Goal: Task Accomplishment & Management: Manage account settings

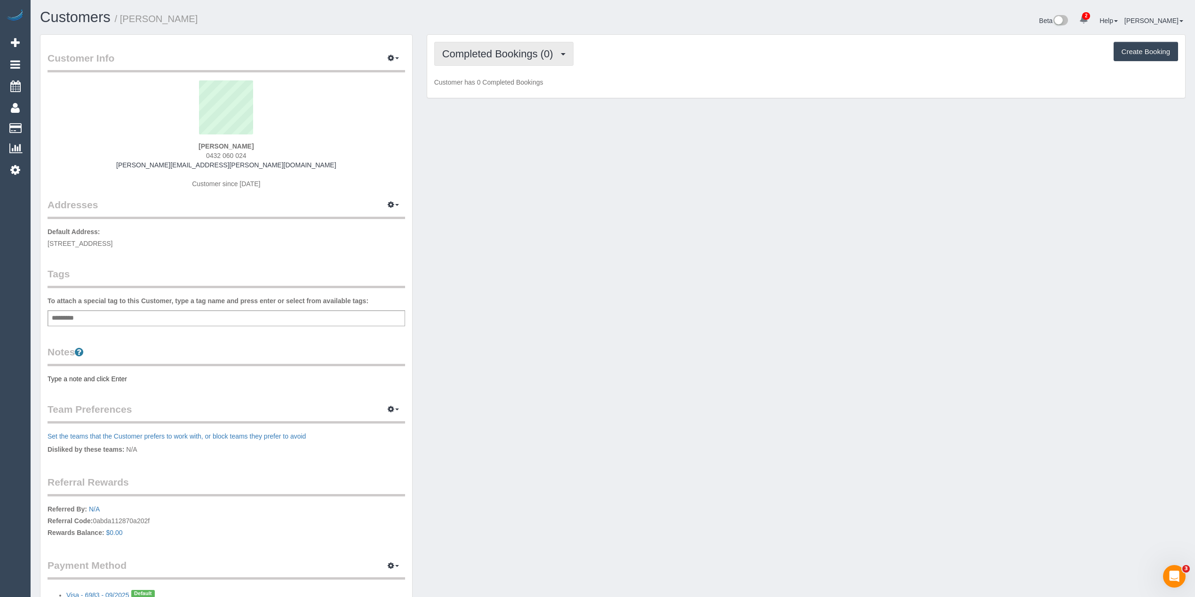
click at [463, 44] on button "Completed Bookings (0)" at bounding box center [503, 54] width 139 height 24
click at [502, 86] on link "Upcoming Bookings (1)" at bounding box center [484, 88] width 98 height 12
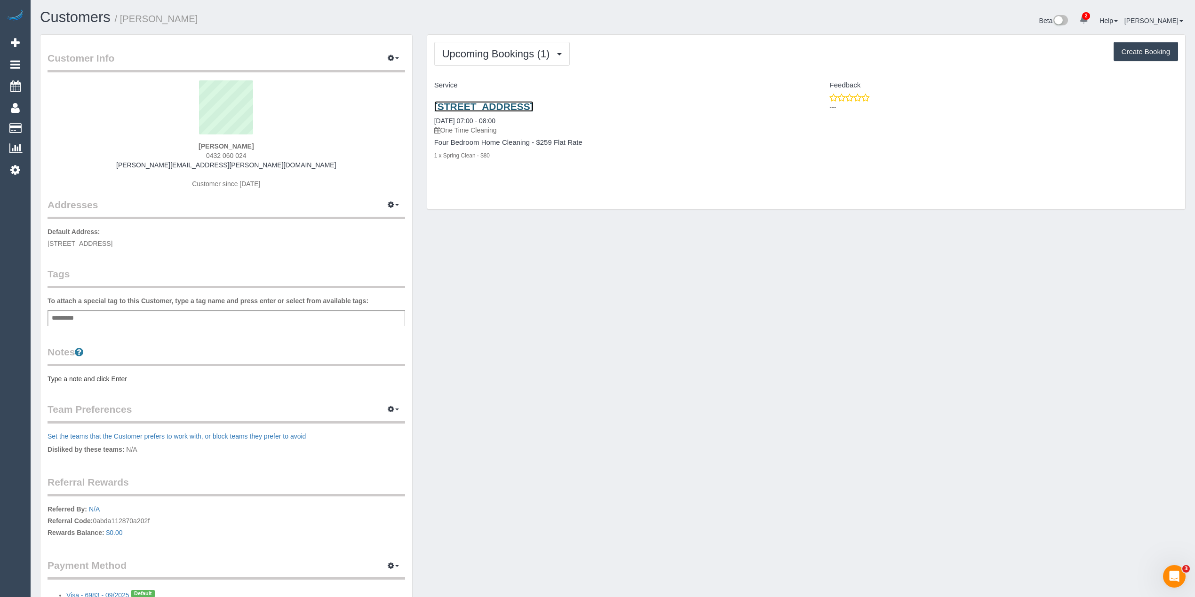
click at [511, 108] on link "2 Lightwood Way, Maidstone, VIC 3012" at bounding box center [483, 106] width 99 height 11
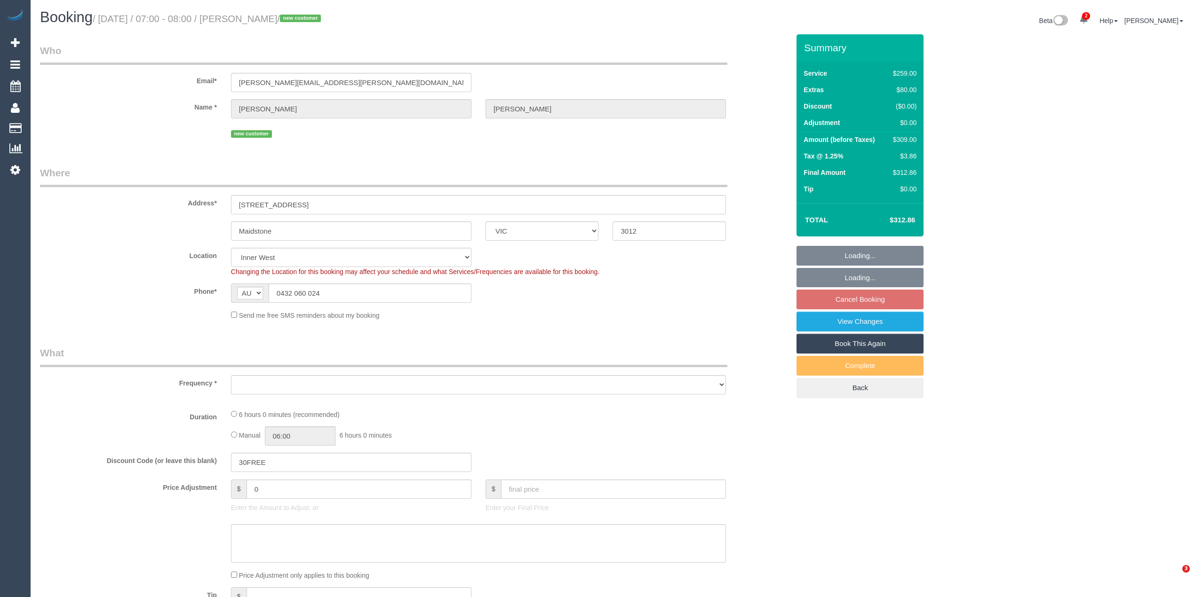
select select "VIC"
select select "number:28"
select select "number:14"
select select "number:19"
select select "number:24"
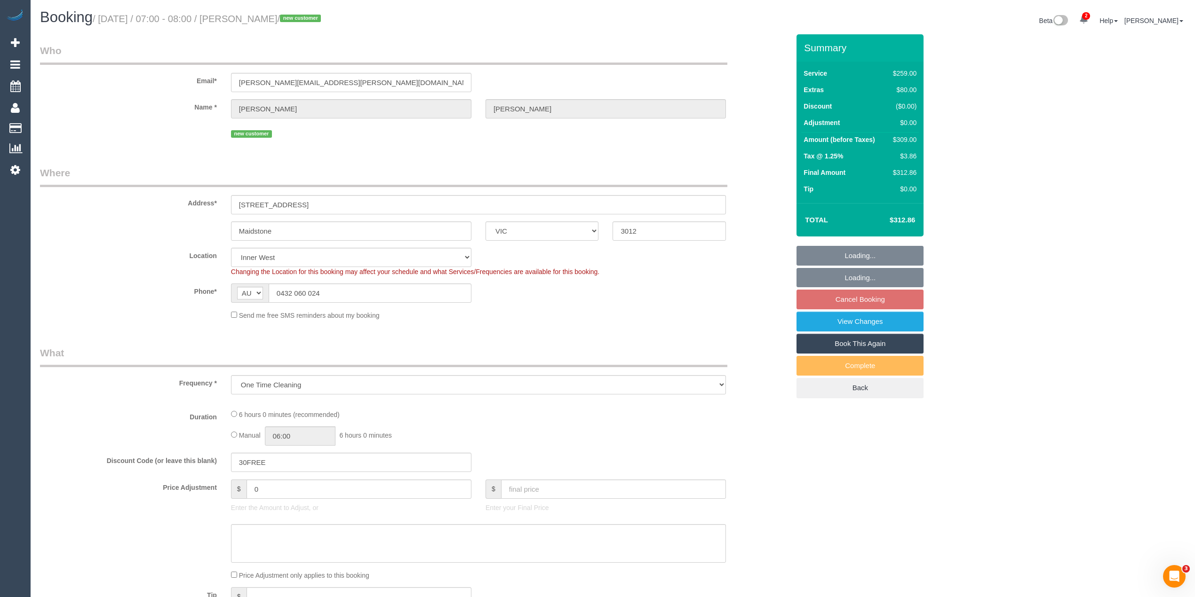
select select "object:1433"
select select "string:stripe-pm_1RwGHu2GScqysDRVaqGgx1Tp"
select select "object:1534"
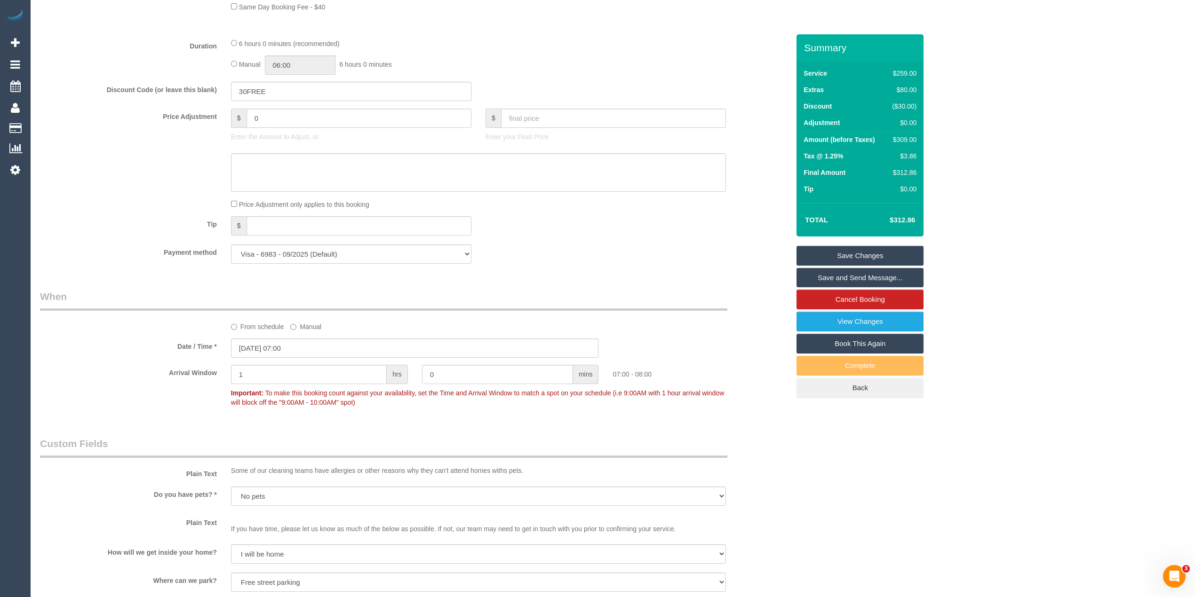
scroll to position [522, 0]
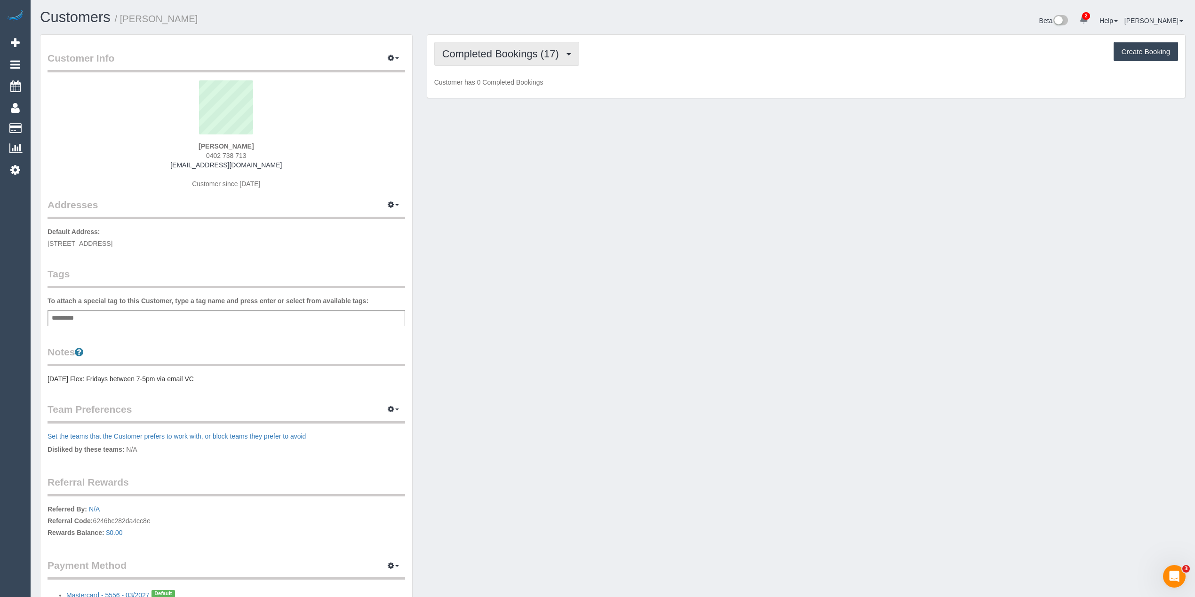
click at [498, 48] on span "Completed Bookings (17)" at bounding box center [502, 54] width 121 height 12
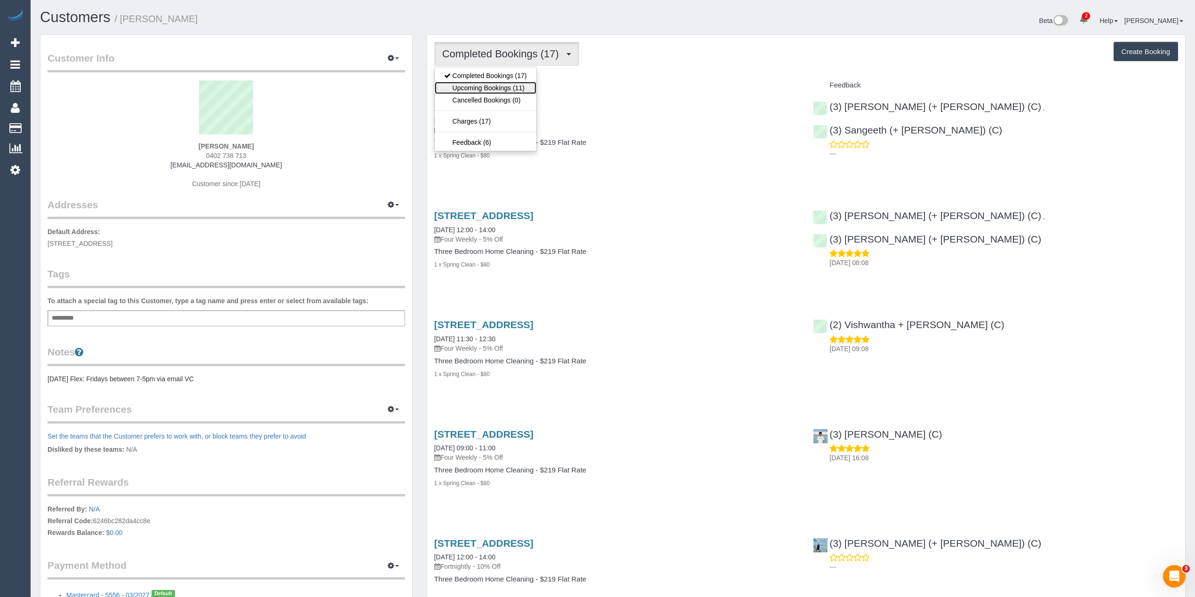
click at [507, 91] on link "Upcoming Bookings (11)" at bounding box center [486, 88] width 102 height 12
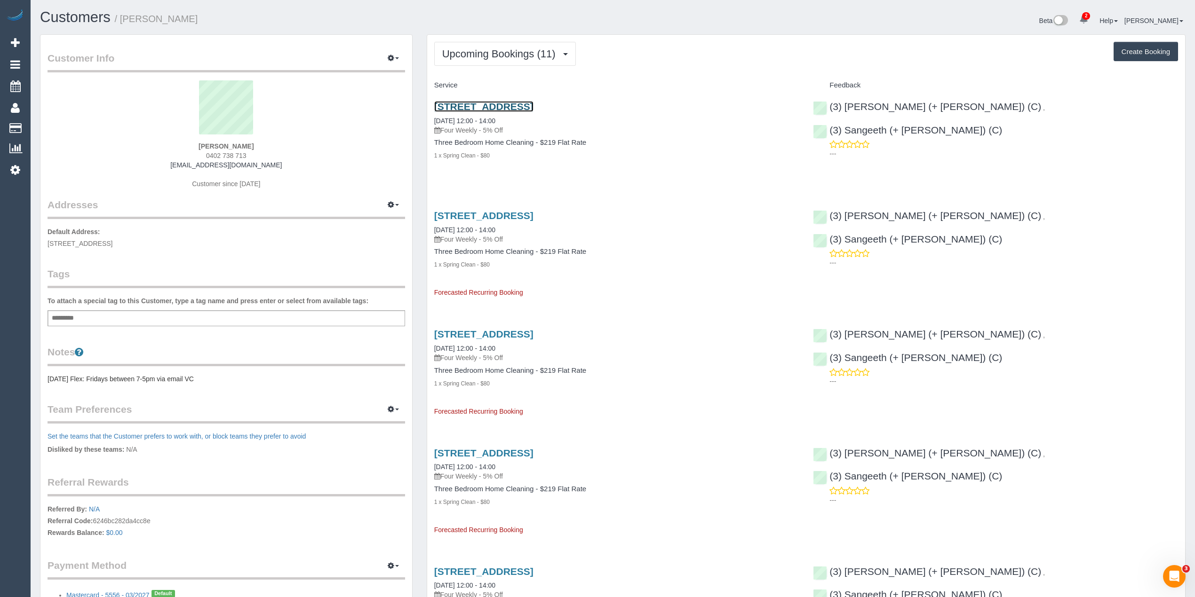
click at [533, 102] on link "30 Mark St, Fitzroy North, VIC 3068" at bounding box center [483, 106] width 99 height 11
click at [525, 51] on span "Upcoming Bookings (11)" at bounding box center [501, 54] width 118 height 12
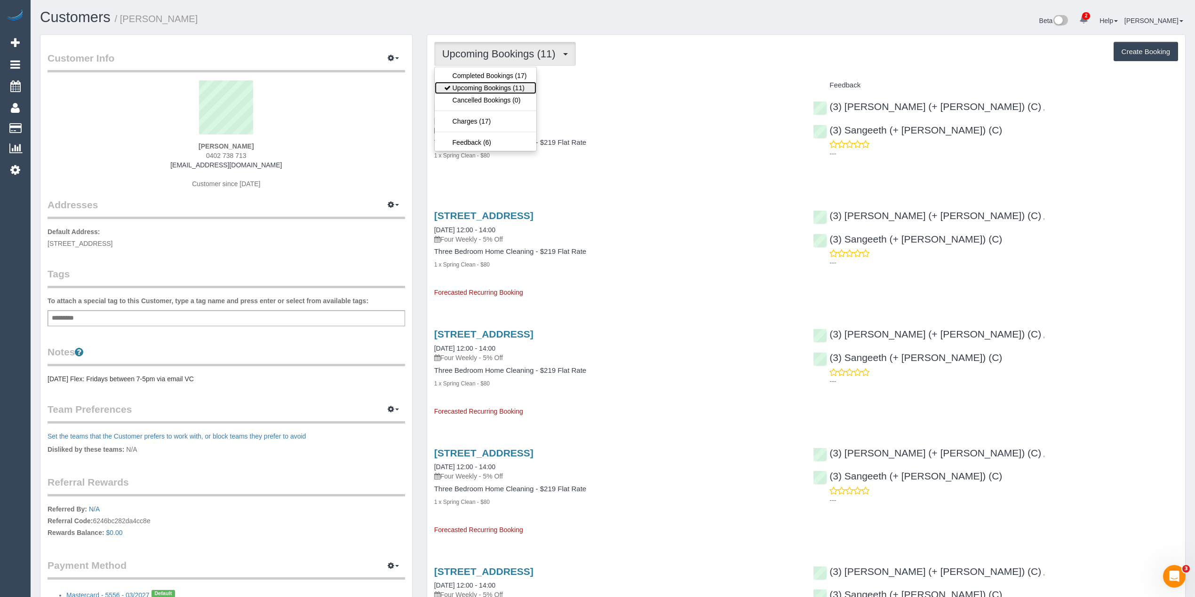
click at [514, 83] on link "Upcoming Bookings (11)" at bounding box center [486, 88] width 102 height 12
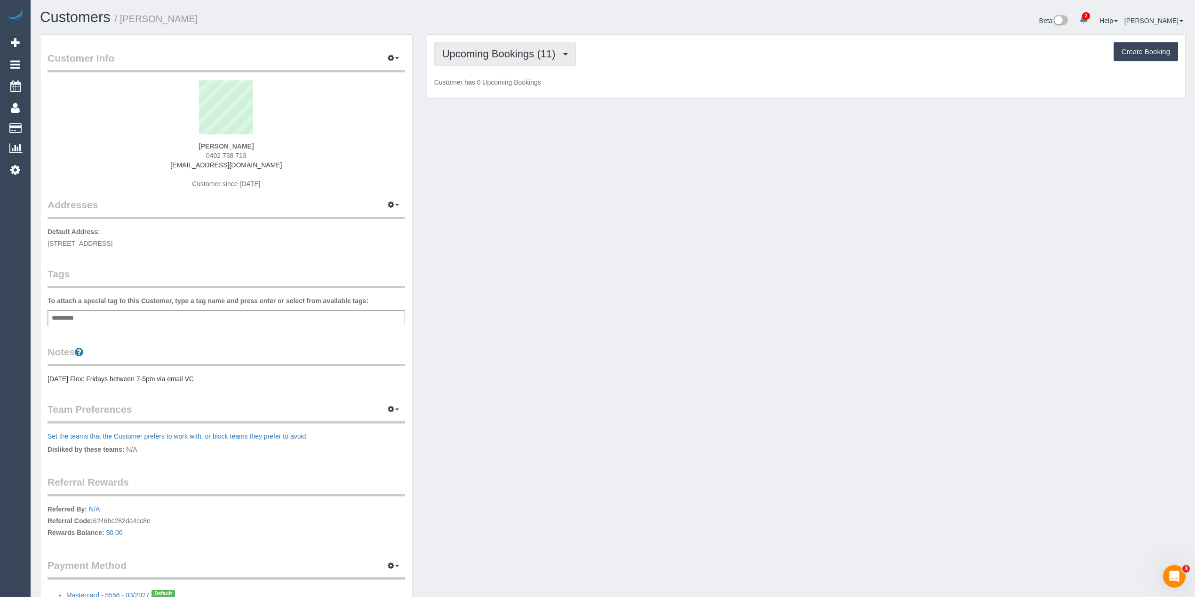
click at [507, 55] on span "Upcoming Bookings (11)" at bounding box center [501, 54] width 118 height 12
click at [501, 90] on link "Upcoming Bookings (11)" at bounding box center [486, 88] width 102 height 12
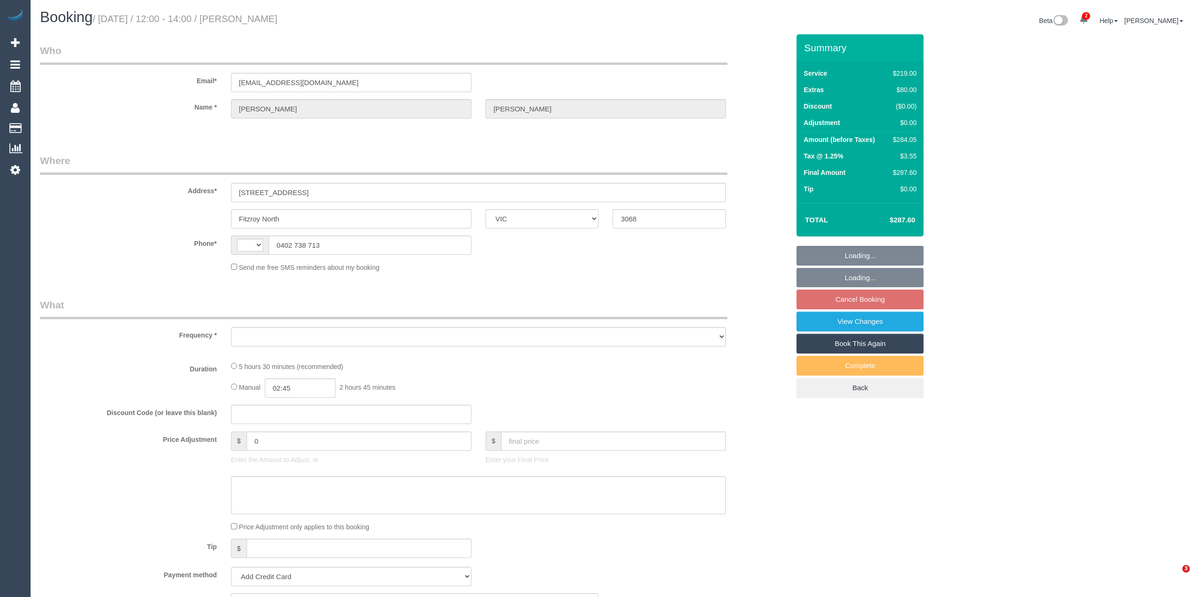
select select "VIC"
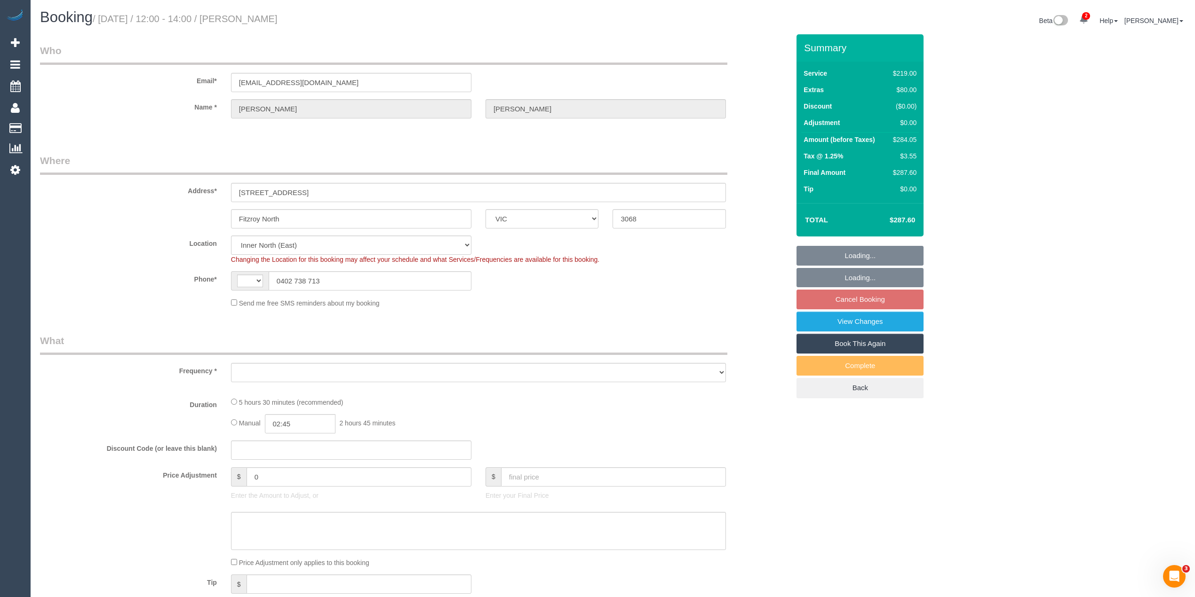
select select "string:AU"
select select "object:1605"
select select "string:stripe-pm_1Q1buJ2GScqysDRVBDjGYTES"
select select "number:27"
select select "number:14"
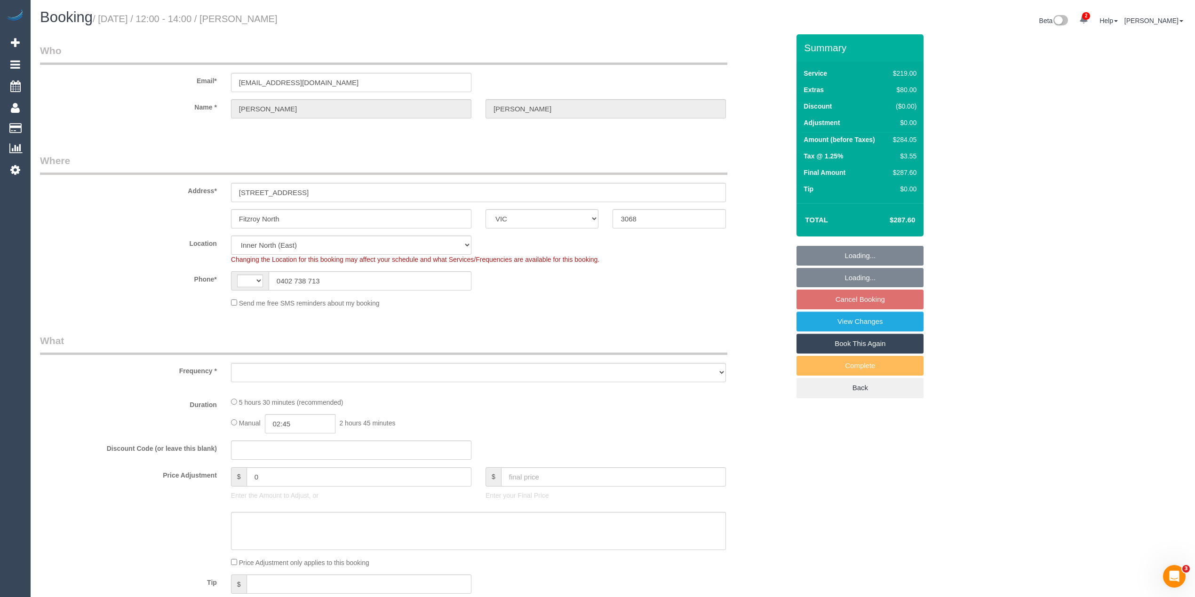
select select "number:19"
select select "number:24"
select select "number:34"
select select "number:12"
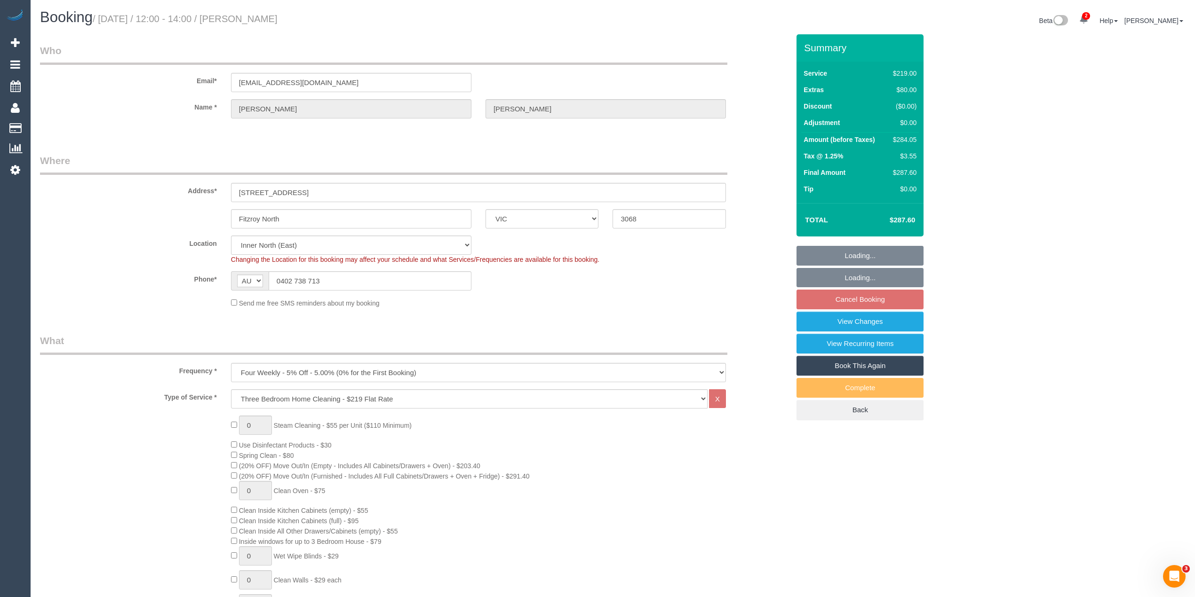
click at [881, 298] on fieldset "Loading... Loading... Cancel Booking View Changes View Recurring Items Book Thi…" at bounding box center [859, 333] width 127 height 175
click at [875, 296] on link "Cancel Booking" at bounding box center [859, 300] width 127 height 20
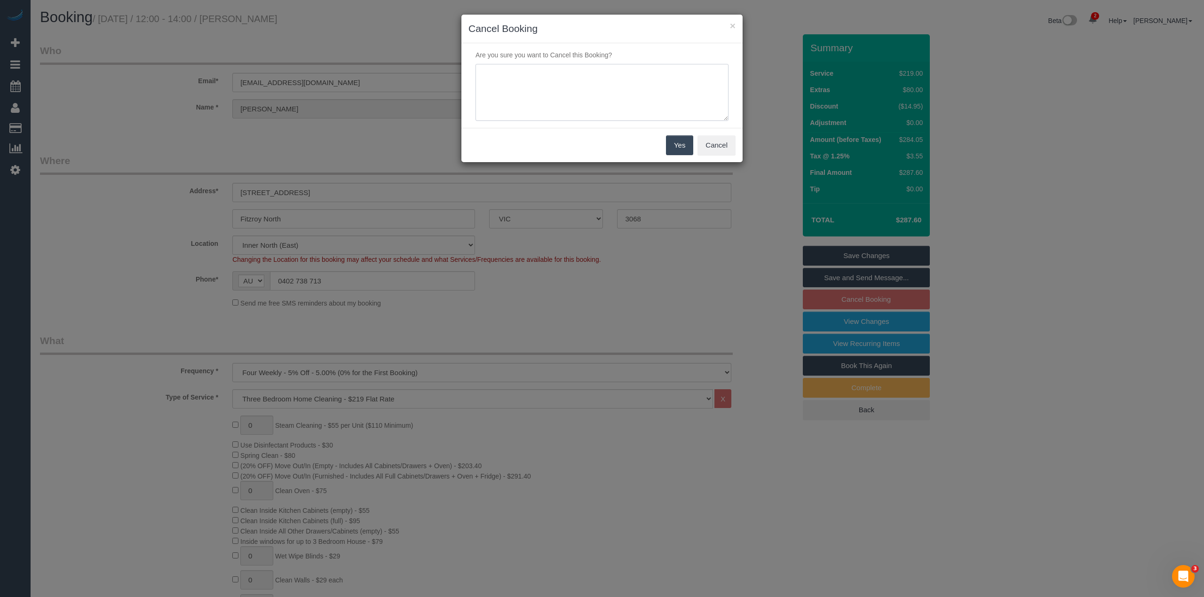
click at [622, 106] on textarea at bounding box center [602, 92] width 253 height 57
type textarea "Customer is moving house & booking an EOL service. Via email - CG"
click at [677, 144] on button "Yes" at bounding box center [679, 145] width 27 height 20
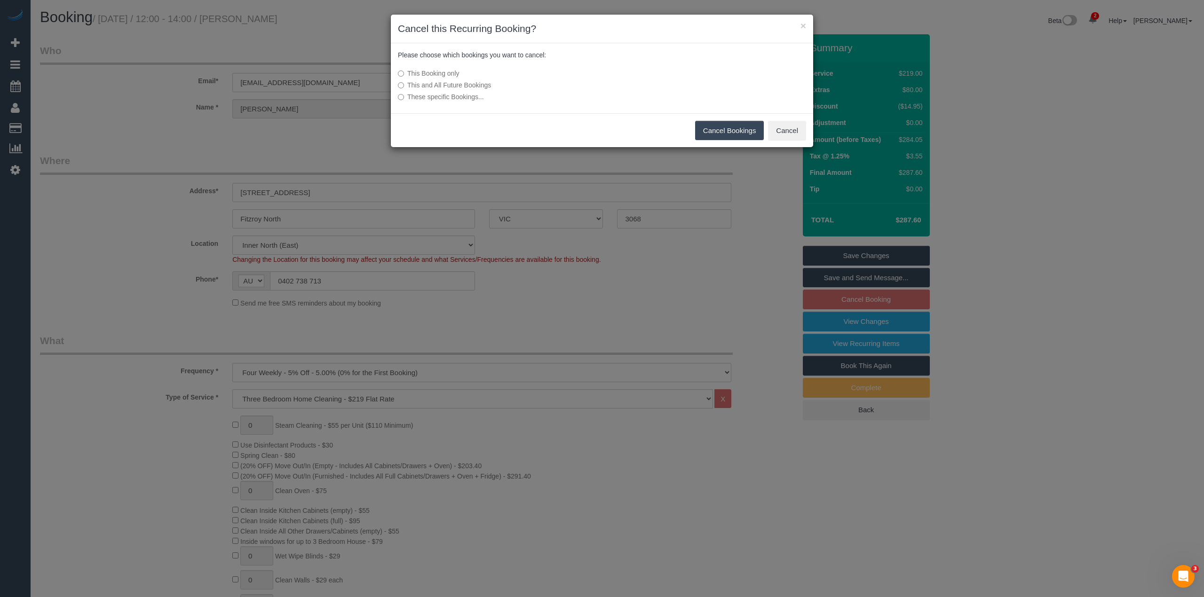
click at [463, 85] on label "This and All Future Bookings" at bounding box center [532, 84] width 268 height 9
click at [721, 133] on button "Cancel Bookings" at bounding box center [729, 131] width 69 height 20
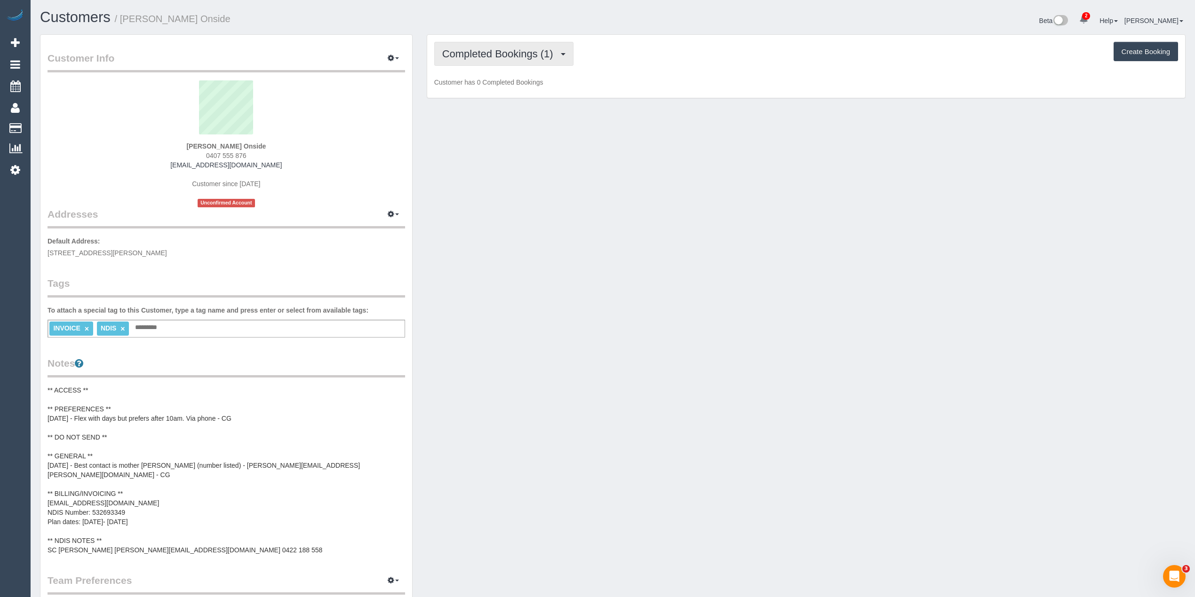
click at [478, 53] on span "Completed Bookings (1)" at bounding box center [500, 54] width 116 height 12
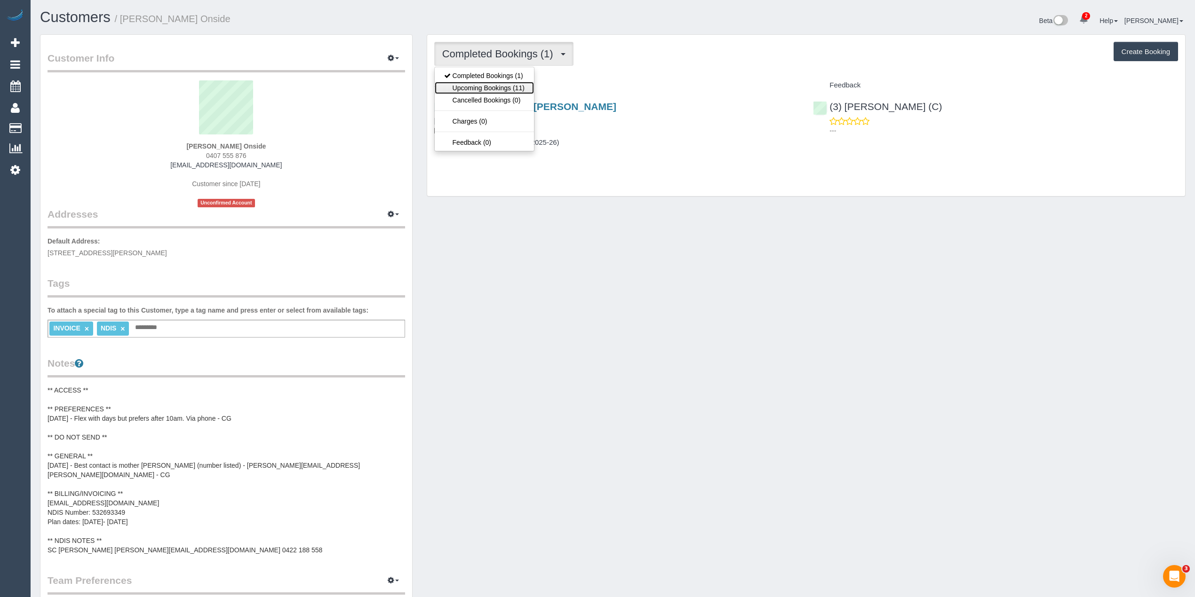
click at [496, 90] on link "Upcoming Bookings (11)" at bounding box center [484, 88] width 99 height 12
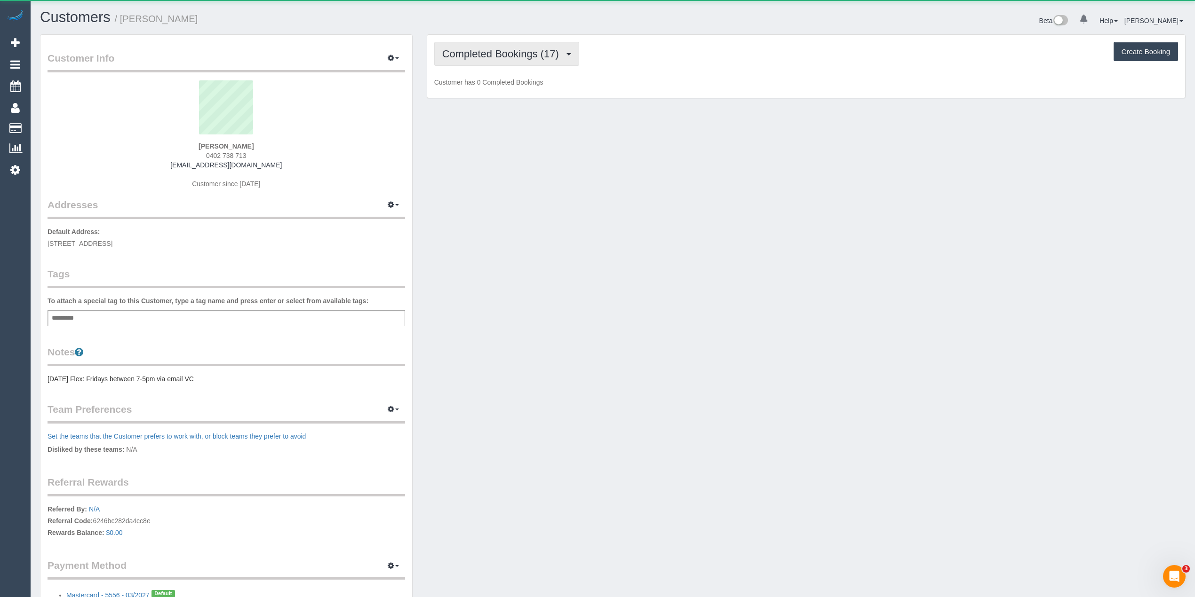
click at [482, 57] on span "Completed Bookings (17)" at bounding box center [502, 54] width 121 height 12
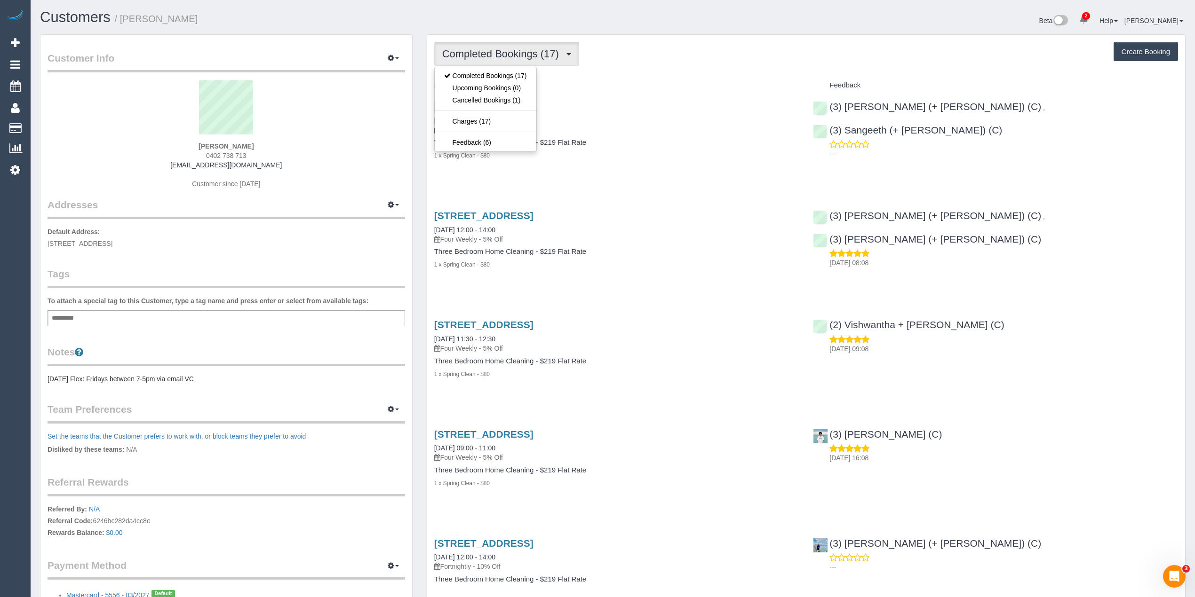
click at [482, 57] on span "Completed Bookings (17)" at bounding box center [502, 54] width 121 height 12
click at [490, 55] on span "Completed Bookings (17)" at bounding box center [502, 54] width 121 height 12
click at [501, 91] on link "Upcoming Bookings (0)" at bounding box center [486, 88] width 102 height 12
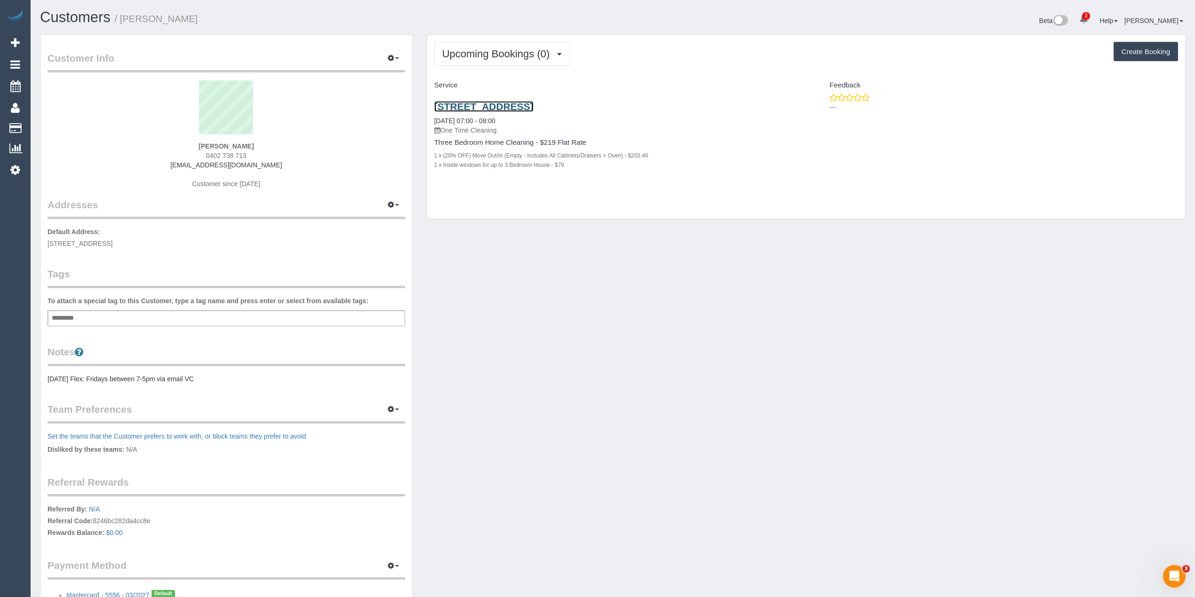
click at [515, 104] on link "30 Mark St, Fitzroy North, VIC 3068" at bounding box center [483, 106] width 99 height 11
click at [511, 49] on span "Upcoming Bookings (0)" at bounding box center [498, 54] width 112 height 12
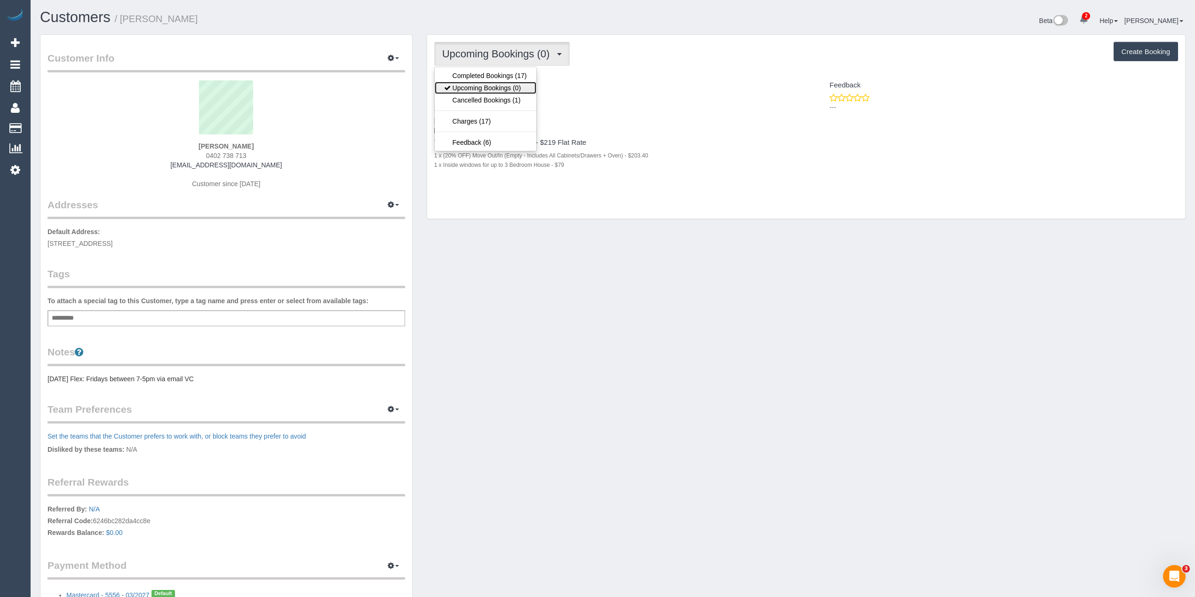
click at [503, 88] on link "Upcoming Bookings (0)" at bounding box center [486, 88] width 102 height 12
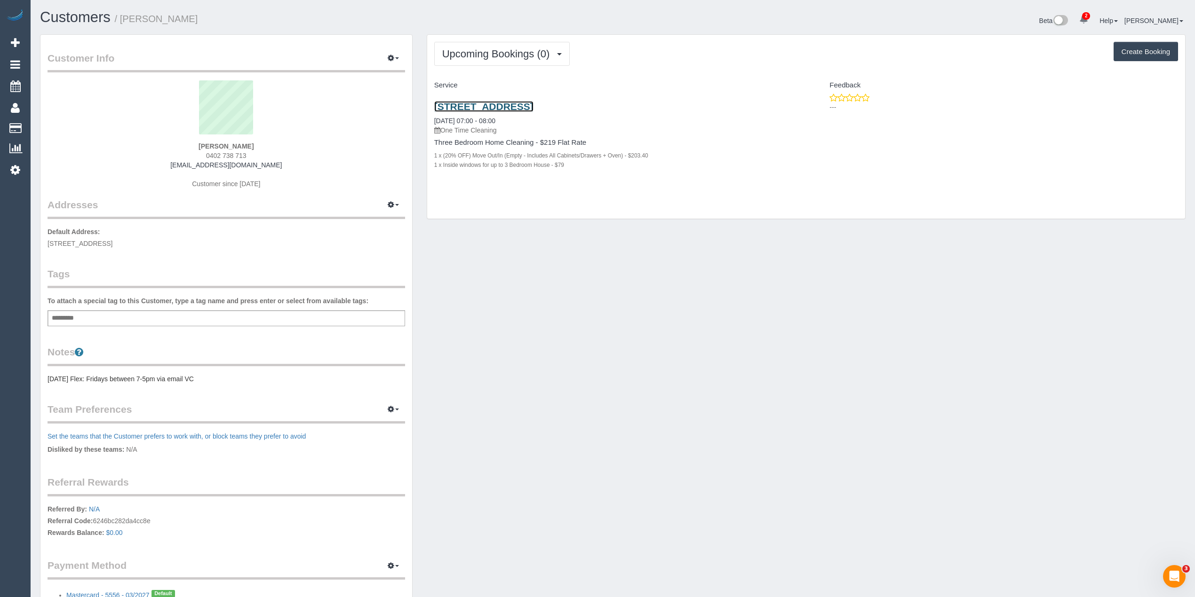
click at [533, 109] on link "30 Mark St, Fitzroy North, VIC 3068" at bounding box center [483, 106] width 99 height 11
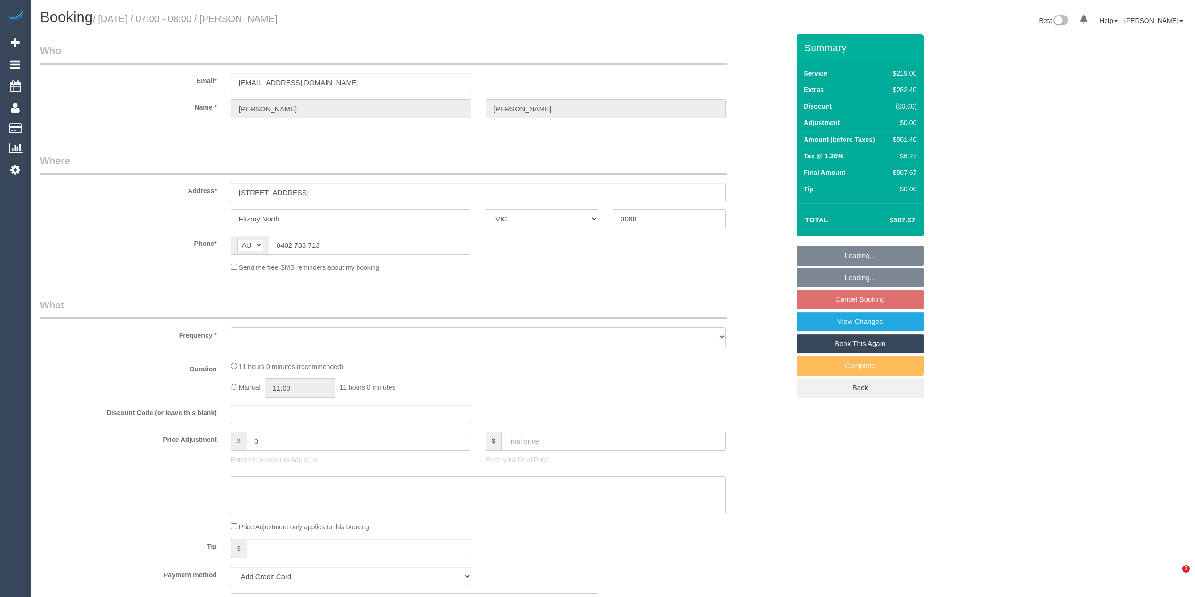
select select "VIC"
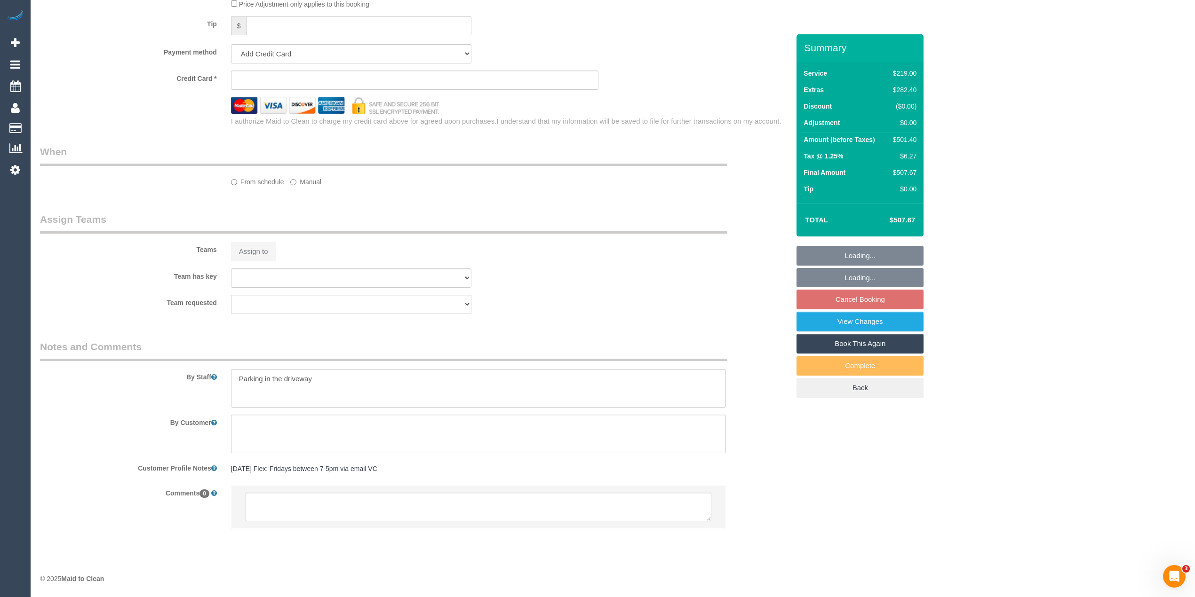
select select "object:782"
select select "number:28"
select select "number:14"
select select "number:18"
select select "number:36"
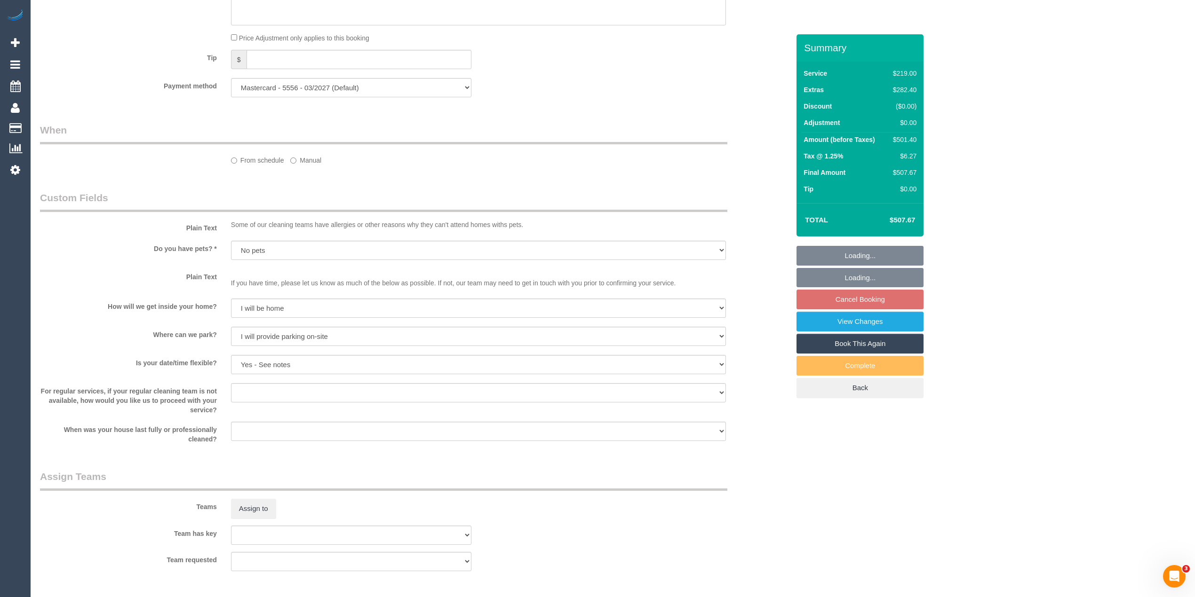
select select "string:stripe-pm_1Q1buJ2GScqysDRVBDjGYTES"
select select "object:1580"
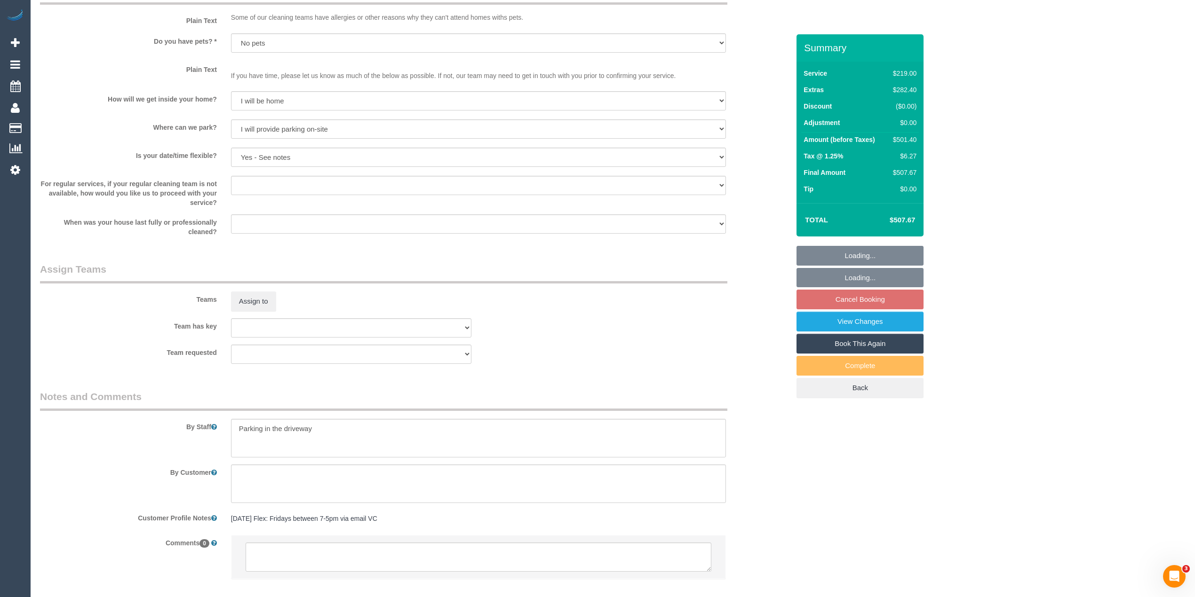
select select "spot1"
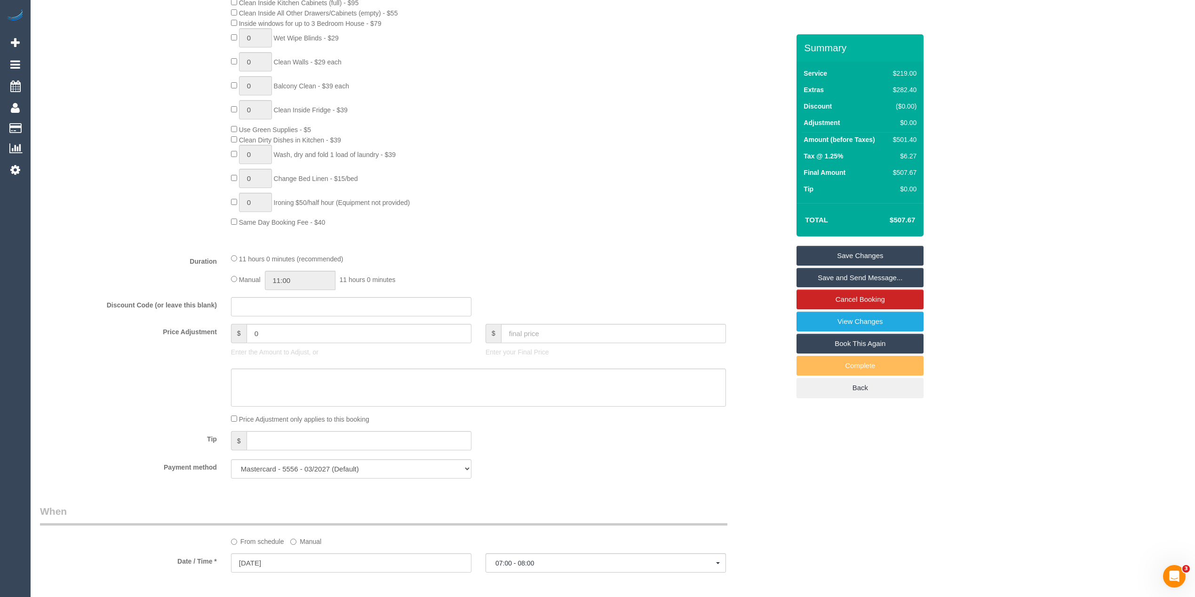
scroll to position [559, 0]
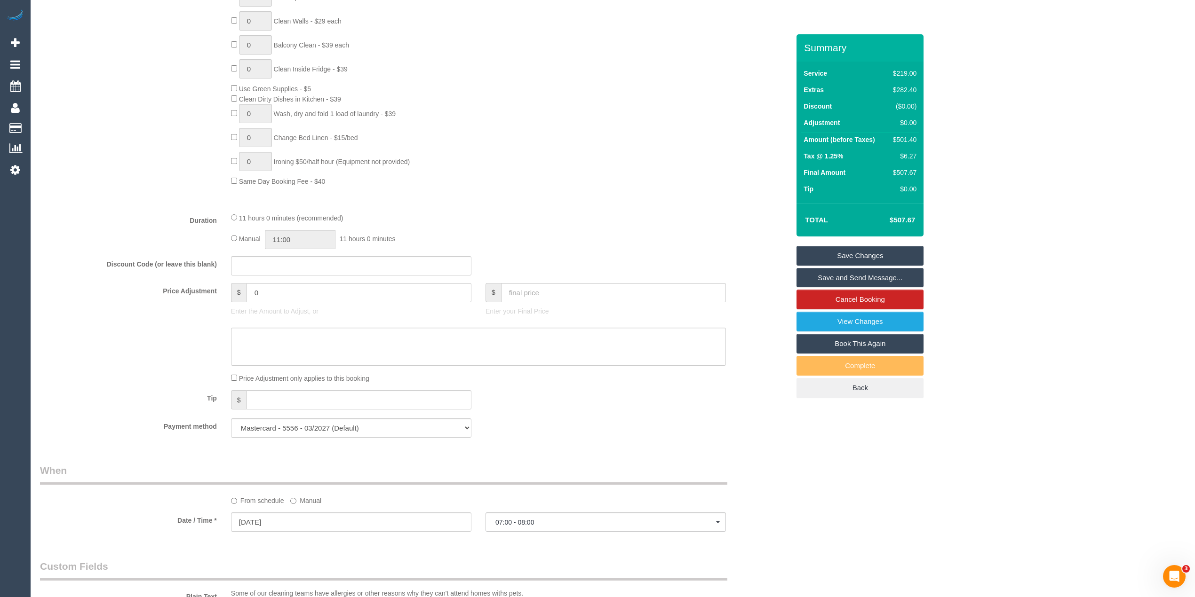
click at [933, 510] on div "Who Email* [EMAIL_ADDRESS][DOMAIN_NAME] Name * [GEOGRAPHIC_DATA][PERSON_NAME] W…" at bounding box center [613, 333] width 1146 height 1716
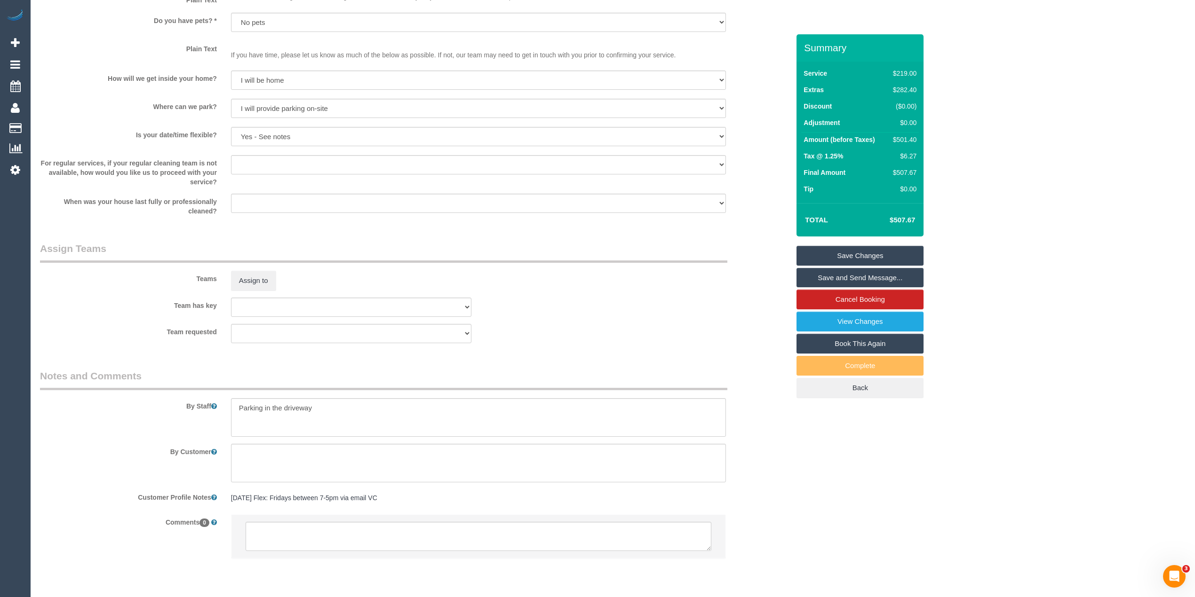
scroll to position [1186, 0]
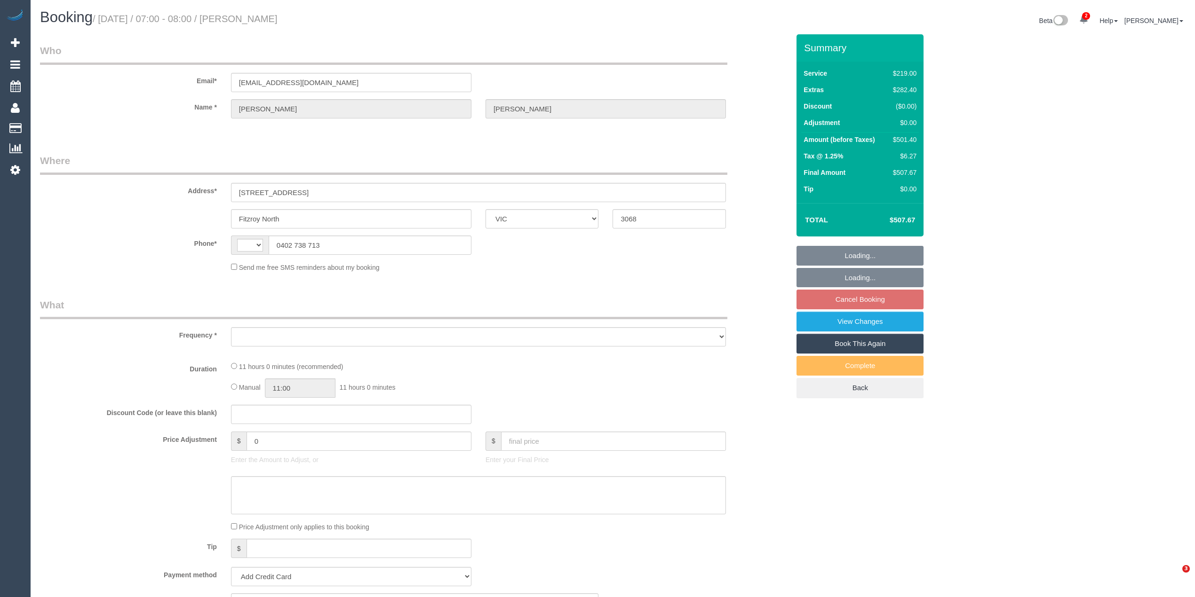
select select "VIC"
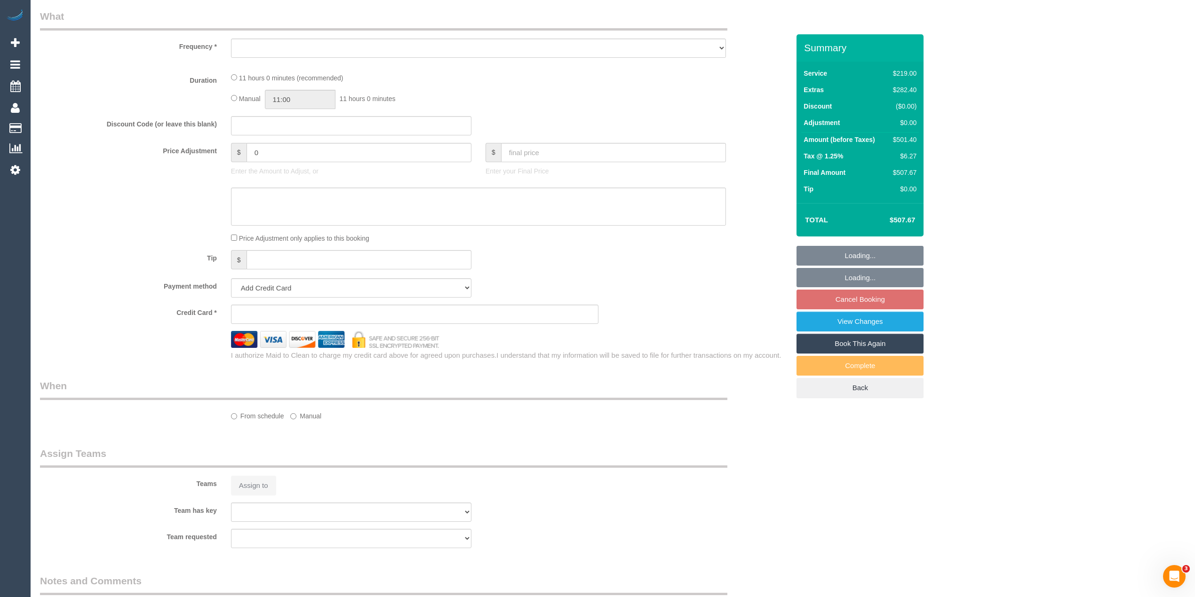
select select "string:AU"
select select "object:561"
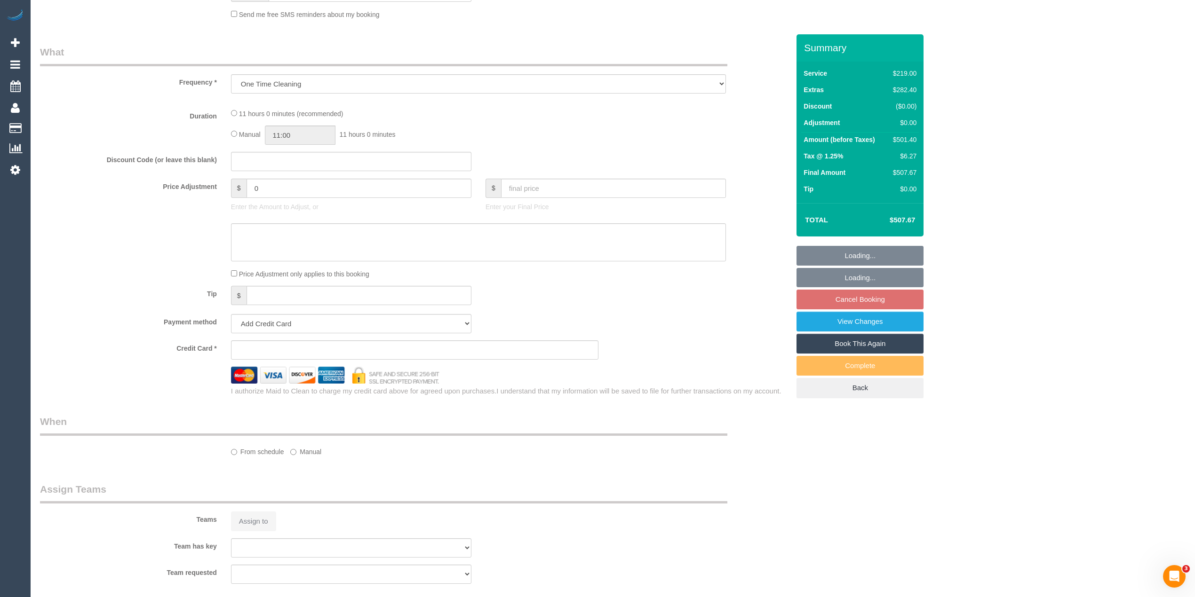
scroll to position [658, 0]
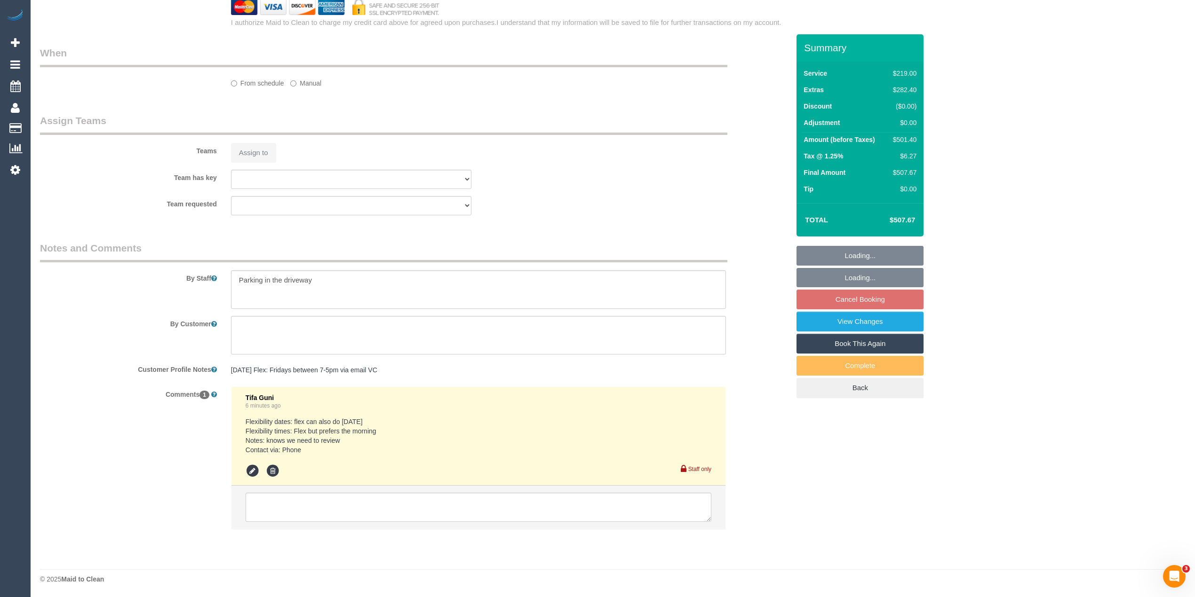
select select "string:stripe-pm_1Q1buJ2GScqysDRVBDjGYTES"
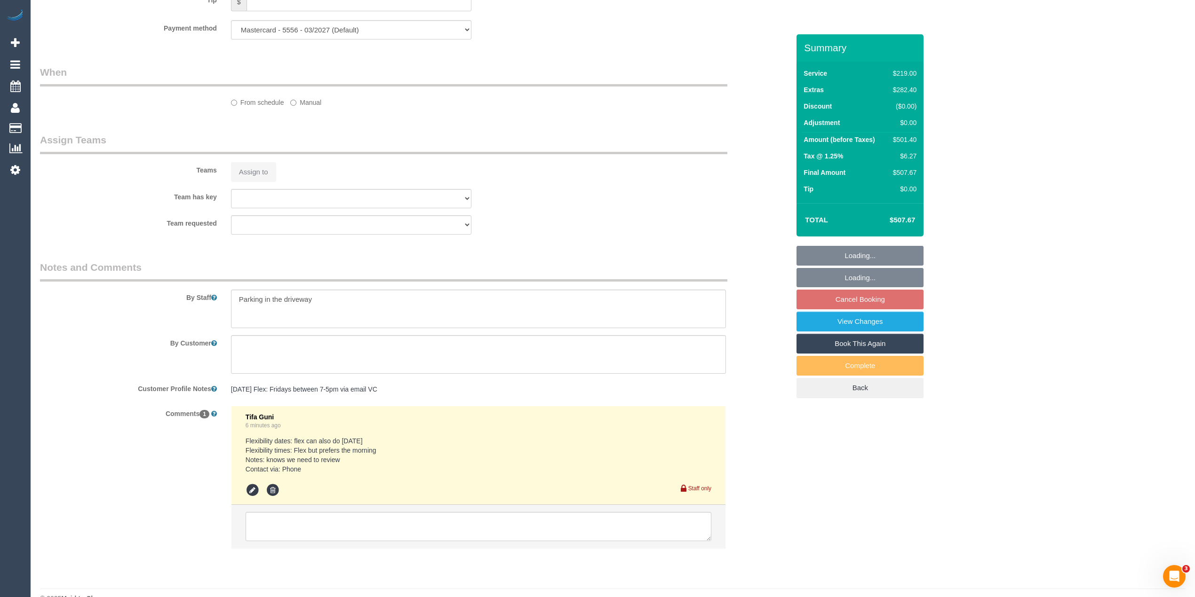
scroll to position [979, 0]
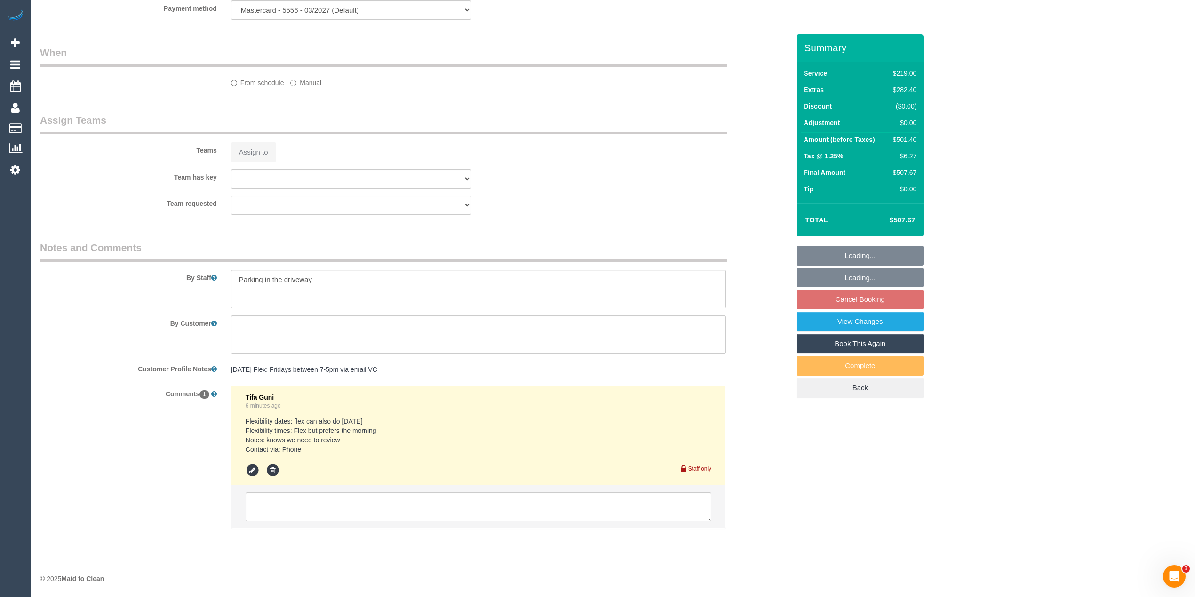
select select "object:810"
select select "number:28"
select select "number:14"
select select "number:18"
select select "number:36"
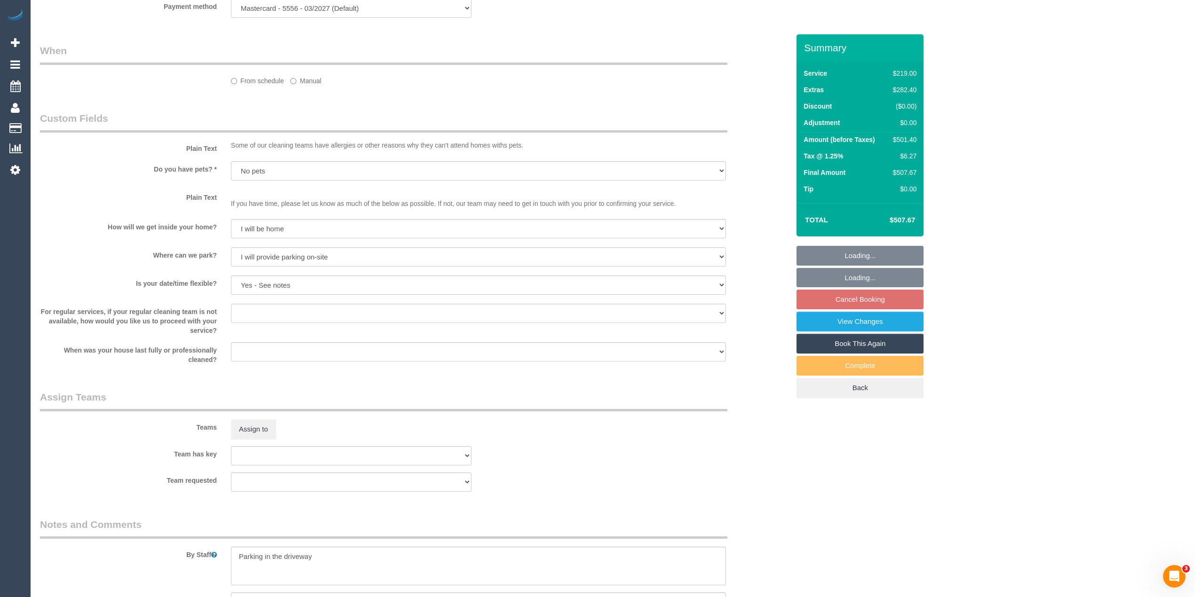
select select "spot1"
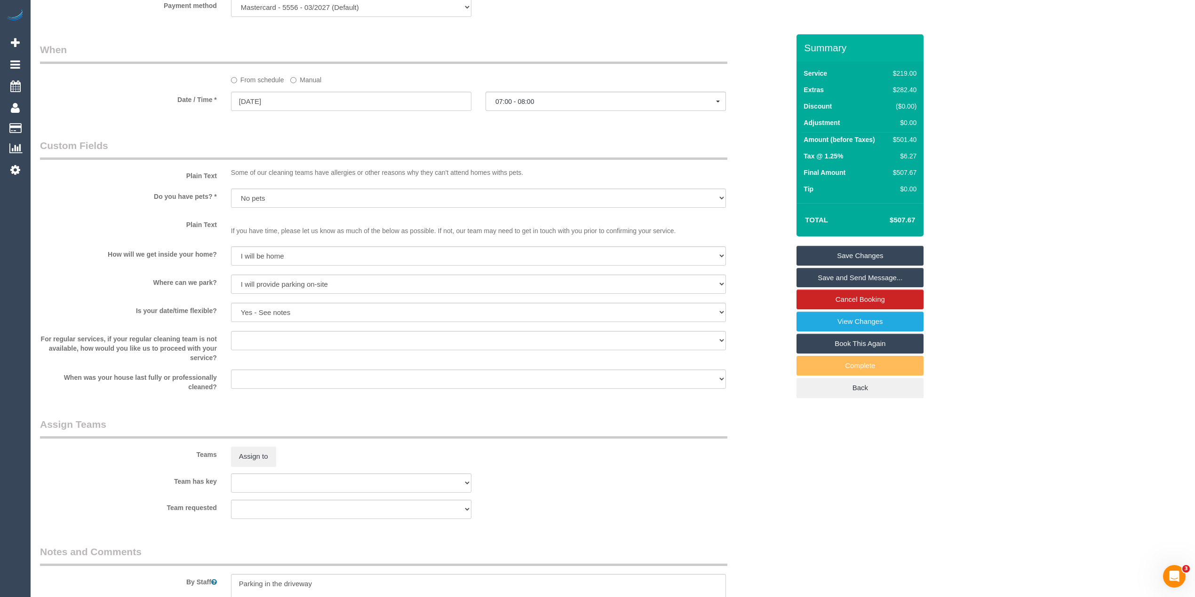
scroll to position [1045, 0]
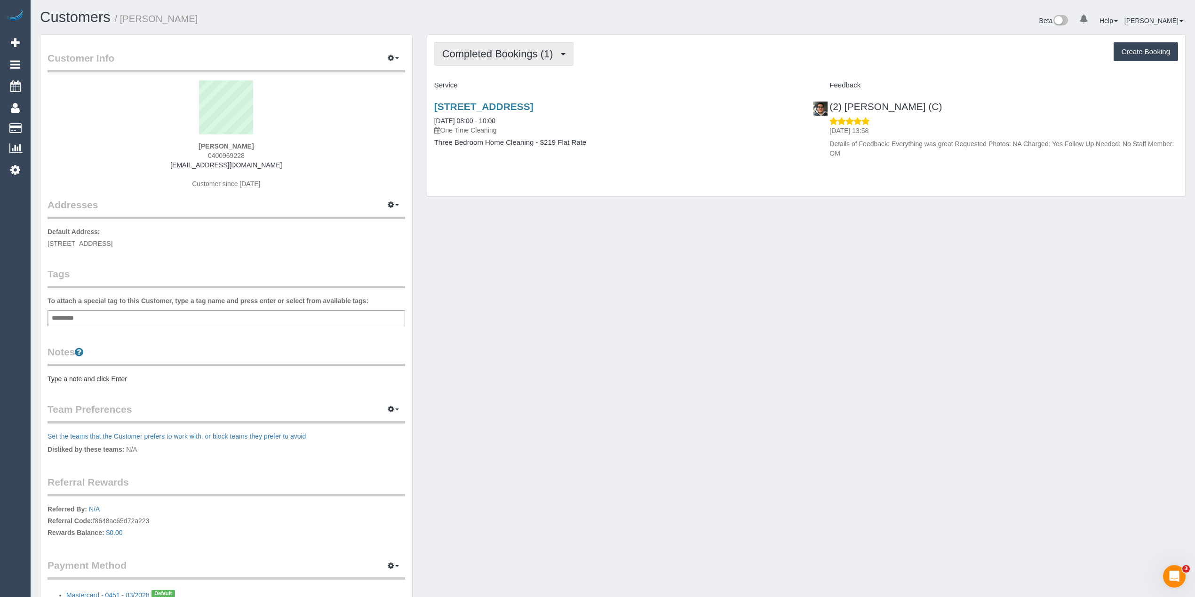
click at [509, 55] on span "Completed Bookings (1)" at bounding box center [500, 54] width 116 height 12
drag, startPoint x: 460, startPoint y: 55, endPoint x: 466, endPoint y: 56, distance: 6.3
click at [460, 55] on span "Completed Bookings (1)" at bounding box center [500, 54] width 116 height 12
click at [495, 84] on link "Upcoming Bookings (0)" at bounding box center [484, 88] width 98 height 12
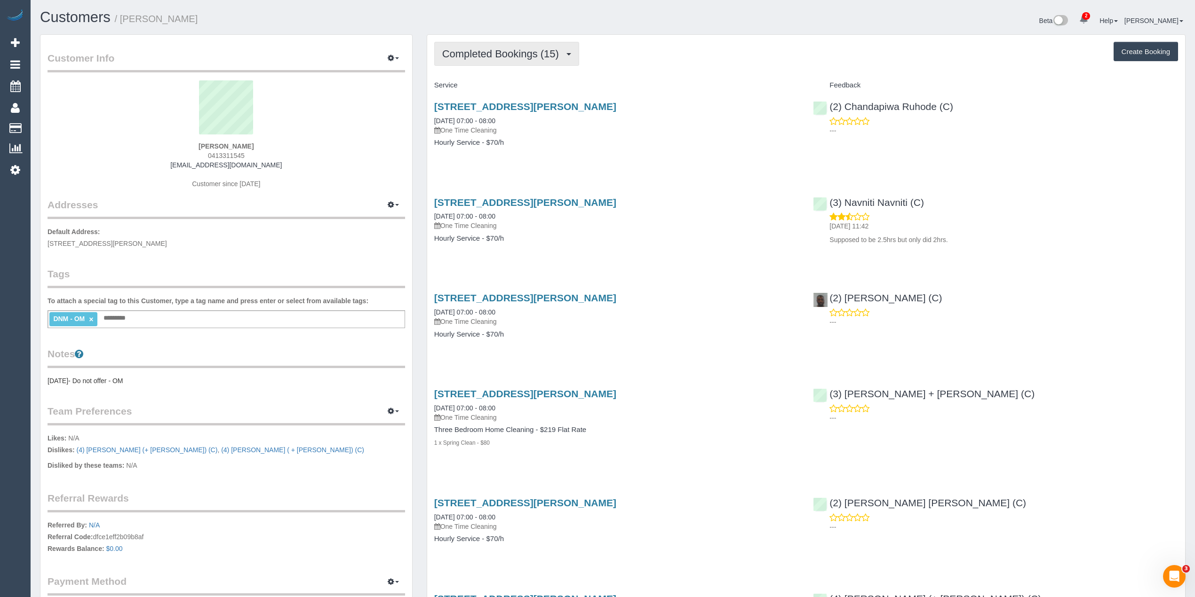
click at [481, 48] on span "Completed Bookings (15)" at bounding box center [502, 54] width 121 height 12
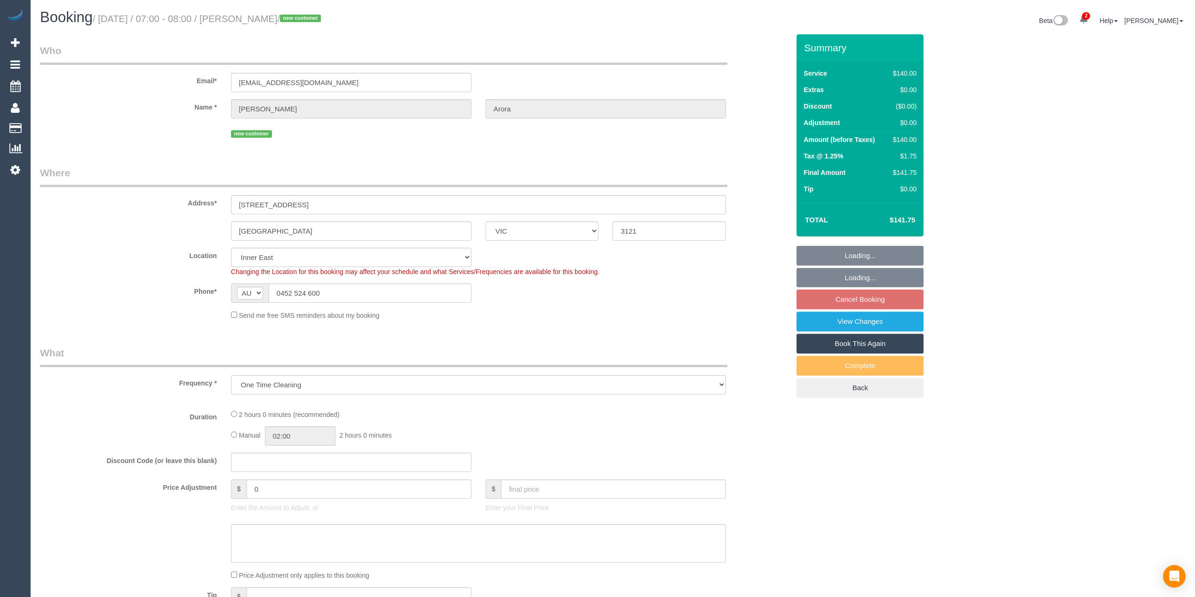
select select "VIC"
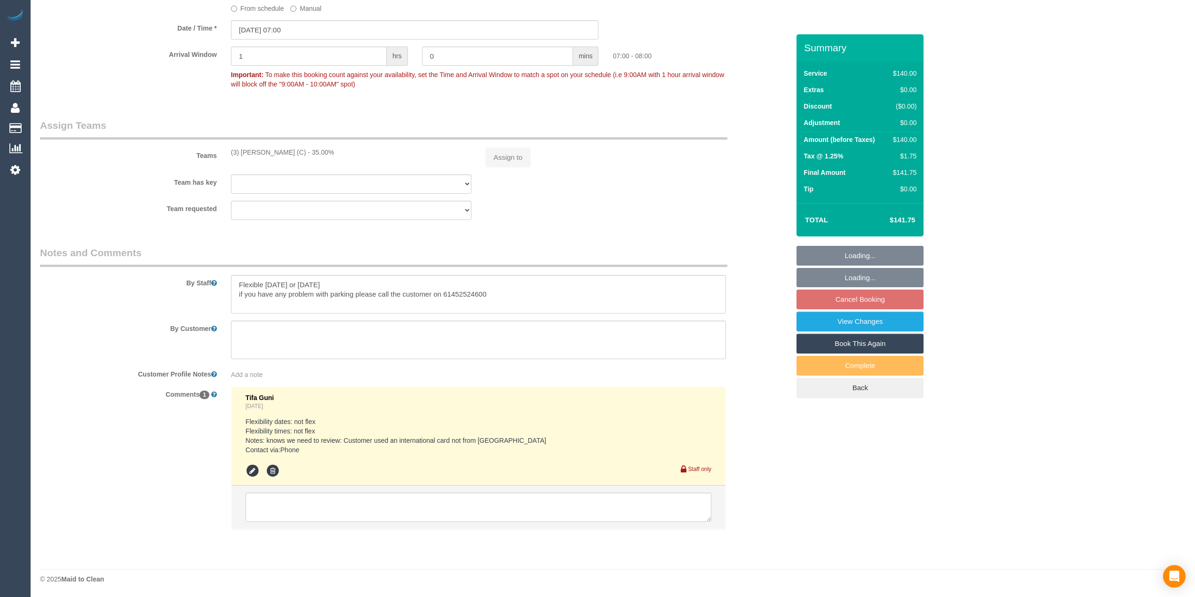
select select "object:597"
select select "number:28"
select select "number:14"
select select "number:19"
select select "number:25"
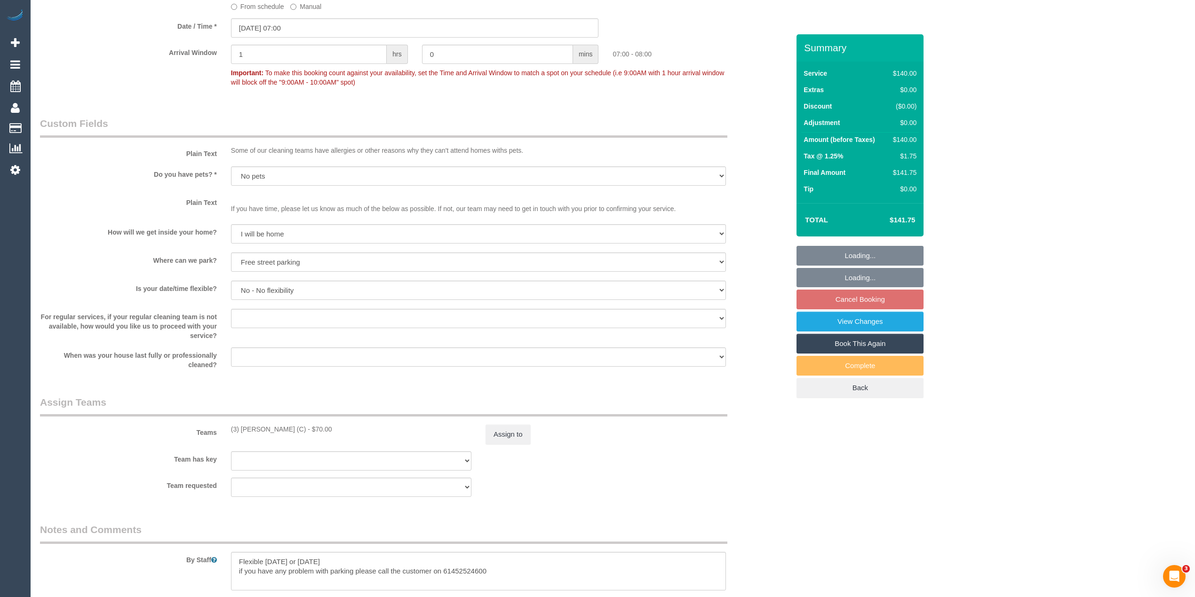
scroll to position [1320, 0]
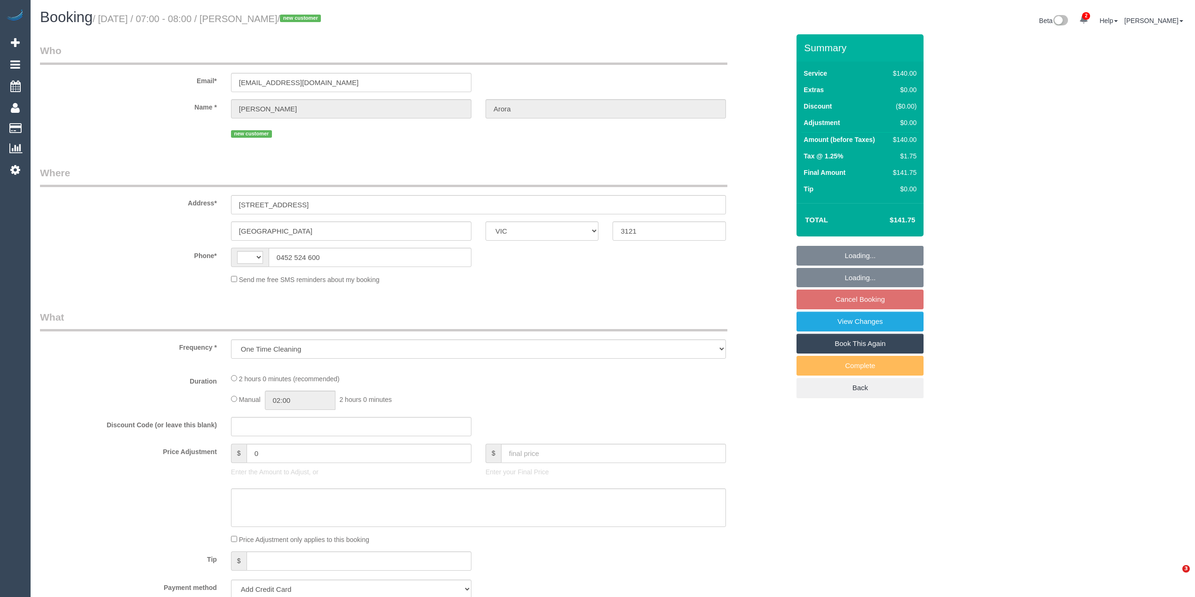
select select "VIC"
select select "string:stripe-pm_1Ry5j42GScqysDRVrYo0qZy3"
select select "number:28"
select select "number:14"
select select "number:19"
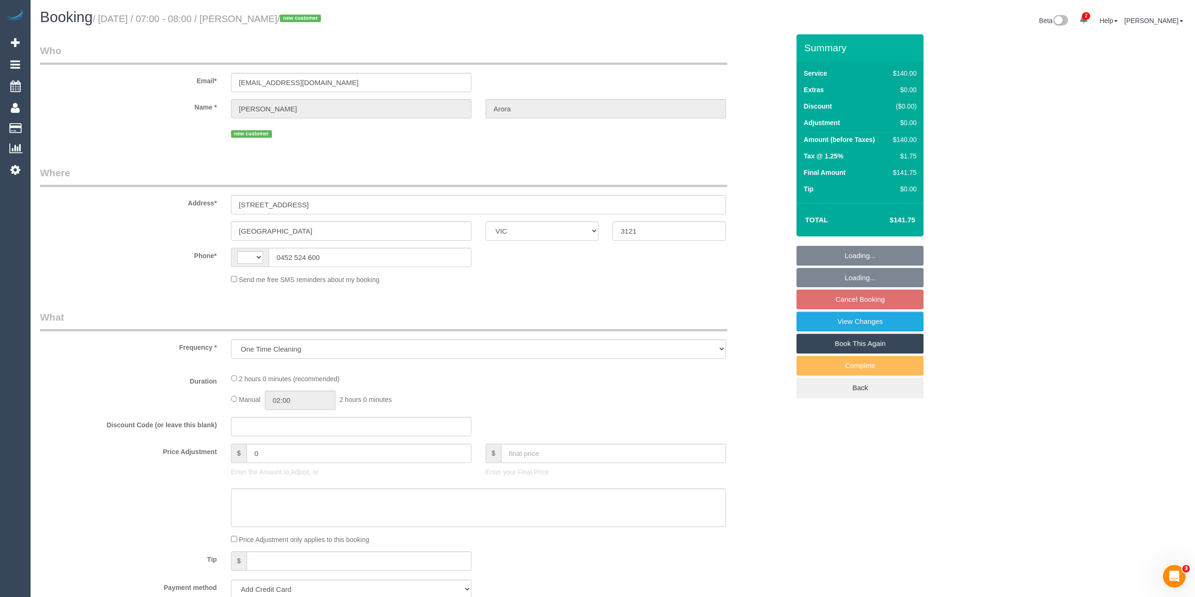
select select "number:25"
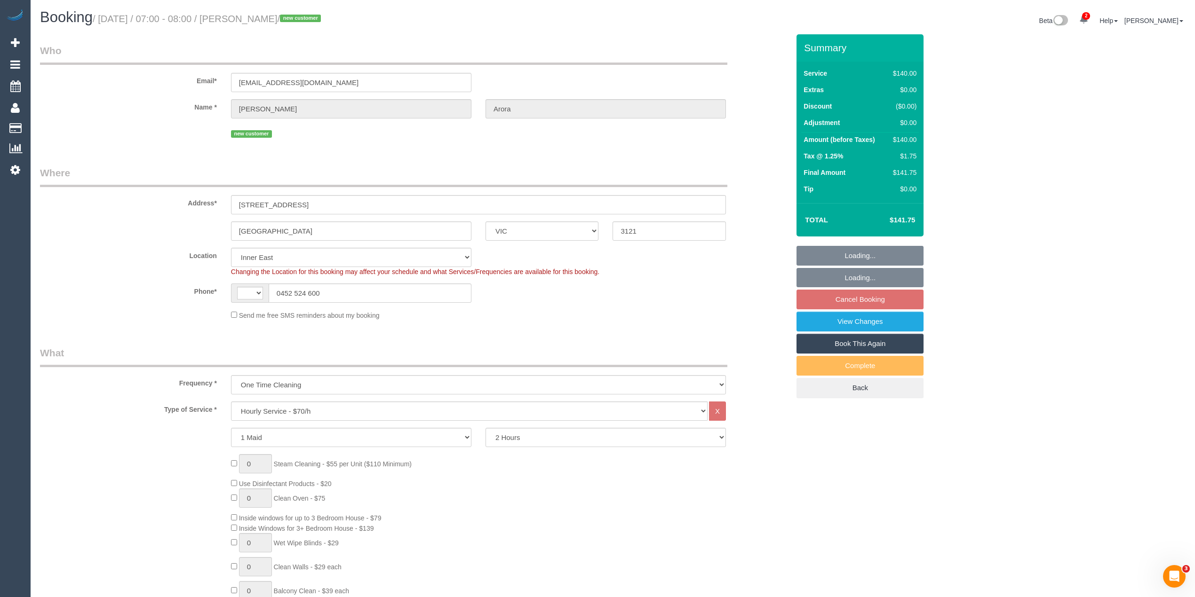
select select "object:646"
select select "string:AU"
click at [251, 16] on small "/ August 27, 2025 / 07:00 - 08:00 / Ankkush Arora / new customer" at bounding box center [208, 19] width 231 height 10
click at [297, 18] on small "/ August 27, 2025 / 07:00 - 08:00 / Ankkush Arora / new customer" at bounding box center [208, 19] width 231 height 10
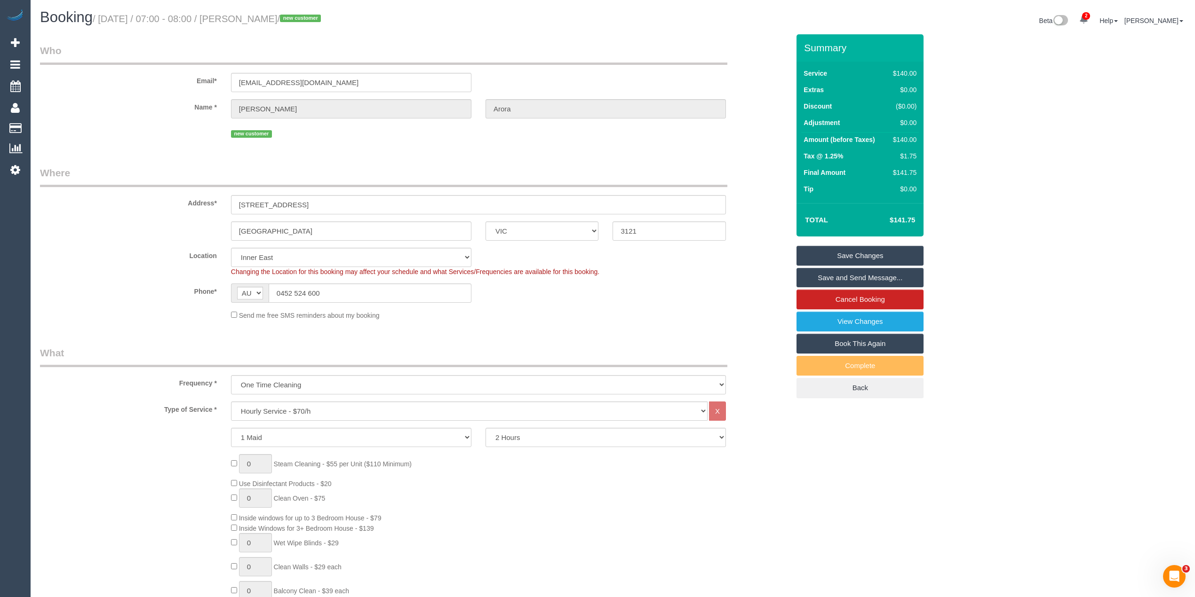
copy small "Ankkush Arora"
click at [875, 322] on link "View Changes" at bounding box center [859, 322] width 127 height 20
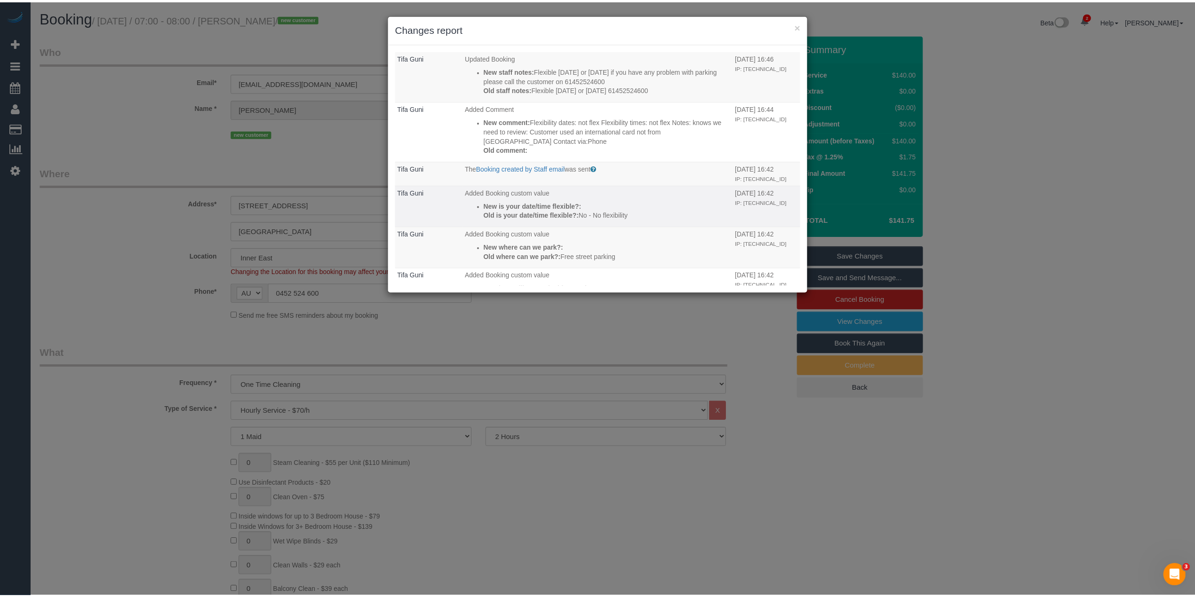
scroll to position [241, 0]
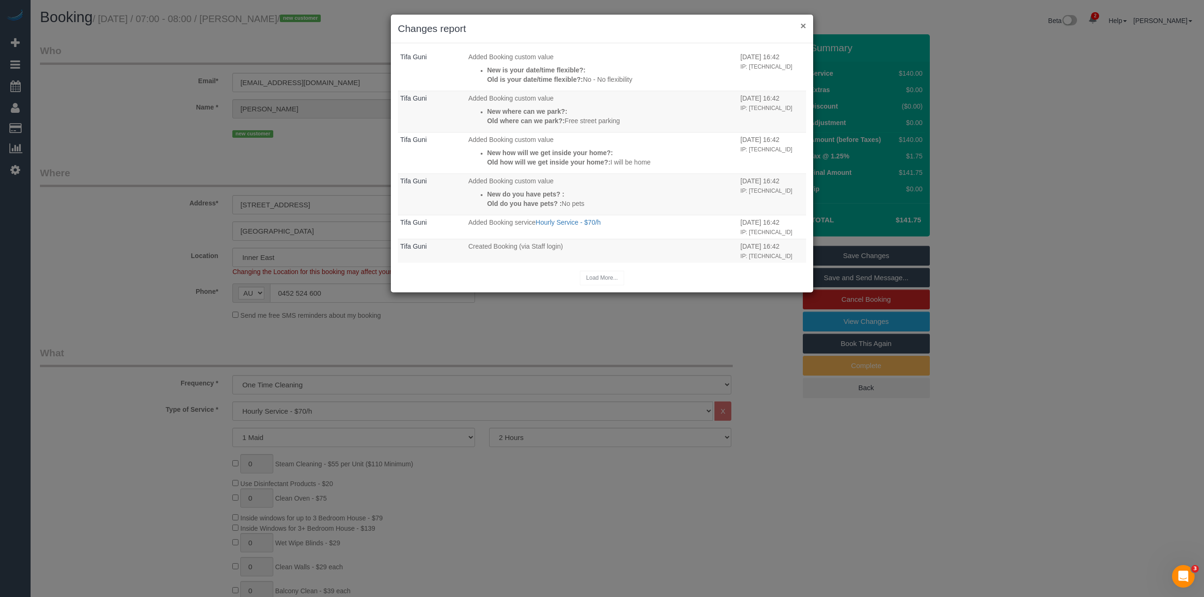
click at [803, 24] on button "×" at bounding box center [804, 26] width 6 height 10
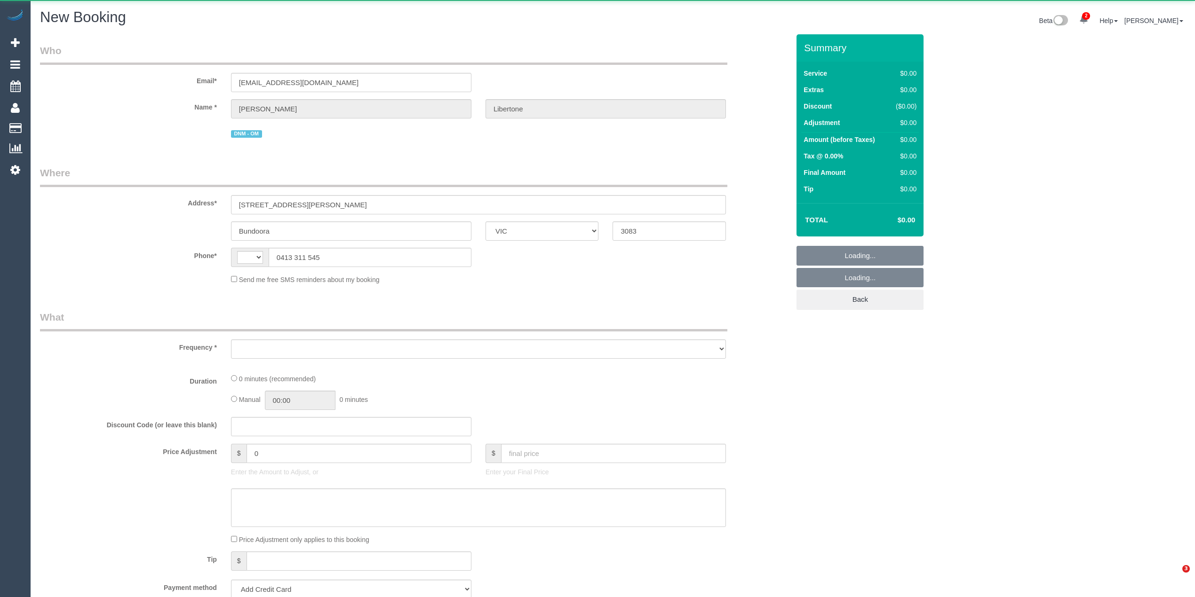
select select "VIC"
select select "string:AU"
select select "object:1414"
select select "string:stripe-pm_1Rkvcs2GScqysDRVeI3cYEWQ"
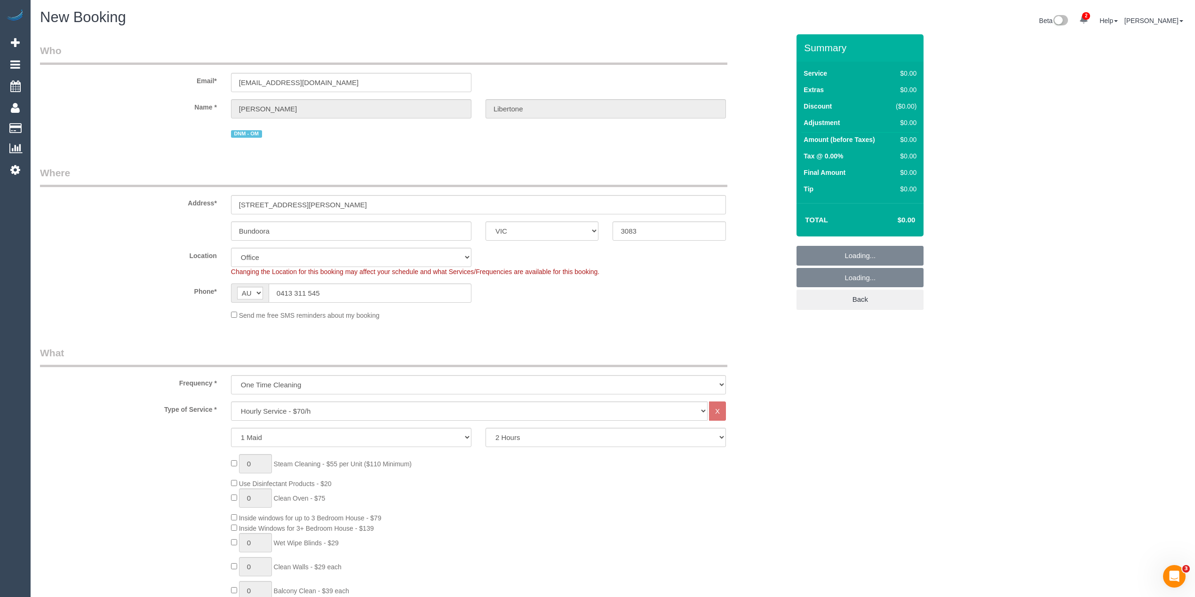
select select "object:2869"
select select "60"
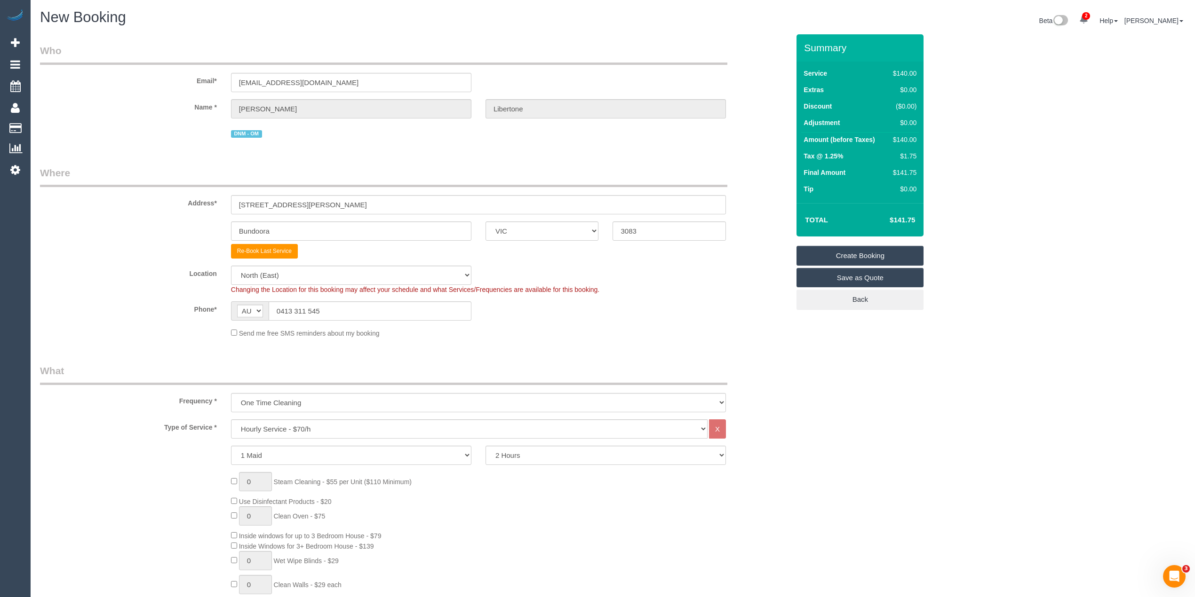
select select "object:2879"
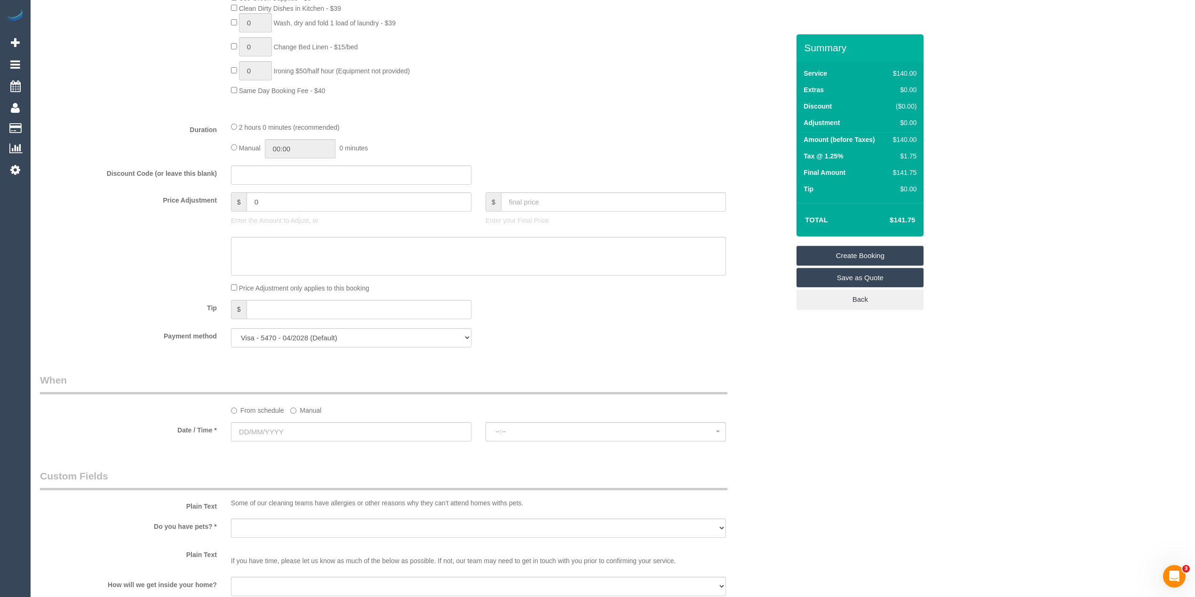
scroll to position [836, 0]
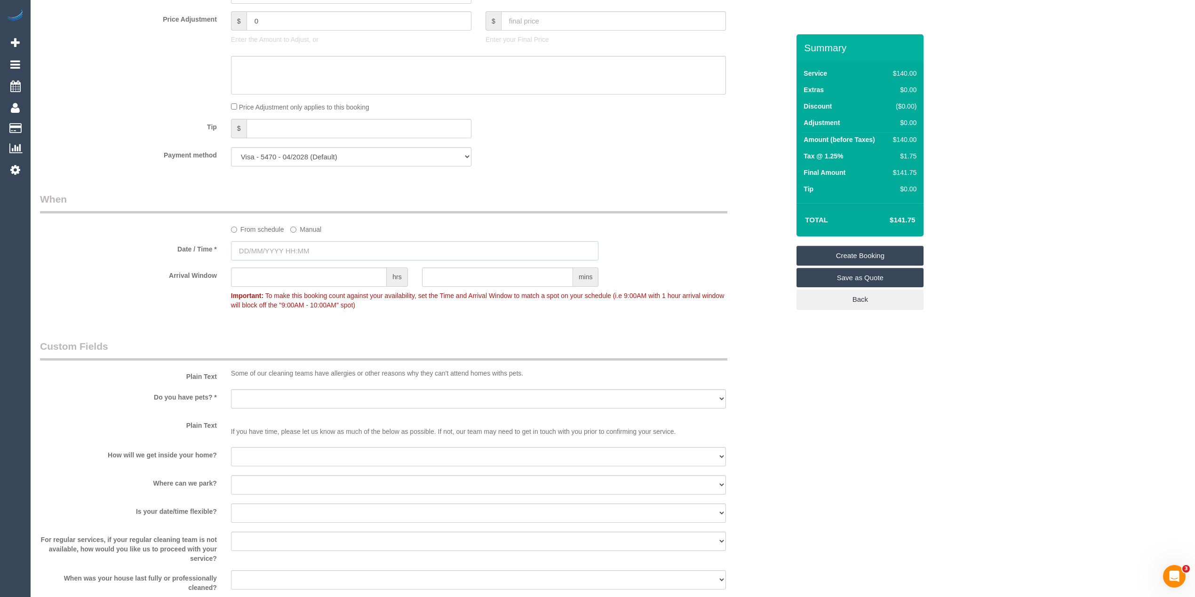
click at [281, 255] on input "text" at bounding box center [415, 250] width 368 height 19
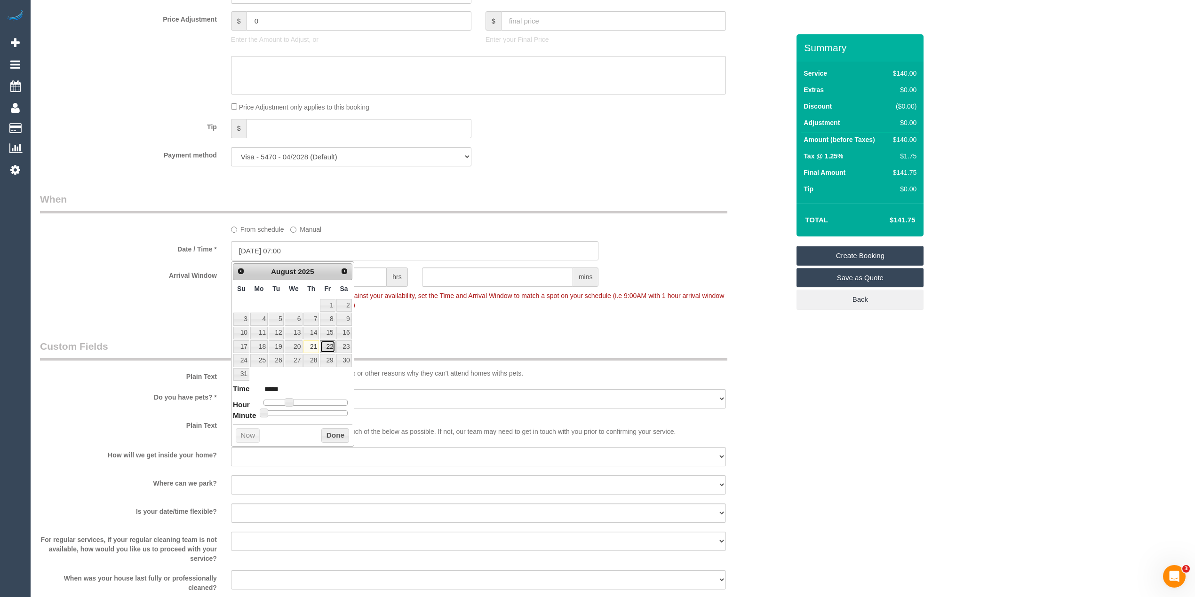
click at [328, 345] on link "22" at bounding box center [327, 347] width 15 height 13
type input "22/08/2025 08:00"
type input "*****"
type input "[DATE] 09:00"
type input "*****"
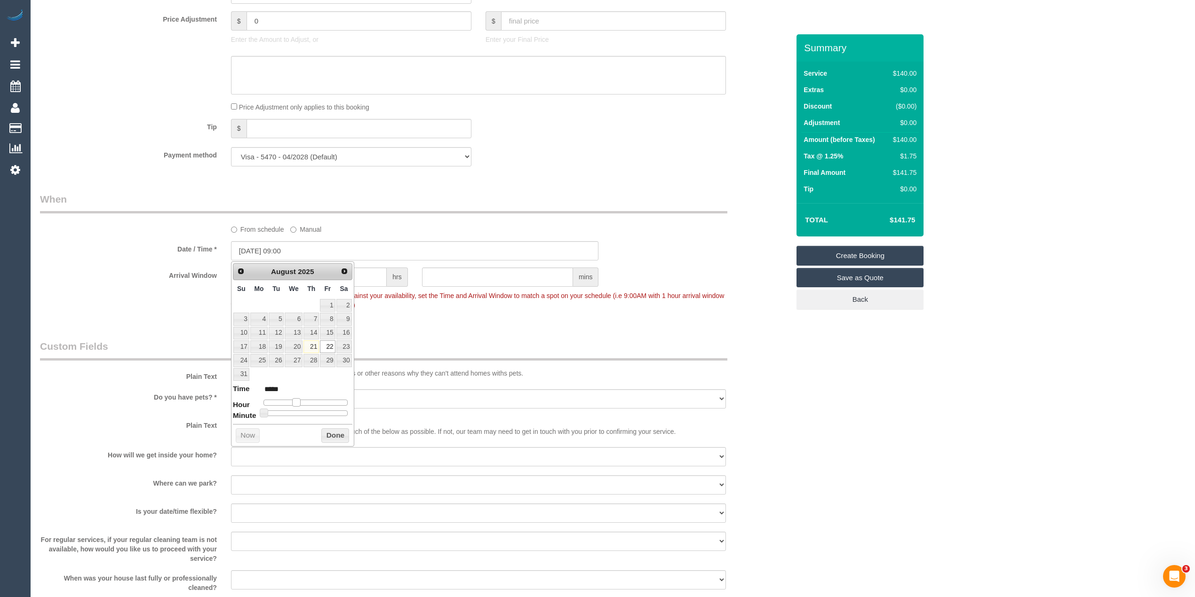
drag, startPoint x: 287, startPoint y: 402, endPoint x: 294, endPoint y: 402, distance: 6.6
click at [294, 402] on span at bounding box center [296, 402] width 8 height 8
click at [1035, 466] on div "Who Email* libertonel@optusnet.com.au Name * Lucy Libertone DNM - OM Where Addr…" at bounding box center [613, 54] width 1146 height 1712
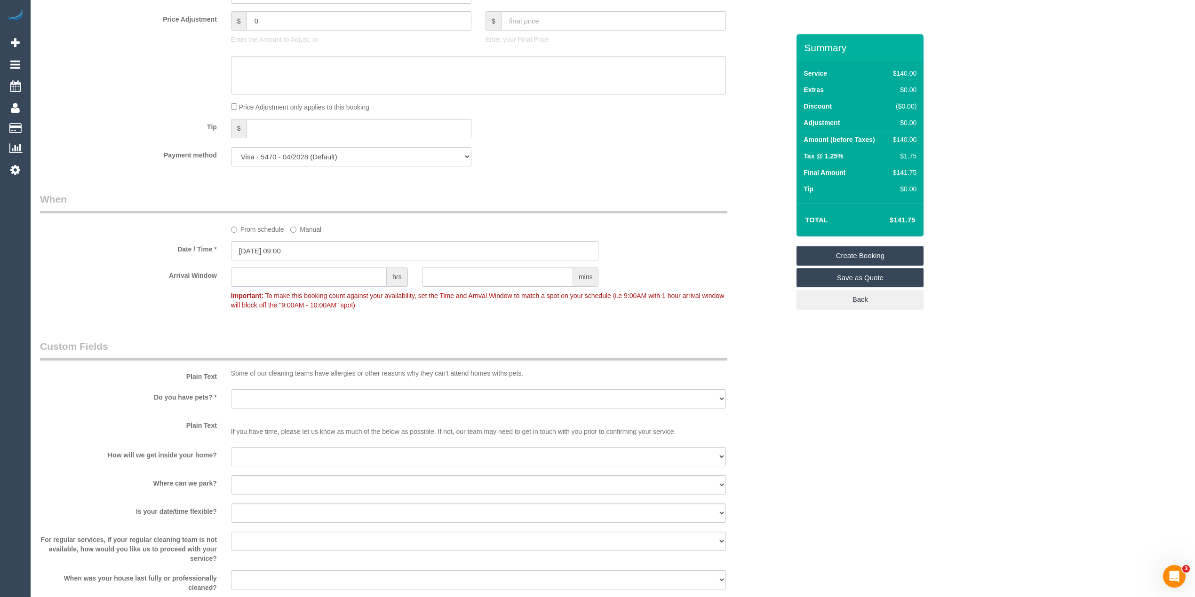
click at [318, 279] on input "text" at bounding box center [309, 277] width 156 height 19
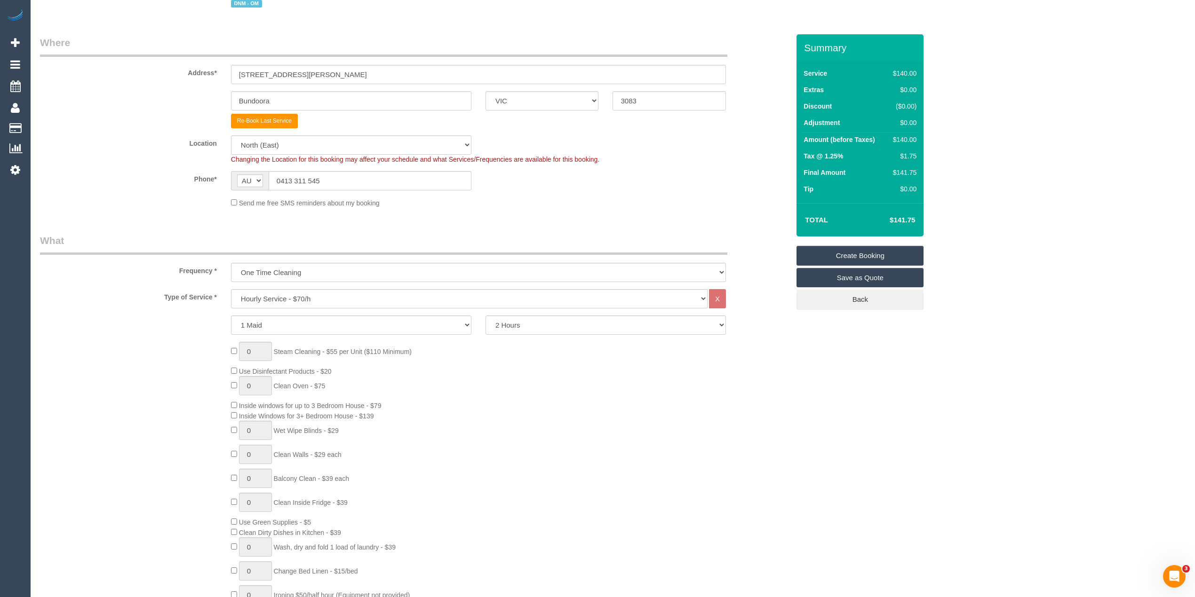
scroll to position [0, 0]
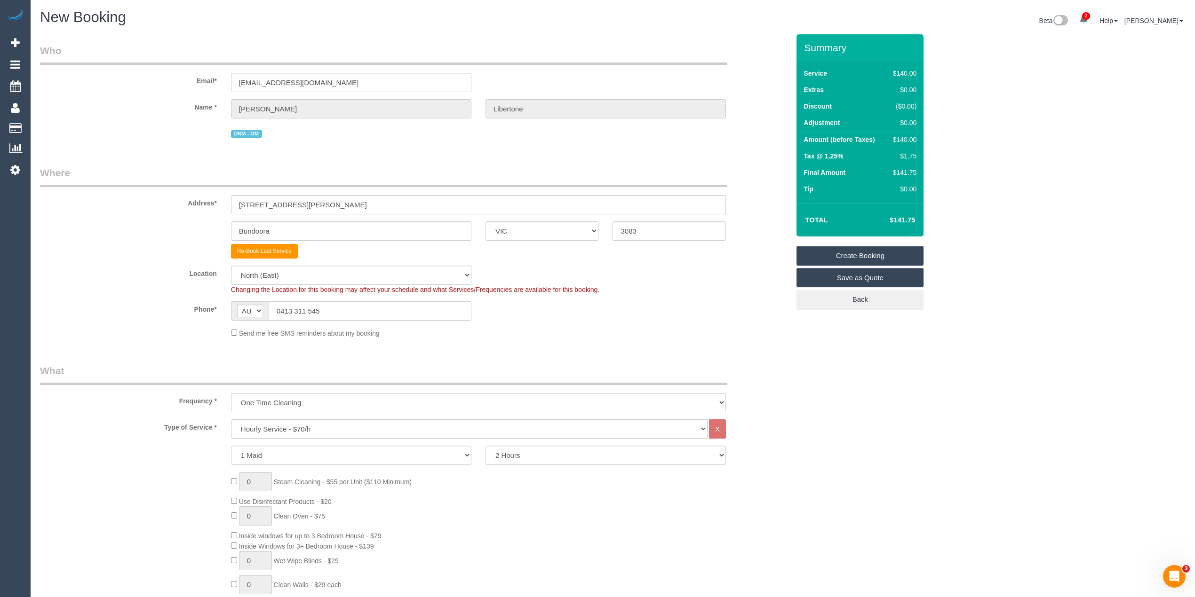
type input "2"
click at [93, 329] on sui-booking-location "Location Office City East (North) East (South) Inner East Inner North (East) In…" at bounding box center [414, 302] width 749 height 72
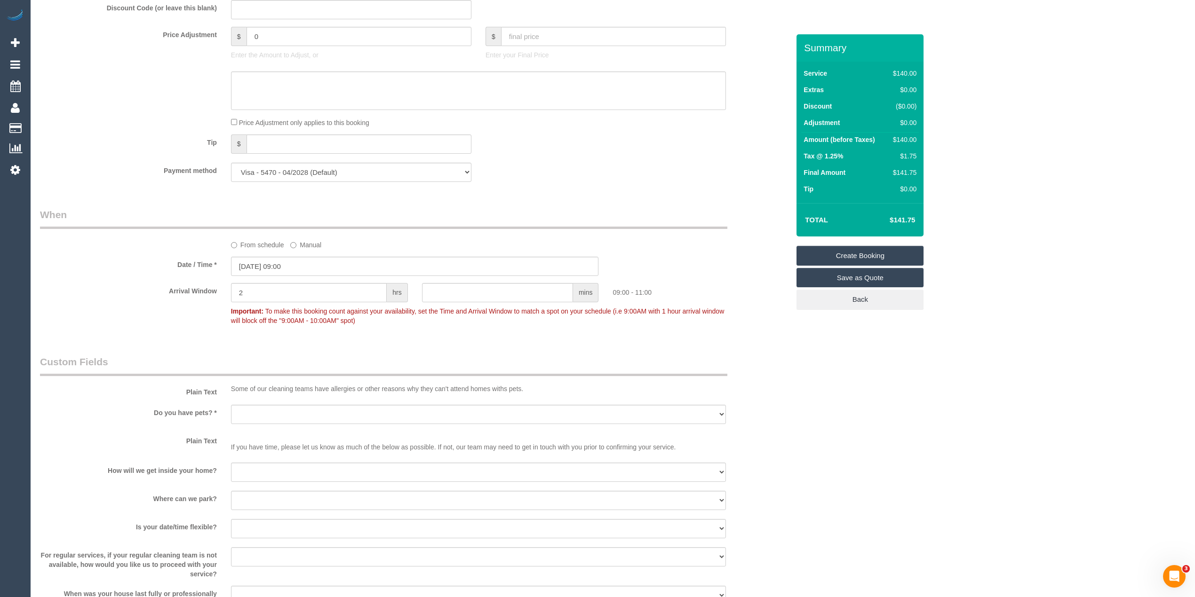
scroll to position [836, 0]
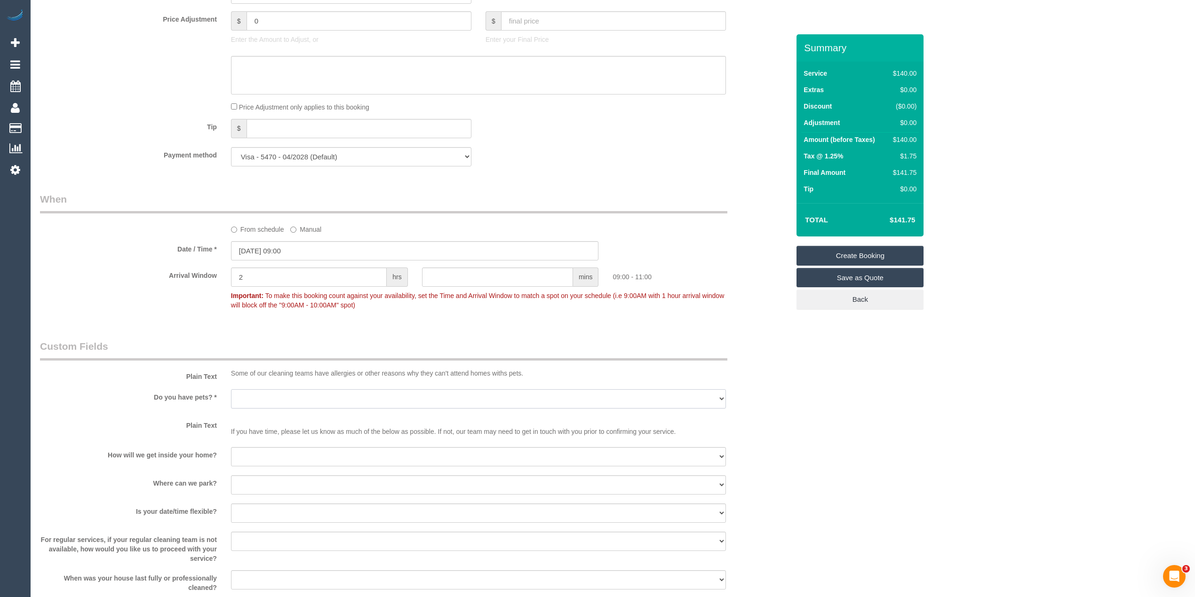
click at [288, 394] on select "Yes - Cats Yes - Dogs No pets Yes - Dogs and Cats Yes - Other" at bounding box center [478, 399] width 495 height 19
select select "number:28"
click at [231, 390] on select "Yes - Cats Yes - Dogs No pets Yes - Dogs and Cats Yes - Other" at bounding box center [478, 399] width 495 height 19
click at [279, 454] on select "I will be home Key will be left (please provide details below) Lock box/Access …" at bounding box center [478, 456] width 495 height 19
select select "number:14"
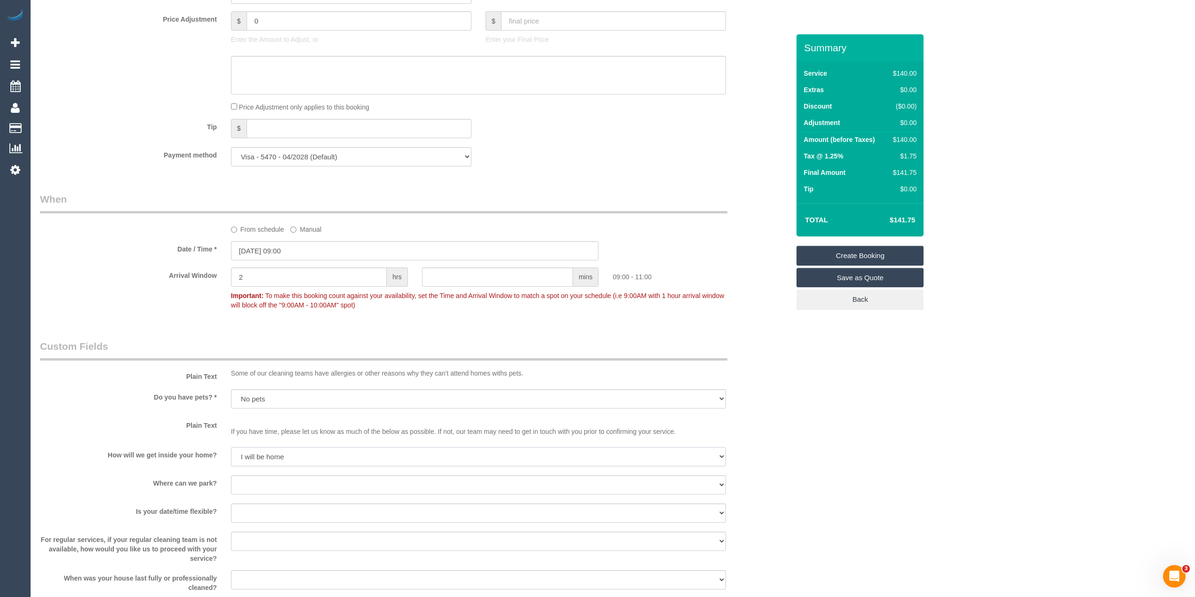
click at [231, 448] on select "I will be home Key will be left (please provide details below) Lock box/Access …" at bounding box center [478, 456] width 495 height 19
click at [264, 485] on select "I will provide parking on-site Free street parking Paid street parking (cost wi…" at bounding box center [478, 485] width 495 height 19
select select "number:19"
click at [231, 476] on select "I will provide parking on-site Free street parking Paid street parking (cost wi…" at bounding box center [478, 485] width 495 height 19
click at [271, 519] on select "Yes - date and time Yes - date but not time Yes - time but not date No - No fle…" at bounding box center [478, 513] width 495 height 19
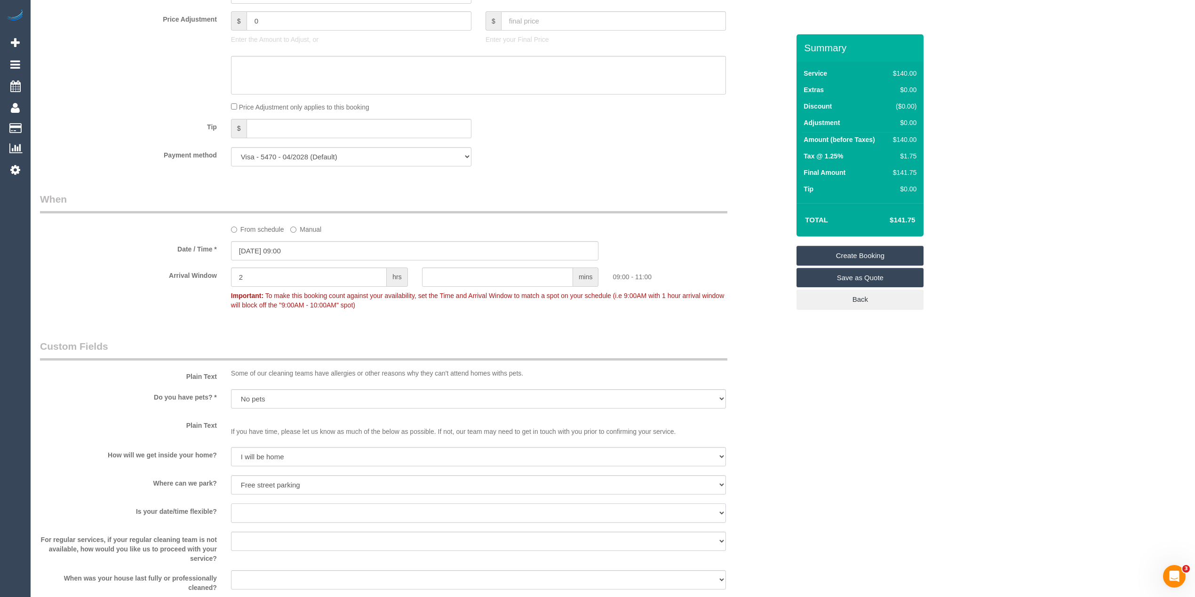
select select "number:36"
click at [231, 504] on select "Yes - date and time Yes - date but not time Yes - time but not date No - No fle…" at bounding box center [478, 513] width 495 height 19
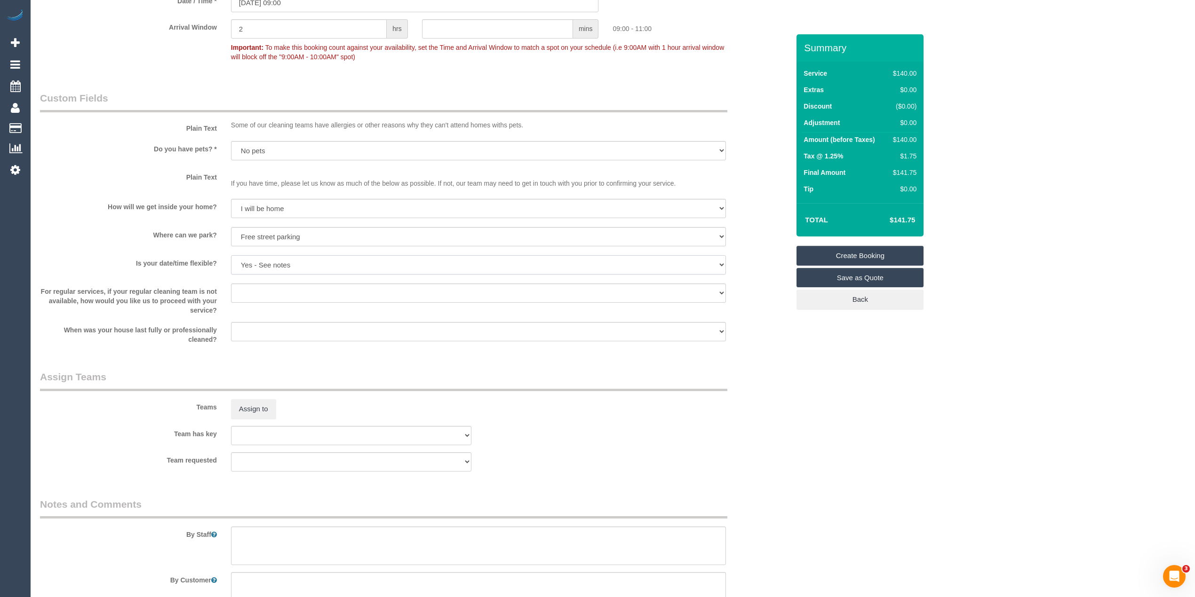
scroll to position [1150, 0]
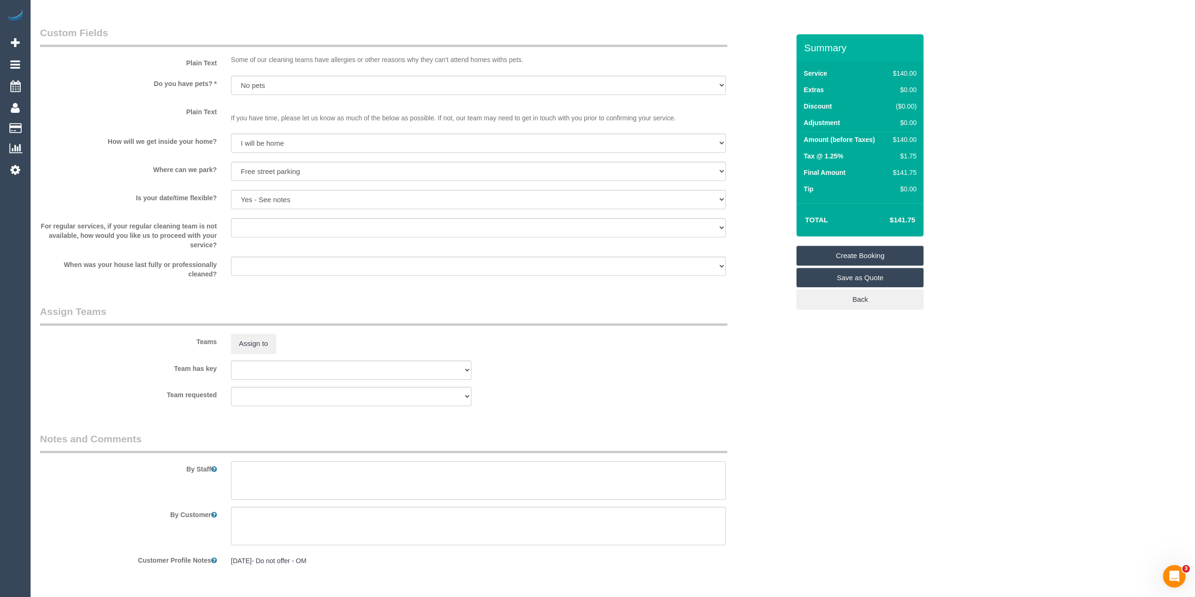
click at [309, 490] on textarea at bounding box center [478, 481] width 495 height 39
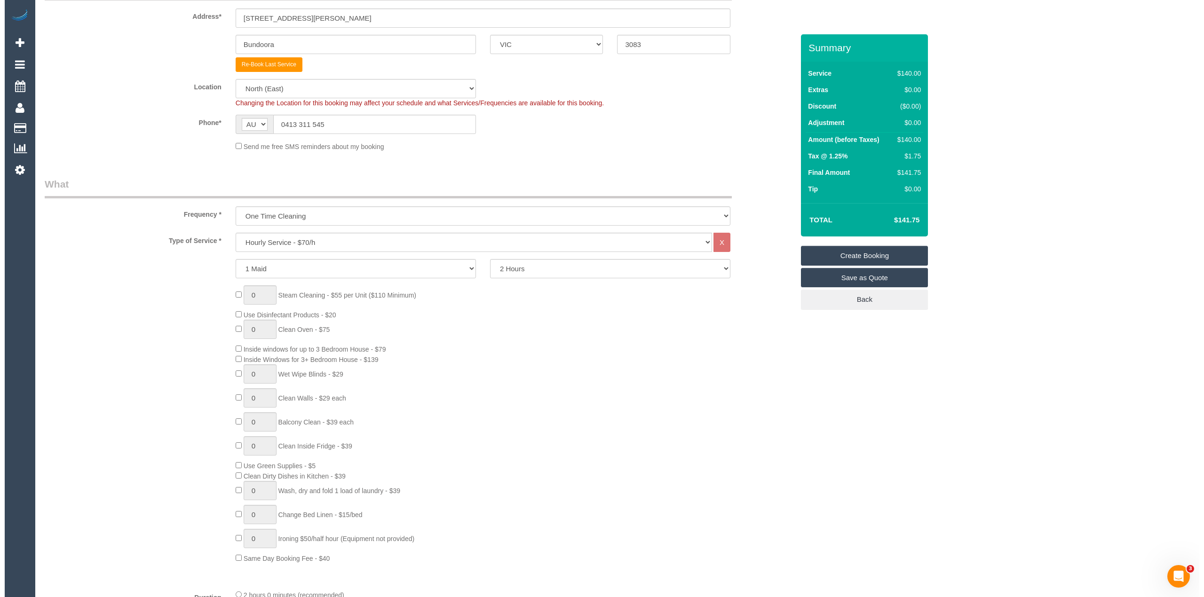
scroll to position [0, 0]
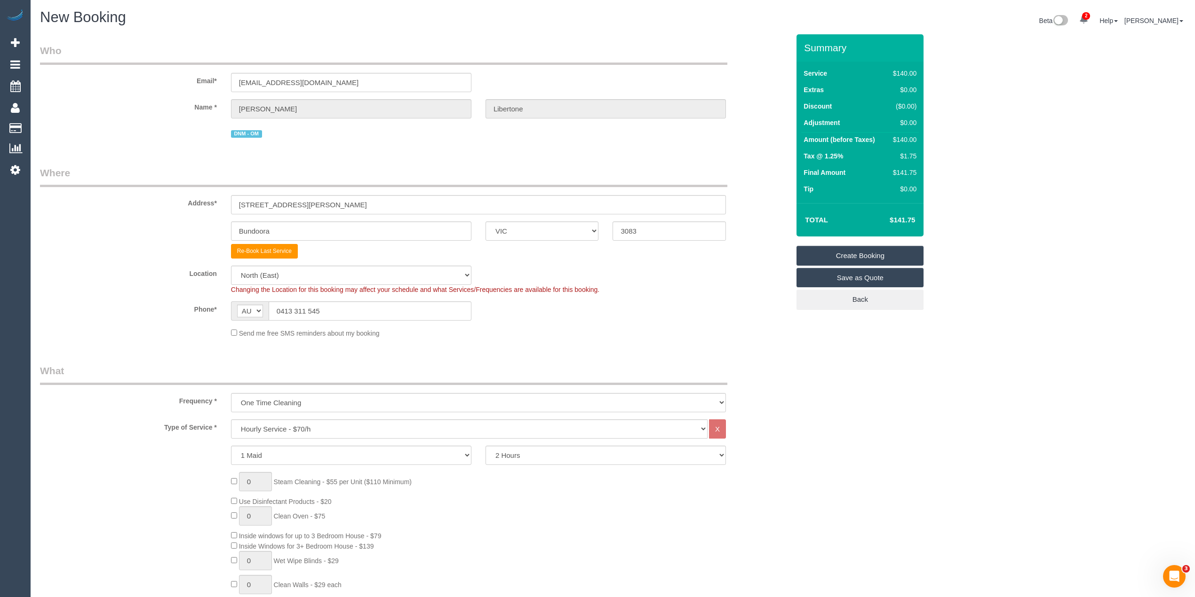
type textarea "Please ask the customer which areas they want cleaned, thank you."
click at [892, 255] on link "Create Booking" at bounding box center [859, 256] width 127 height 20
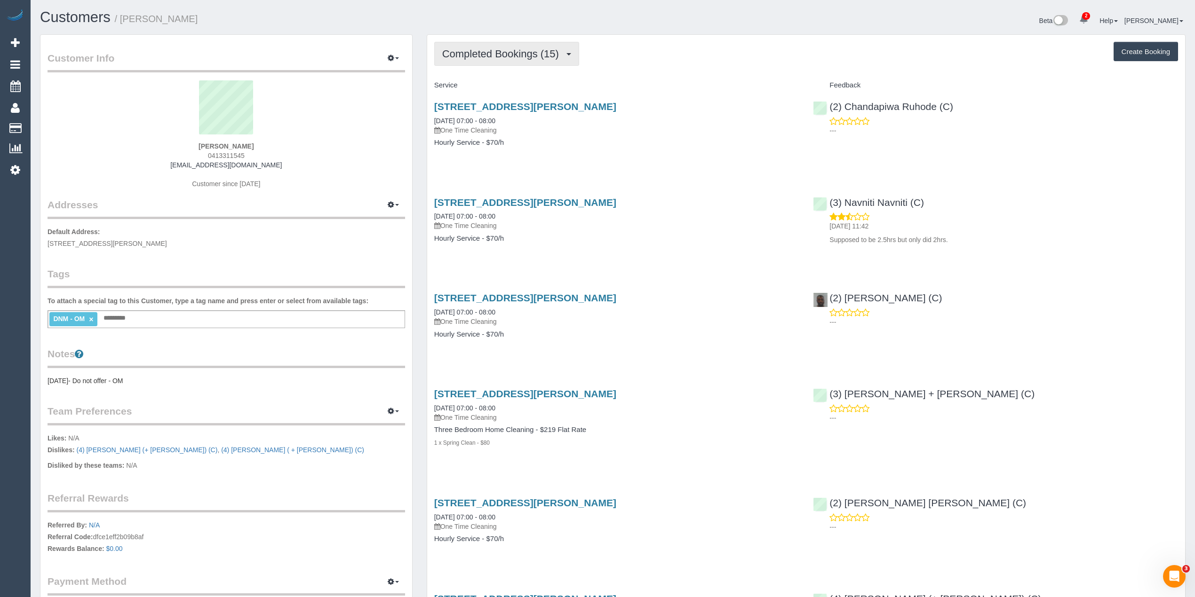
click at [533, 53] on span "Completed Bookings (15)" at bounding box center [502, 54] width 121 height 12
click at [491, 59] on button "Completed Bookings (15)" at bounding box center [506, 54] width 145 height 24
click at [500, 87] on link "Upcoming Bookings (0)" at bounding box center [486, 88] width 102 height 12
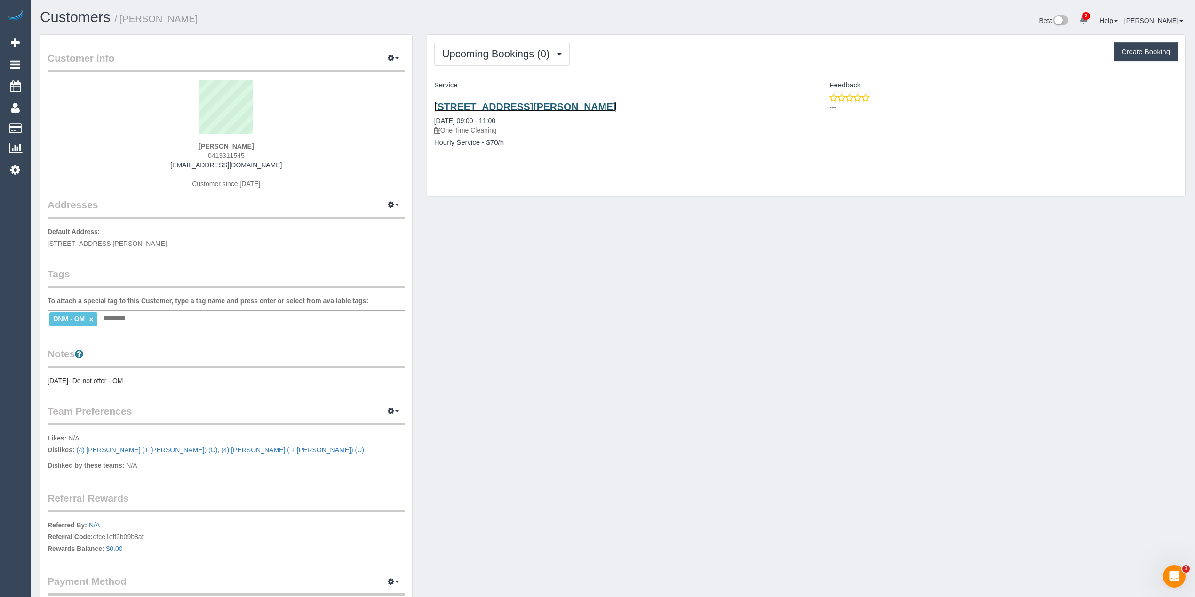
click at [541, 108] on link "1 Oakden Drive, Bundoora, VIC 3083" at bounding box center [525, 106] width 182 height 11
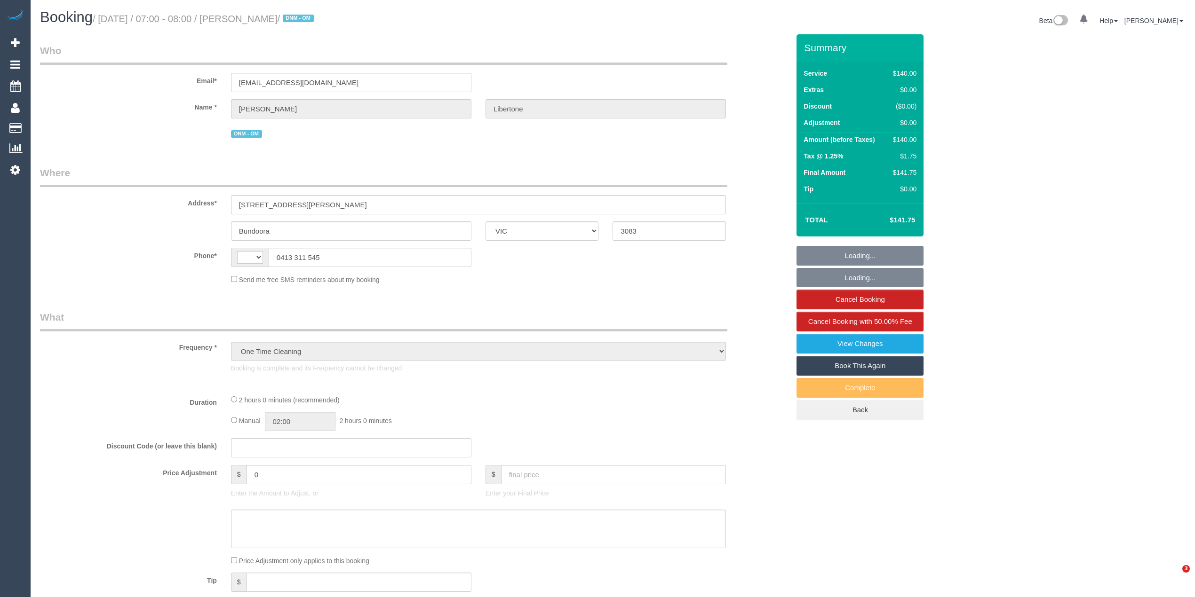
select select "VIC"
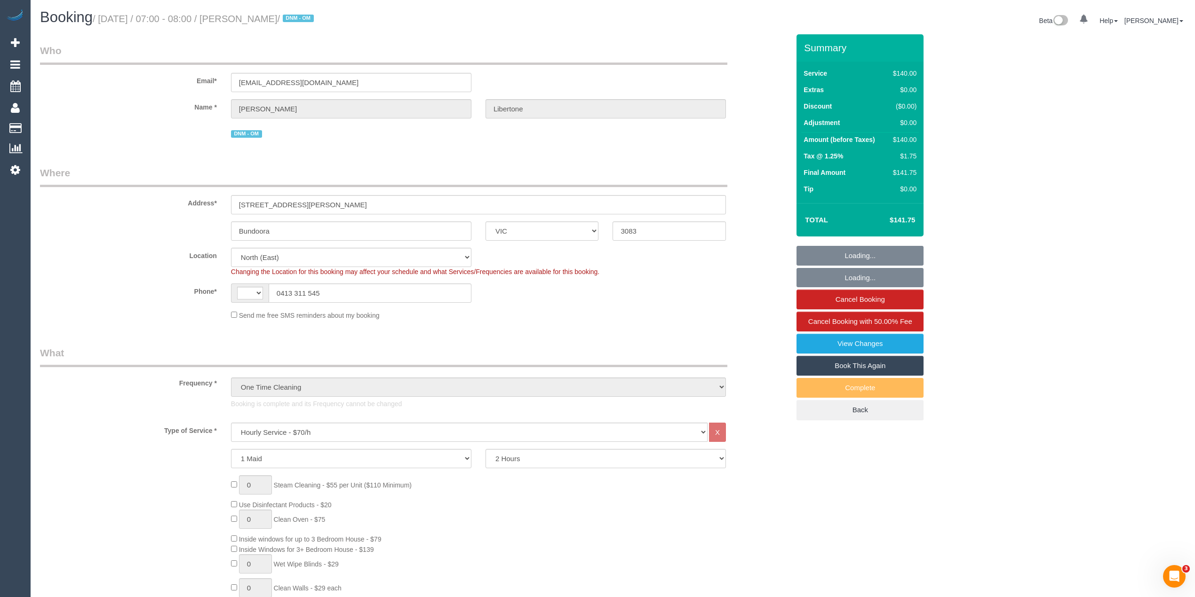
select select "object:742"
select select "string:AU"
select select "spot1"
select select "number:28"
select select "number:14"
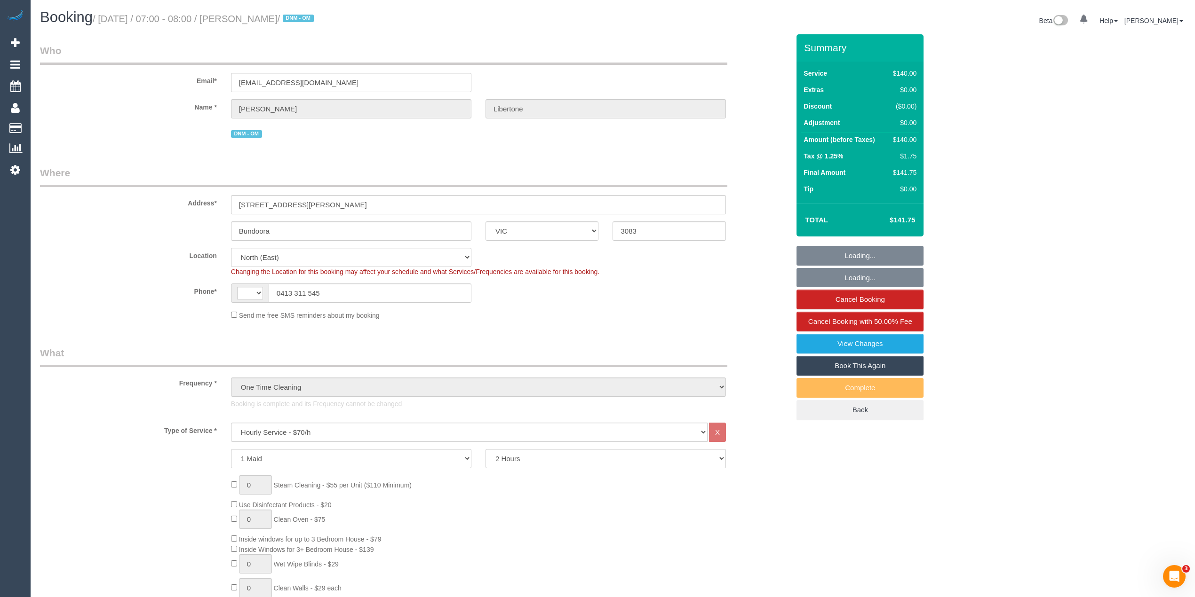
select select "number:19"
select select "number:25"
select select "number:33"
select select "number:12"
select select "string:stripe-pm_1Rkvcs2GScqysDRVeI3cYEWQ"
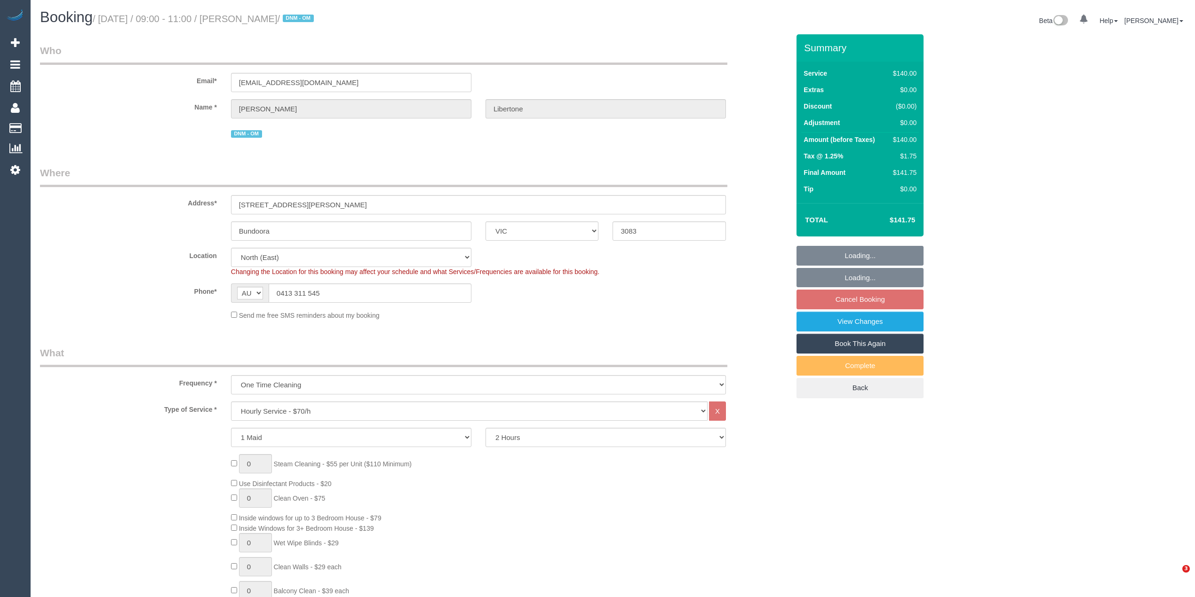
select select "VIC"
select select "string:stripe-pm_1Rkvcs2GScqysDRVeI3cYEWQ"
select select "number:28"
select select "number:14"
select select "number:19"
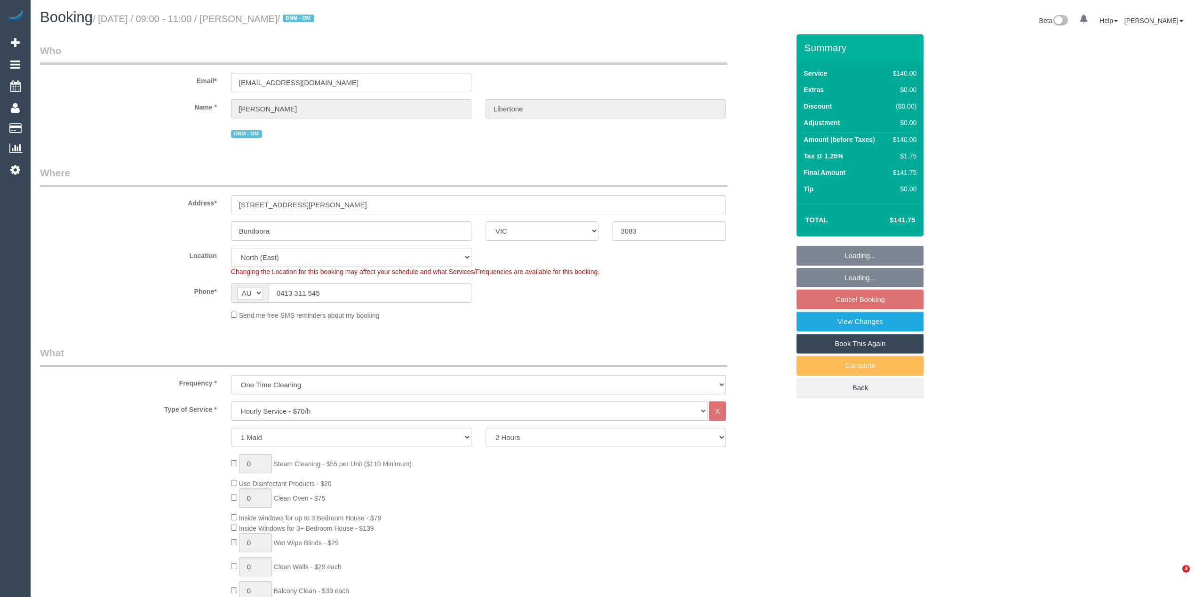
select select "number:36"
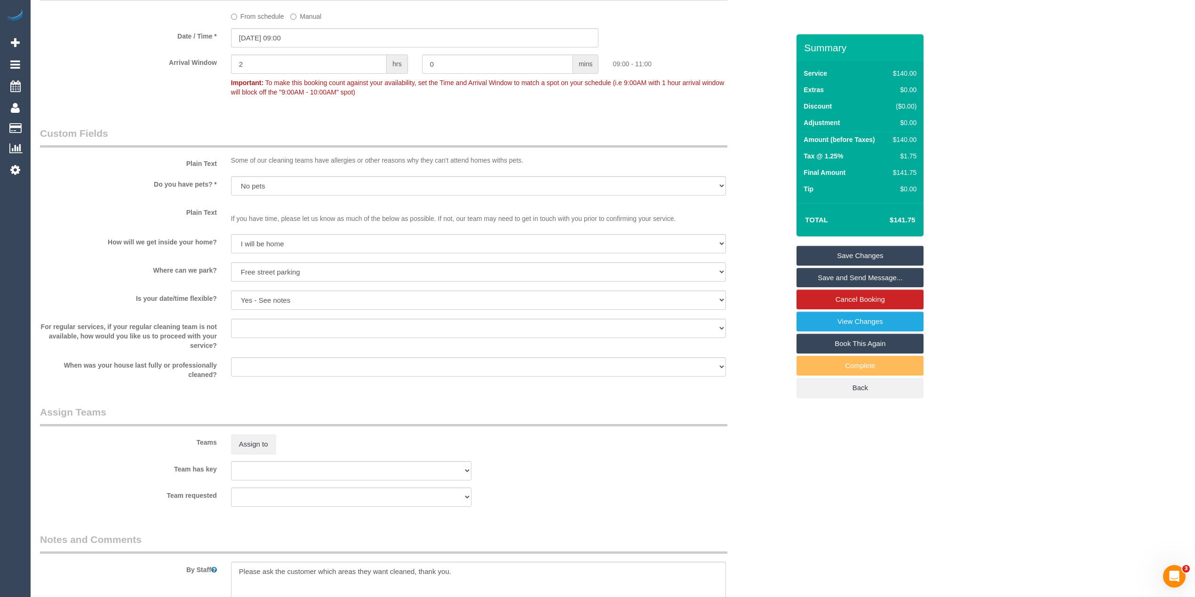
scroll to position [1225, 0]
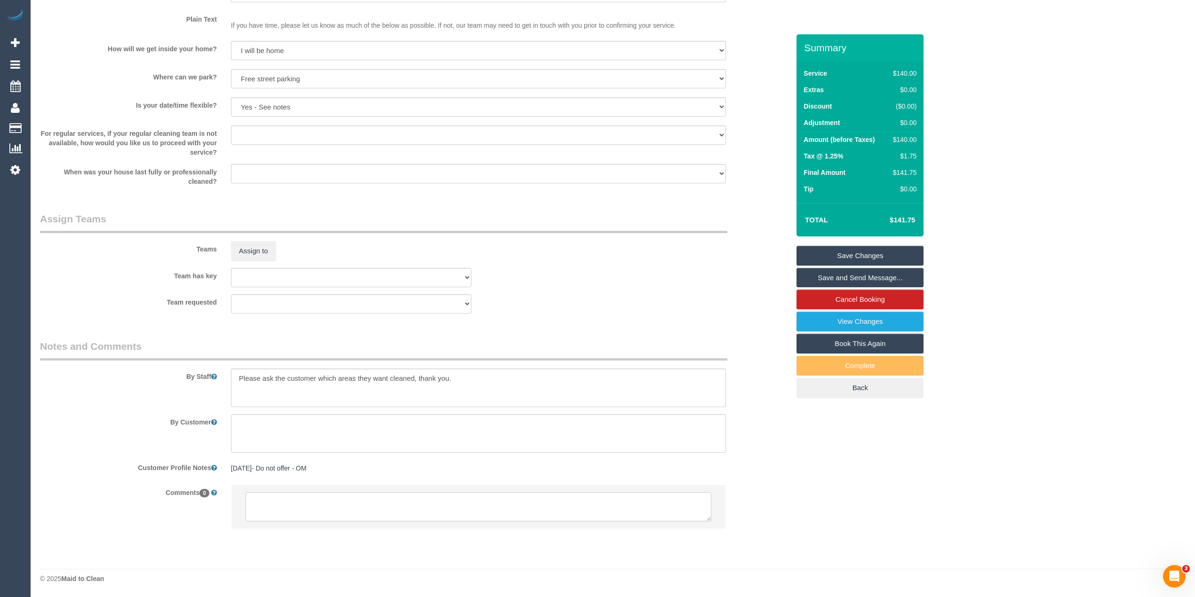
click at [560, 501] on textarea at bounding box center [479, 507] width 466 height 29
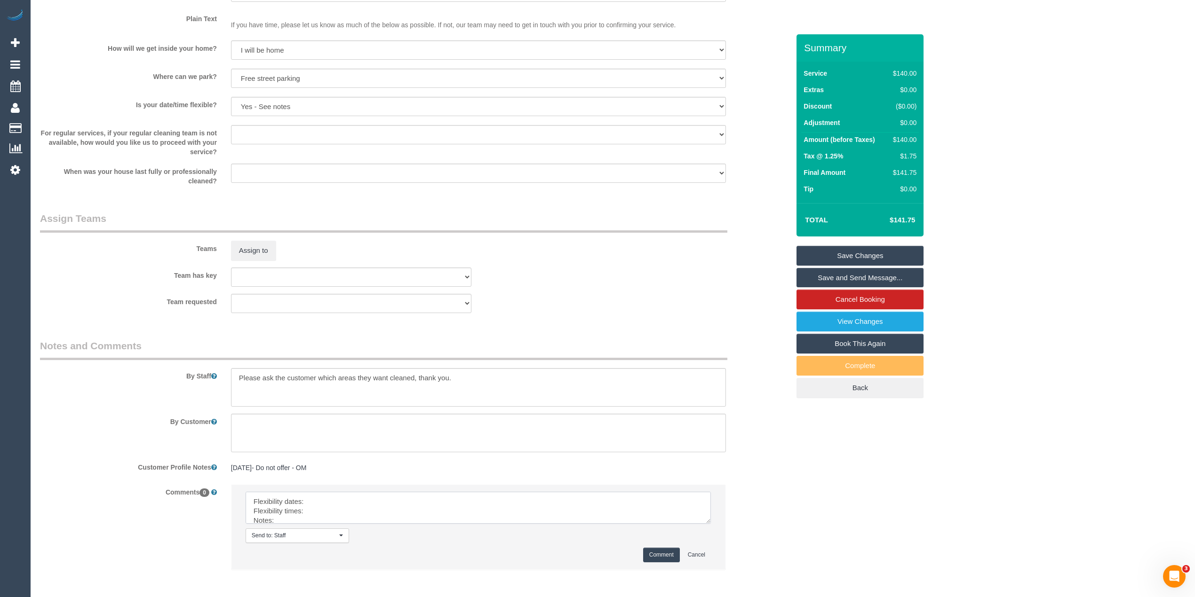
drag, startPoint x: 708, startPoint y: 514, endPoint x: 710, endPoint y: 556, distance: 41.5
click at [710, 524] on textarea at bounding box center [478, 508] width 465 height 32
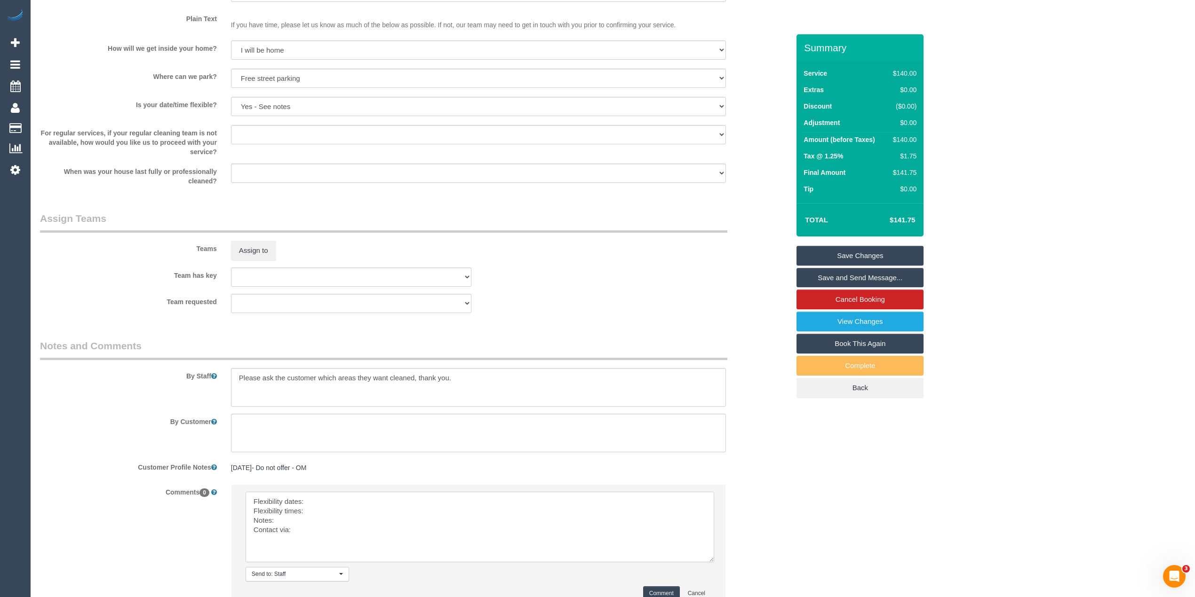
click at [341, 497] on textarea at bounding box center [480, 527] width 469 height 71
click at [339, 511] on textarea at bounding box center [480, 527] width 469 height 71
click at [287, 520] on textarea at bounding box center [480, 527] width 469 height 71
click at [298, 533] on textarea at bounding box center [480, 527] width 469 height 71
type textarea "Flexibility dates: Friday/Saturday Flexibility times: flexible Notes: approved …"
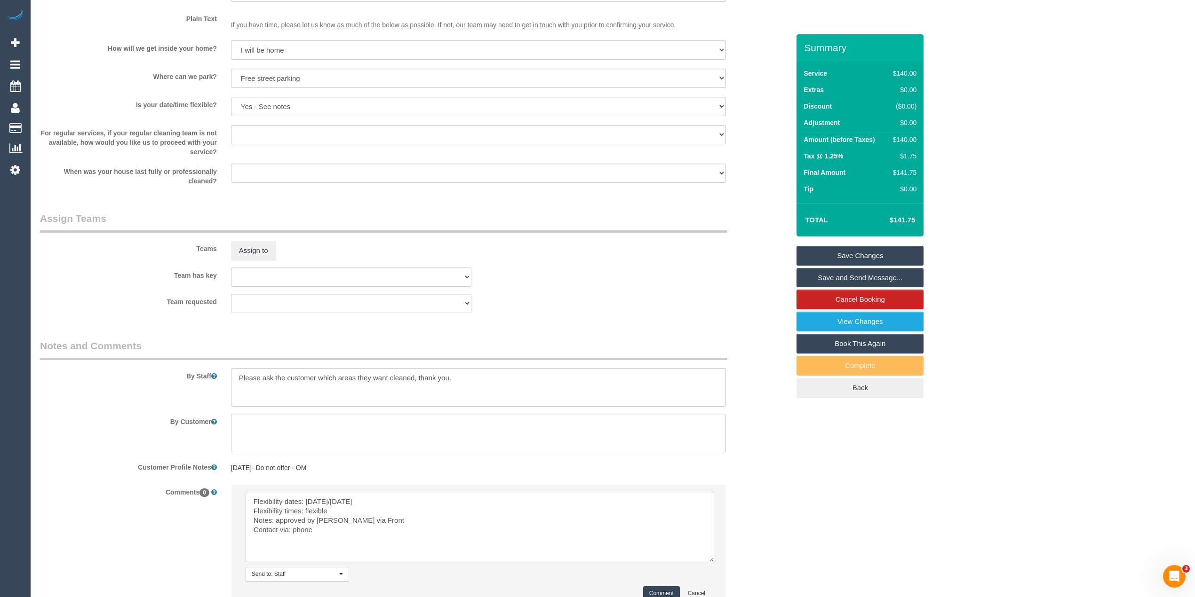
click at [659, 588] on button "Comment" at bounding box center [661, 594] width 37 height 15
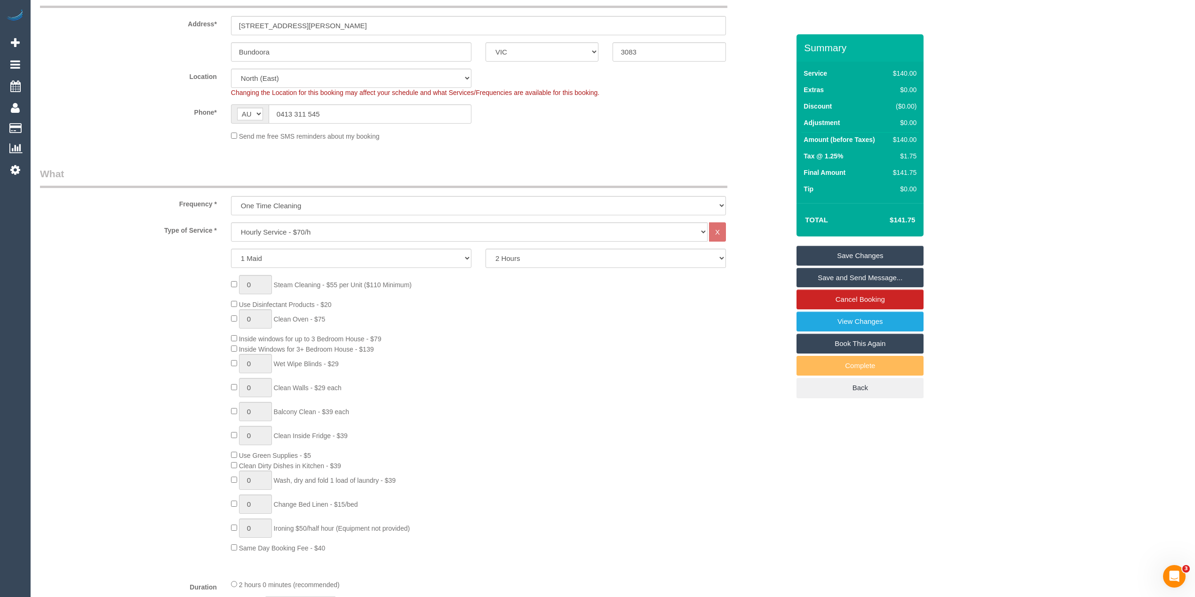
scroll to position [0, 0]
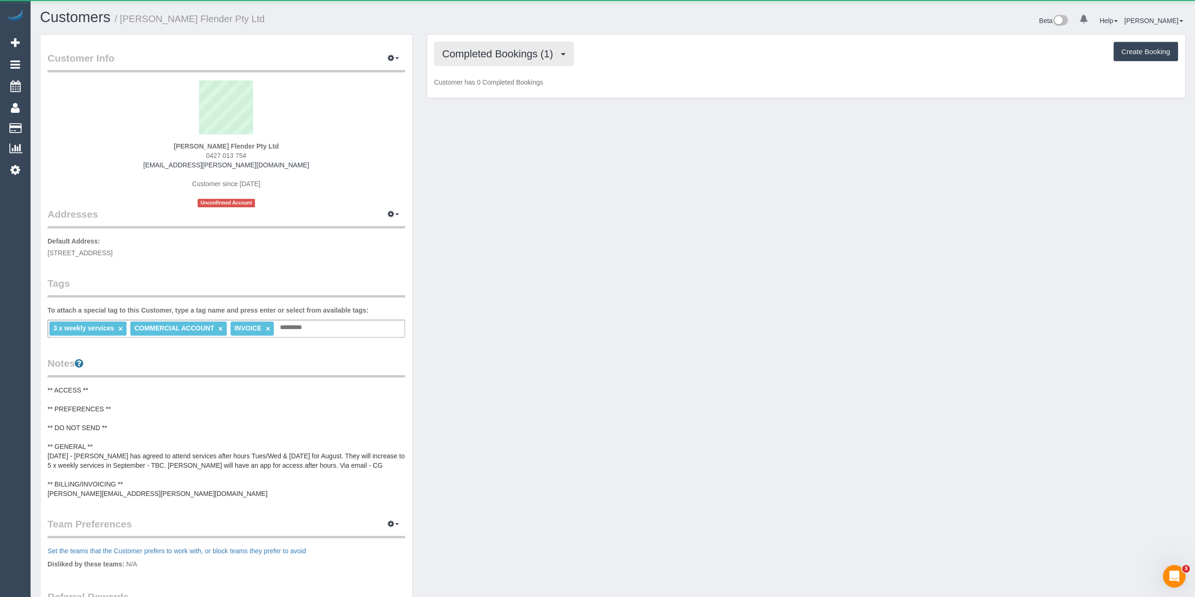
click at [466, 53] on span "Completed Bookings (1)" at bounding box center [500, 54] width 116 height 12
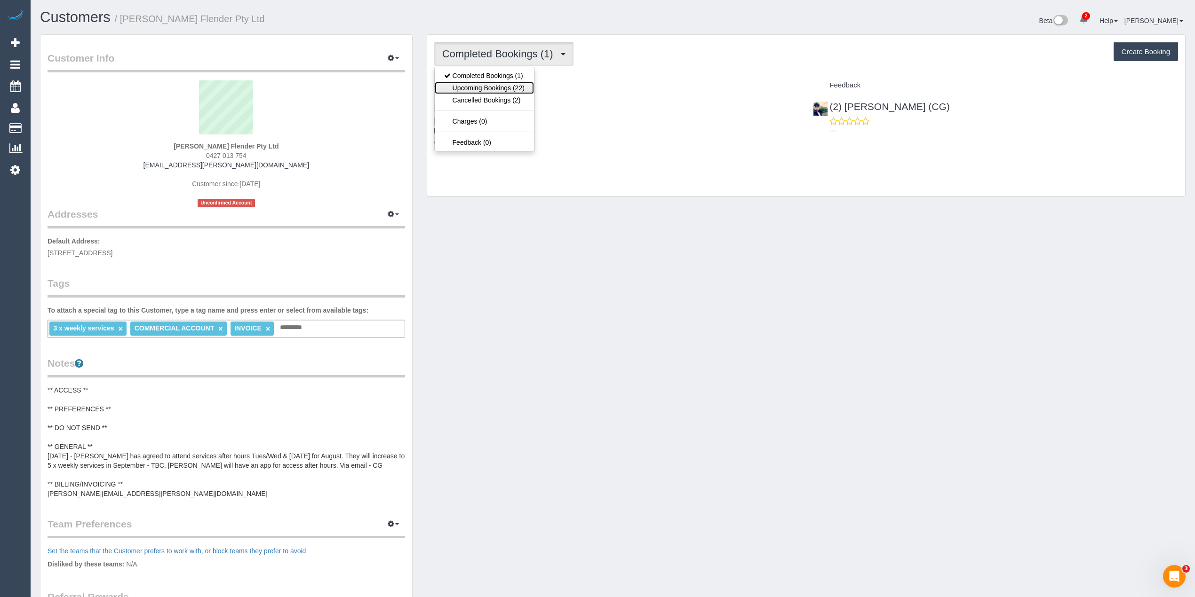
click at [480, 87] on link "Upcoming Bookings (22)" at bounding box center [484, 88] width 99 height 12
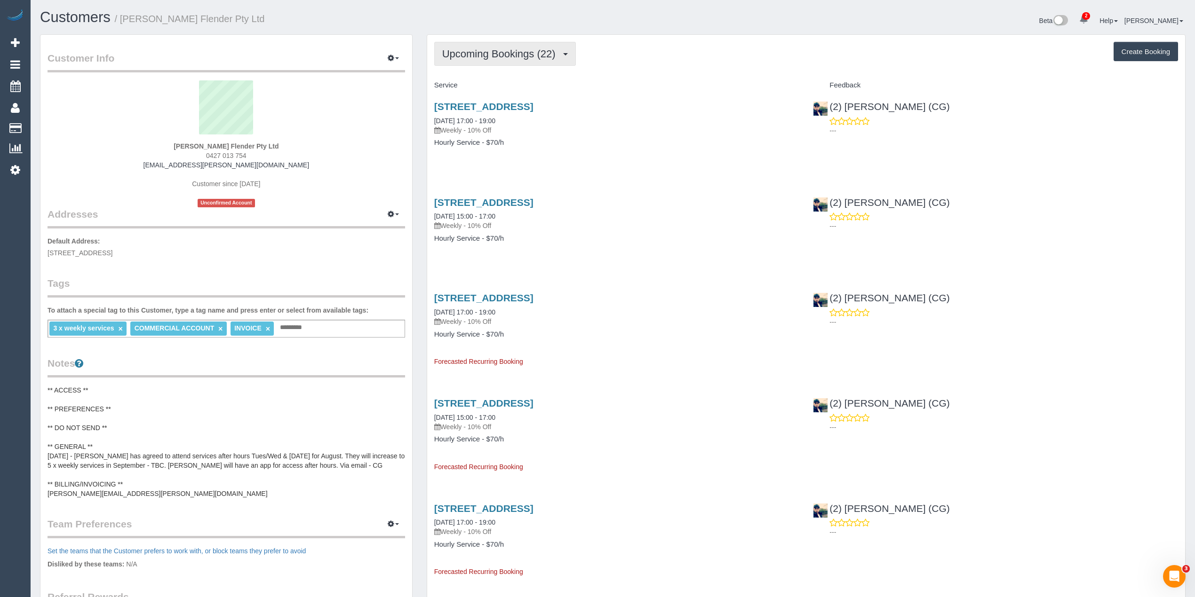
click at [473, 53] on span "Upcoming Bookings (22)" at bounding box center [501, 54] width 118 height 12
click at [483, 74] on link "Completed Bookings (1)" at bounding box center [484, 76] width 99 height 12
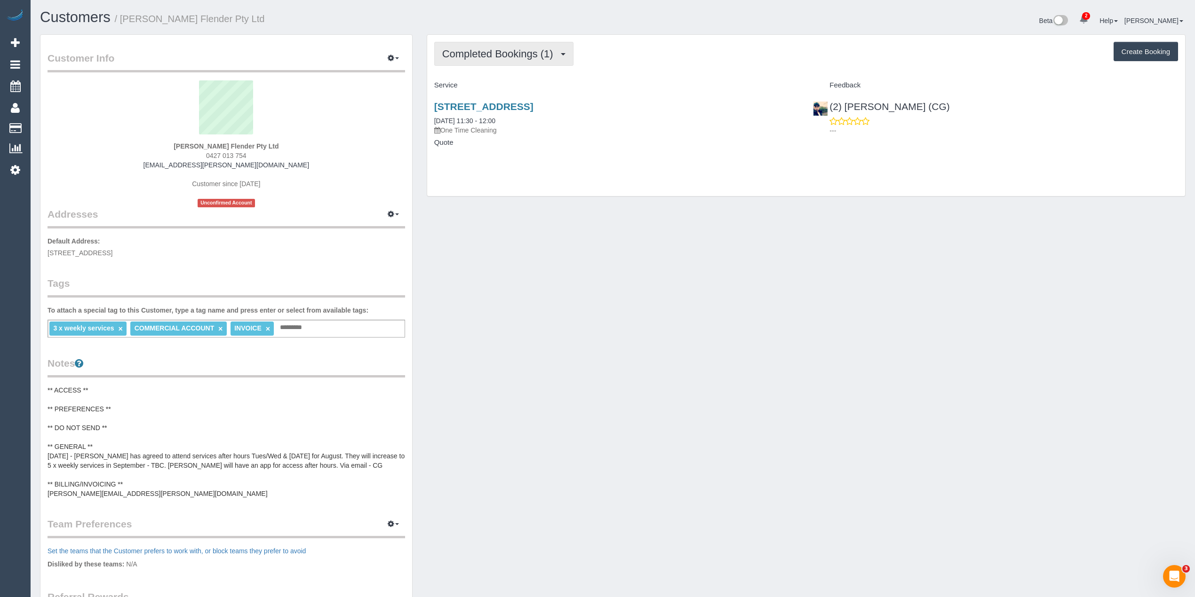
click at [473, 57] on span "Completed Bookings (1)" at bounding box center [500, 54] width 116 height 12
click at [501, 90] on link "Upcoming Bookings (22)" at bounding box center [484, 88] width 99 height 12
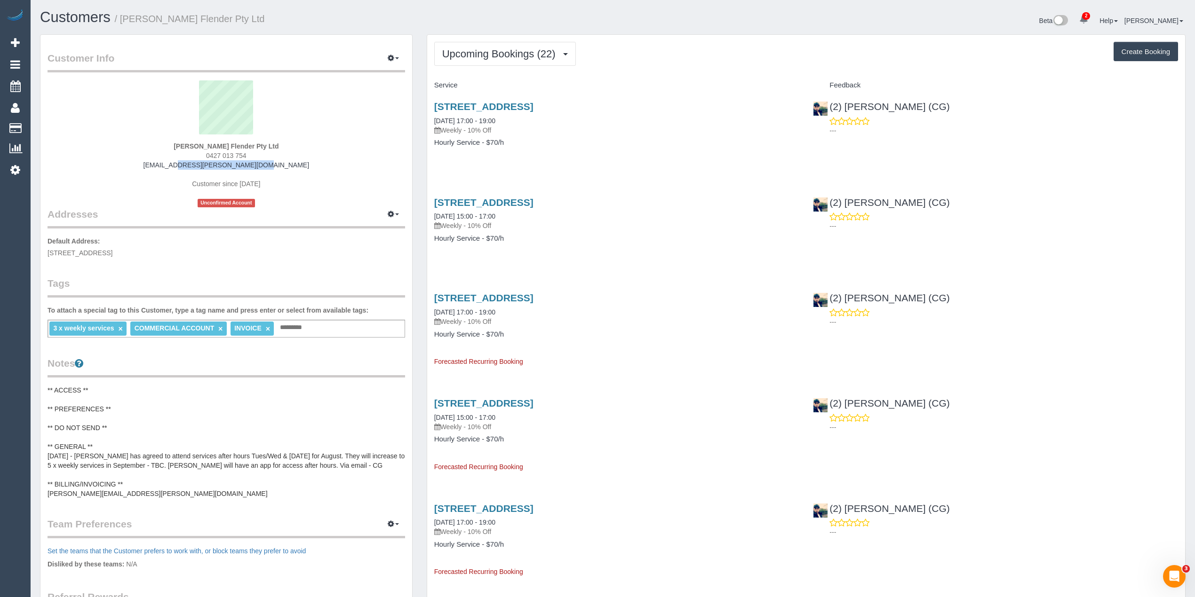
drag, startPoint x: 277, startPoint y: 164, endPoint x: 179, endPoint y: 167, distance: 98.4
click at [179, 167] on div "Bobby Singh Flender Pty Ltd 0427 013 754 singh.bobby@flender.com Customer since…" at bounding box center [227, 143] width 358 height 127
copy link "singh.bobby@flender.com"
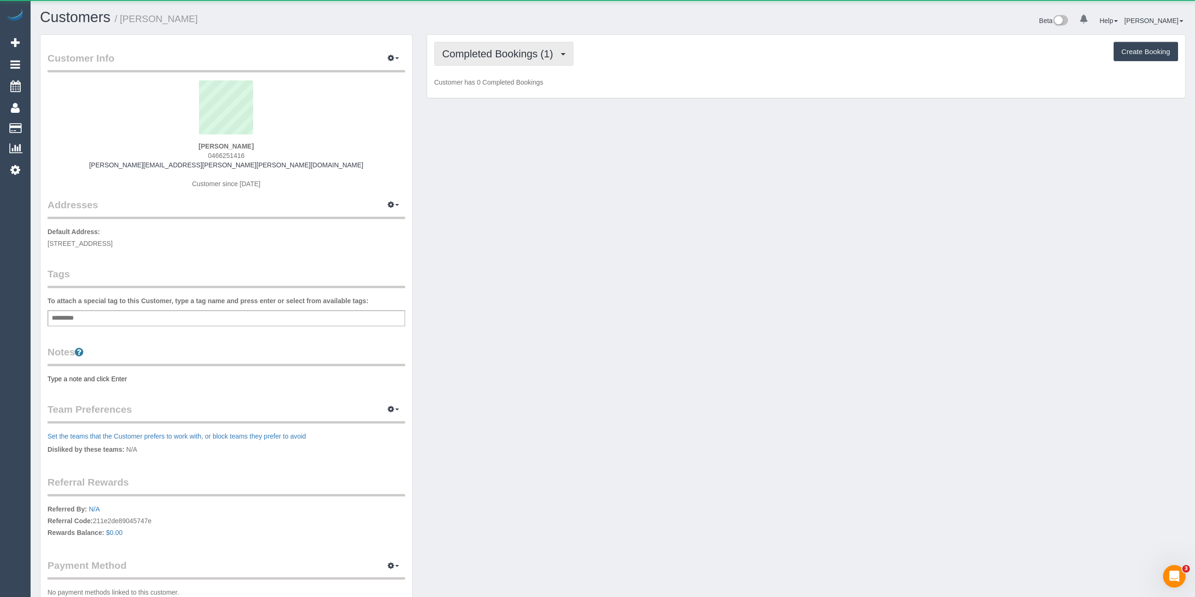
click at [505, 51] on span "Completed Bookings (1)" at bounding box center [500, 54] width 116 height 12
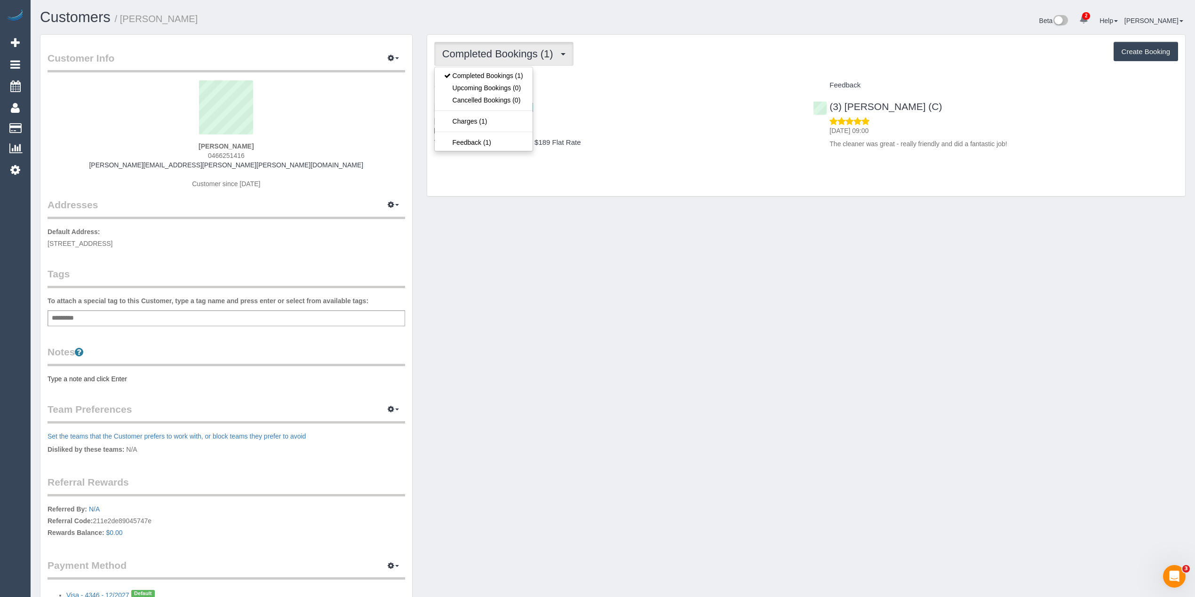
click at [505, 51] on span "Completed Bookings (1)" at bounding box center [500, 54] width 116 height 12
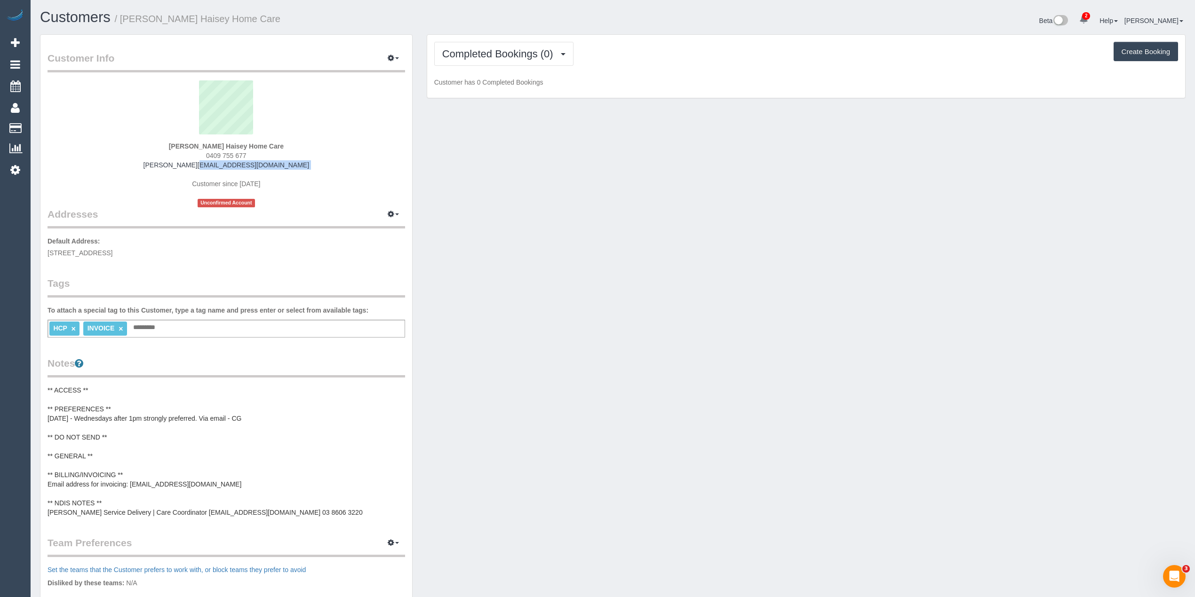
drag, startPoint x: 286, startPoint y: 170, endPoint x: 190, endPoint y: 168, distance: 96.0
click at [190, 168] on div "Colin Cook Haisey Home Care 0409 755 677 colin.haiseyhomecare@fake.com Customer…" at bounding box center [227, 143] width 358 height 127
copy div ".haiseyhomecare@fake.com"
click at [228, 145] on strong "Colin Cook Haisey Home Care" at bounding box center [226, 147] width 115 height 8
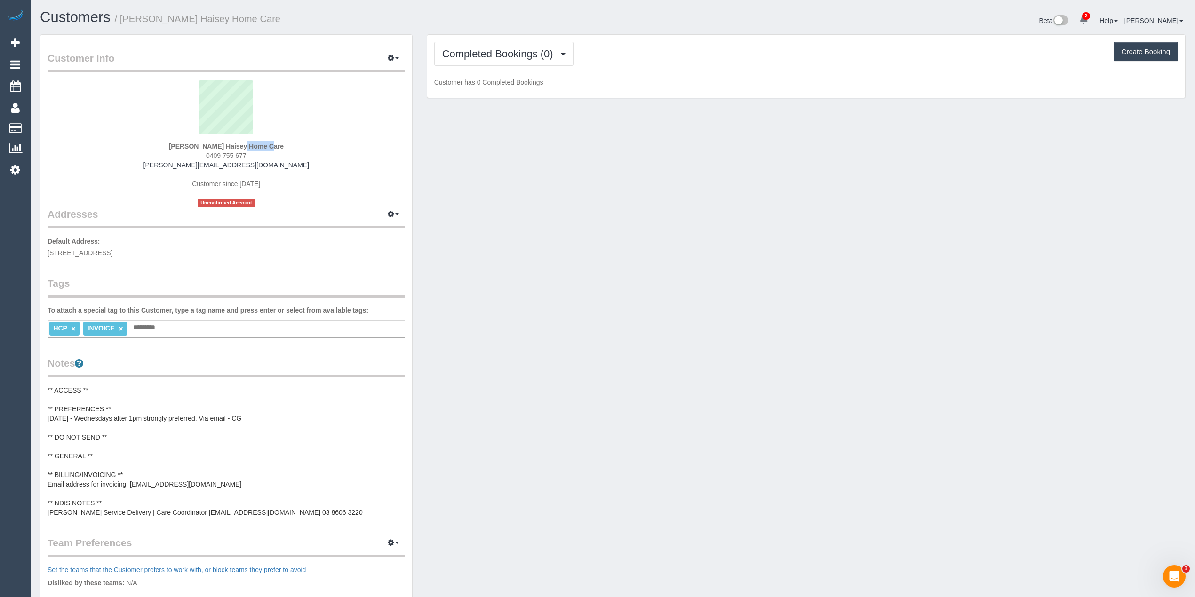
click at [264, 143] on strong "Colin Cook Haisey Home Care" at bounding box center [226, 147] width 115 height 8
copy strong "Haisey Home Care"
click at [55, 482] on pre "** ACCESS ** ** PREFERENCES ** 29/07/25 - Wednesdays after 1pm strongly preferr…" at bounding box center [227, 452] width 358 height 132
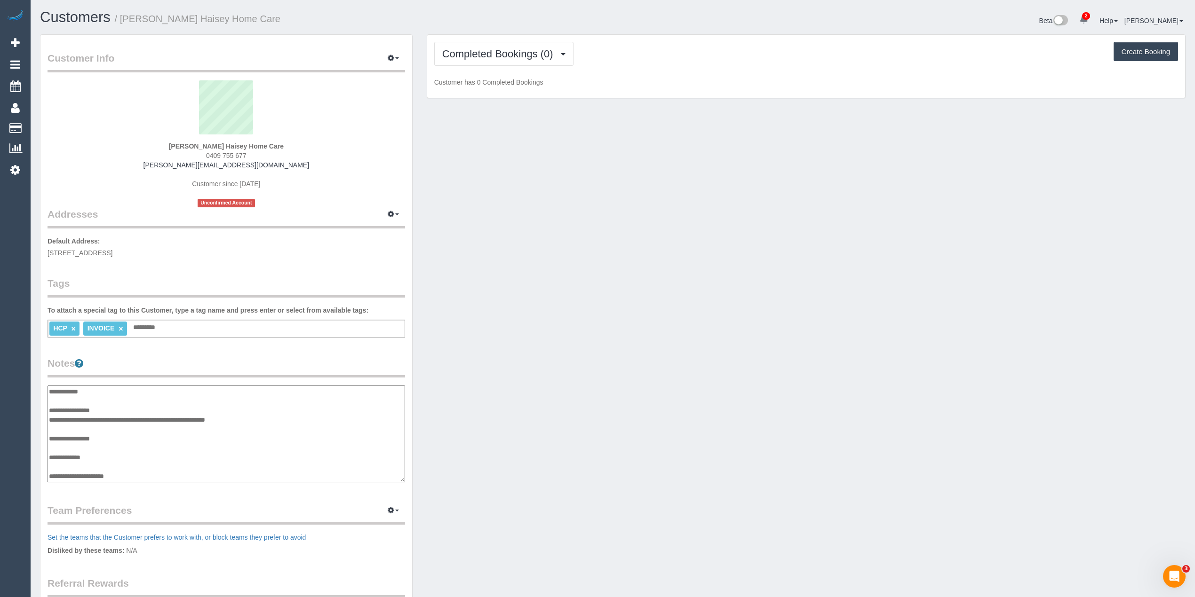
scroll to position [38, 0]
drag, startPoint x: 51, startPoint y: 445, endPoint x: 357, endPoint y: 477, distance: 307.0
click at [357, 477] on textarea "**********" at bounding box center [226, 434] width 357 height 97
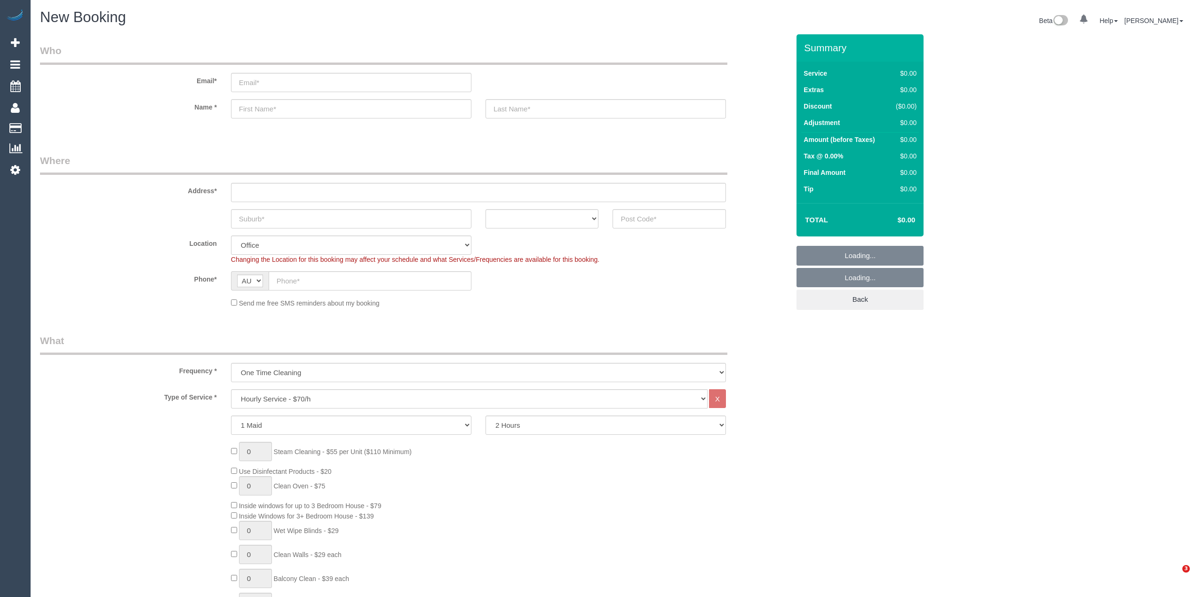
select select "object:2111"
click at [655, 209] on input "text" at bounding box center [669, 218] width 113 height 19
type input "3977"
click at [278, 183] on input "text" at bounding box center [478, 192] width 495 height 19
type input "-"
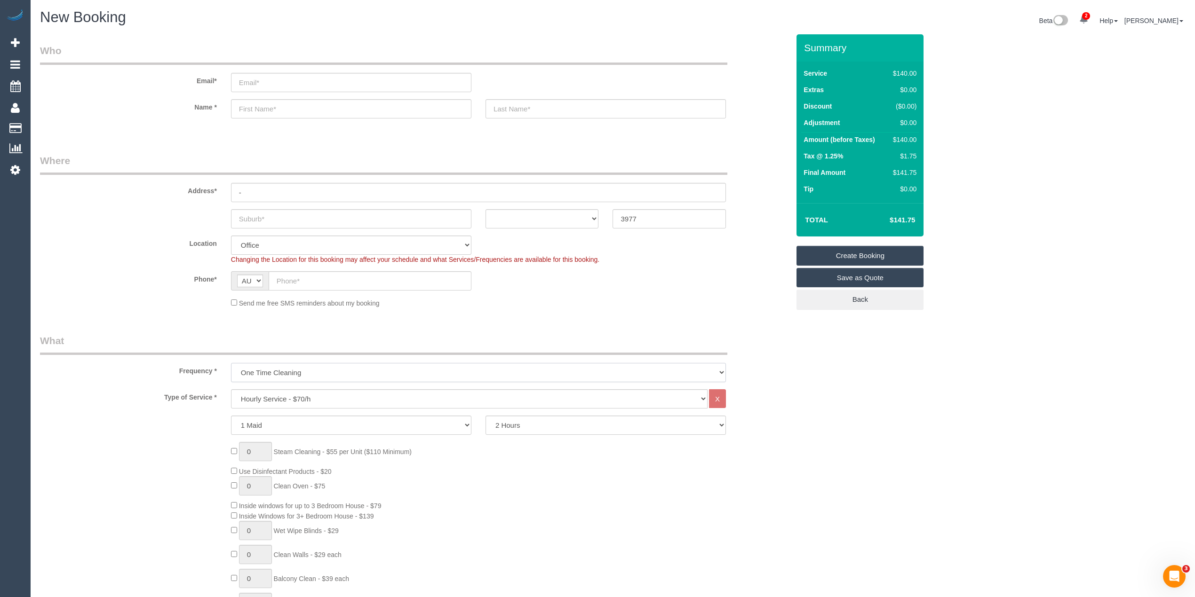
click at [297, 369] on select "One Time Cleaning Weekly - 10% Off - 10.00% (0% for the First Booking) Fortnigh…" at bounding box center [478, 372] width 495 height 19
select select "object:2112"
click at [231, 363] on select "One Time Cleaning Weekly - 10% Off - 10.00% (0% for the First Booking) Fortnigh…" at bounding box center [478, 372] width 495 height 19
click at [294, 400] on select "Hourly Service - $70/h Hourly Service - $65/h Hourly Service - $60/h Hourly Ser…" at bounding box center [469, 399] width 477 height 19
select select "52"
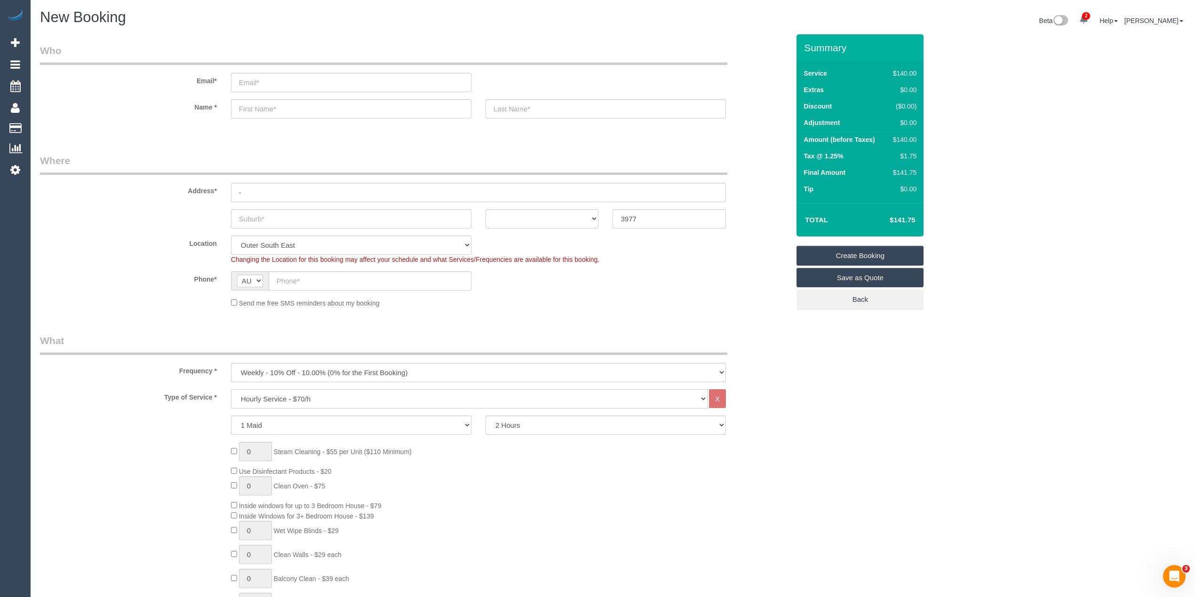
select select "object:2126"
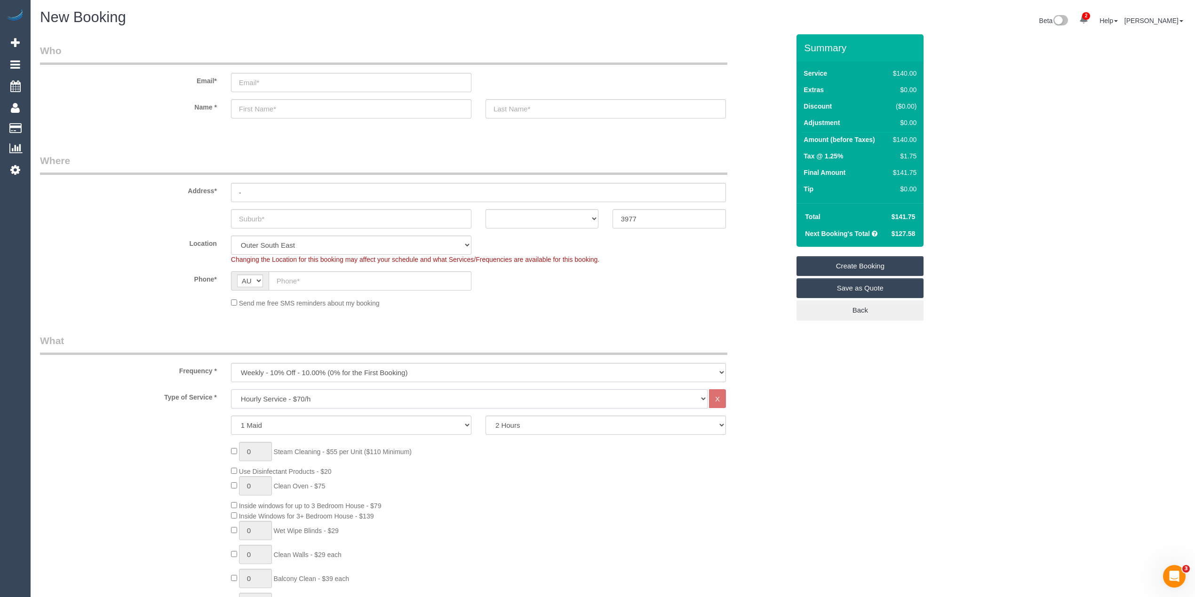
select select "308"
click at [231, 390] on select "Hourly Service - $70/h Hourly Service - $65/h Hourly Service - $60/h Hourly Ser…" at bounding box center [469, 399] width 477 height 19
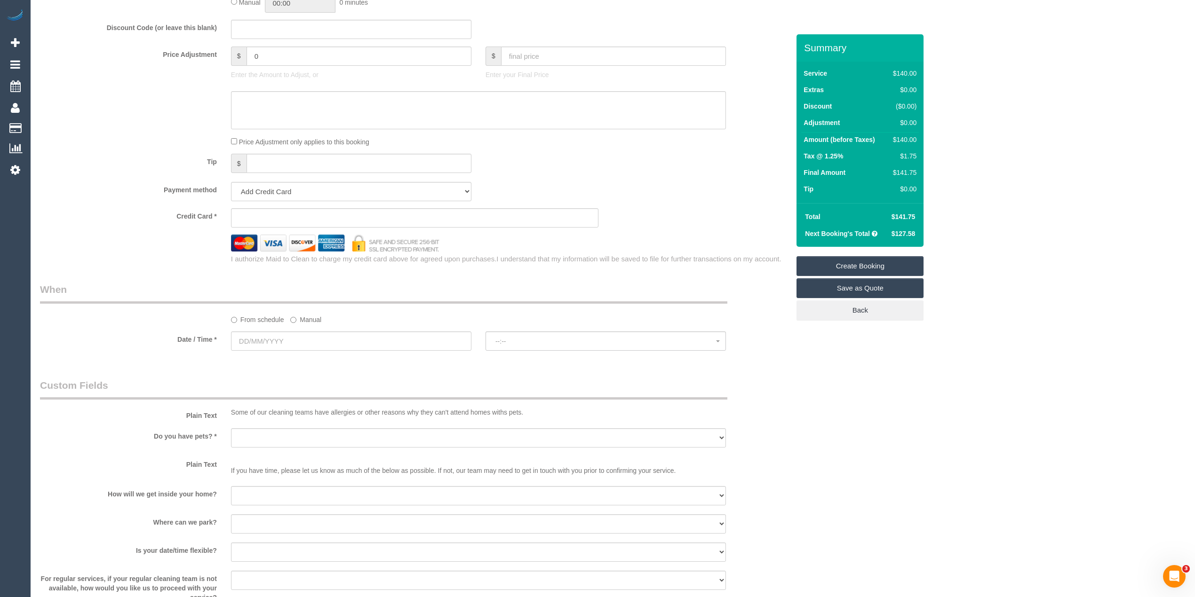
scroll to position [522, 0]
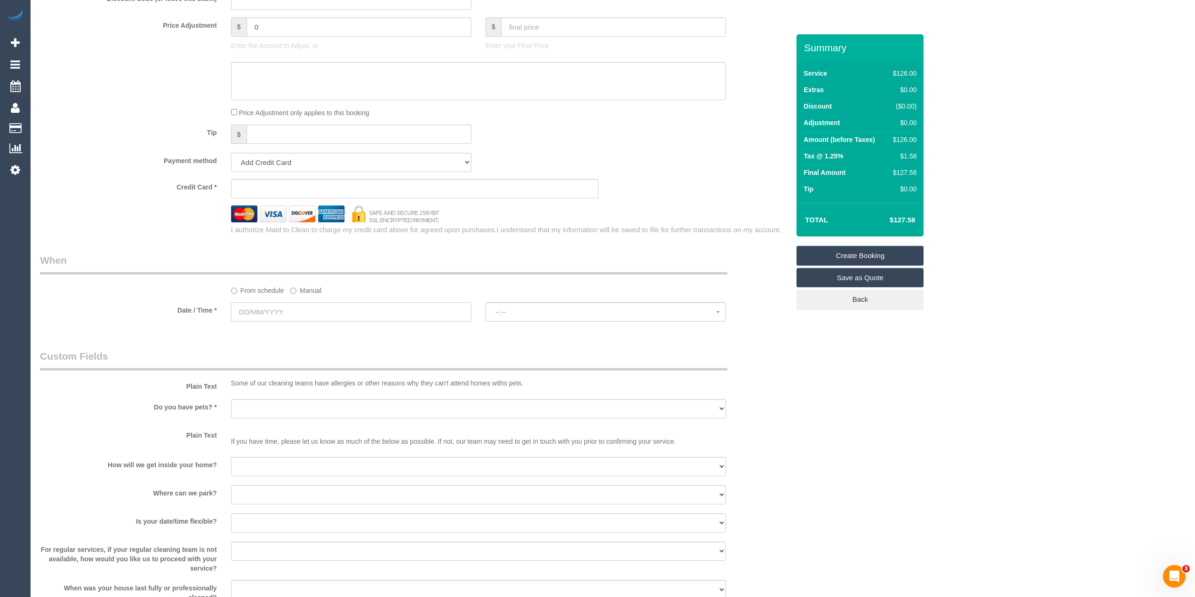
click at [257, 309] on input "text" at bounding box center [351, 311] width 240 height 19
click at [277, 424] on link "26" at bounding box center [276, 420] width 15 height 13
type input "26/08/2025"
select select "spot1"
click at [531, 320] on button "07:00 - 08:00" at bounding box center [605, 311] width 240 height 19
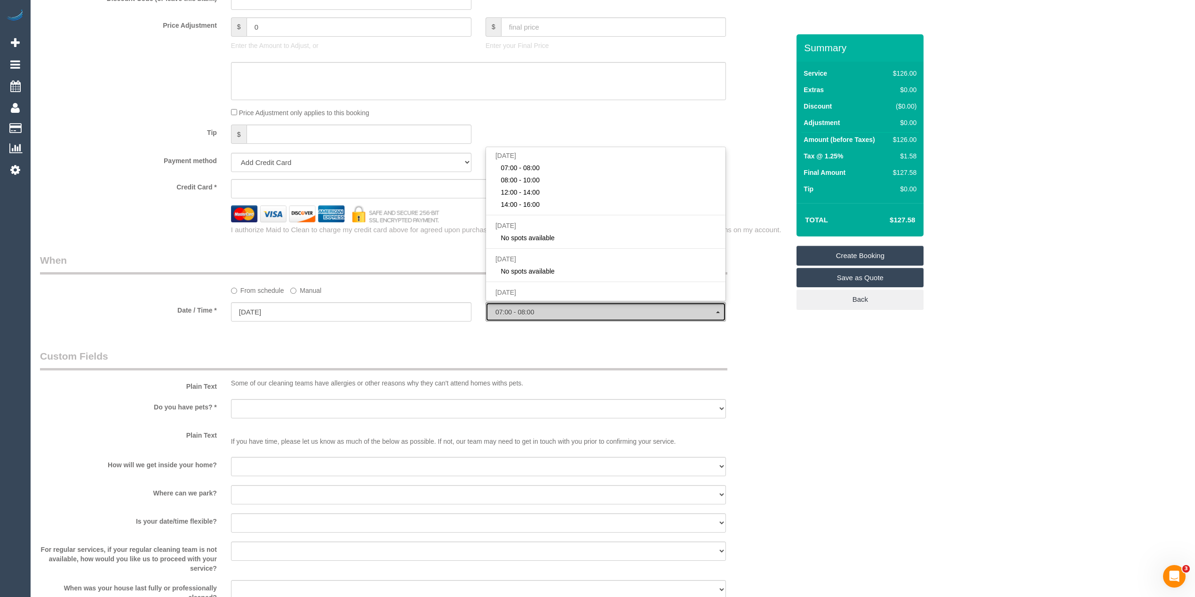
click at [533, 315] on span "07:00 - 08:00" at bounding box center [605, 313] width 221 height 8
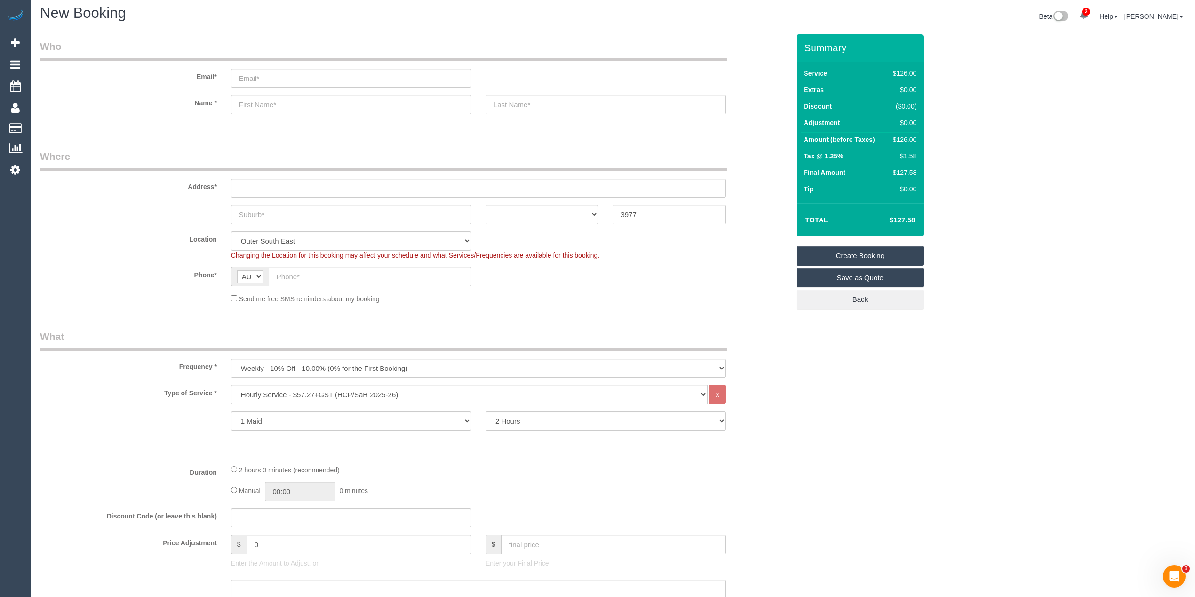
scroll to position [0, 0]
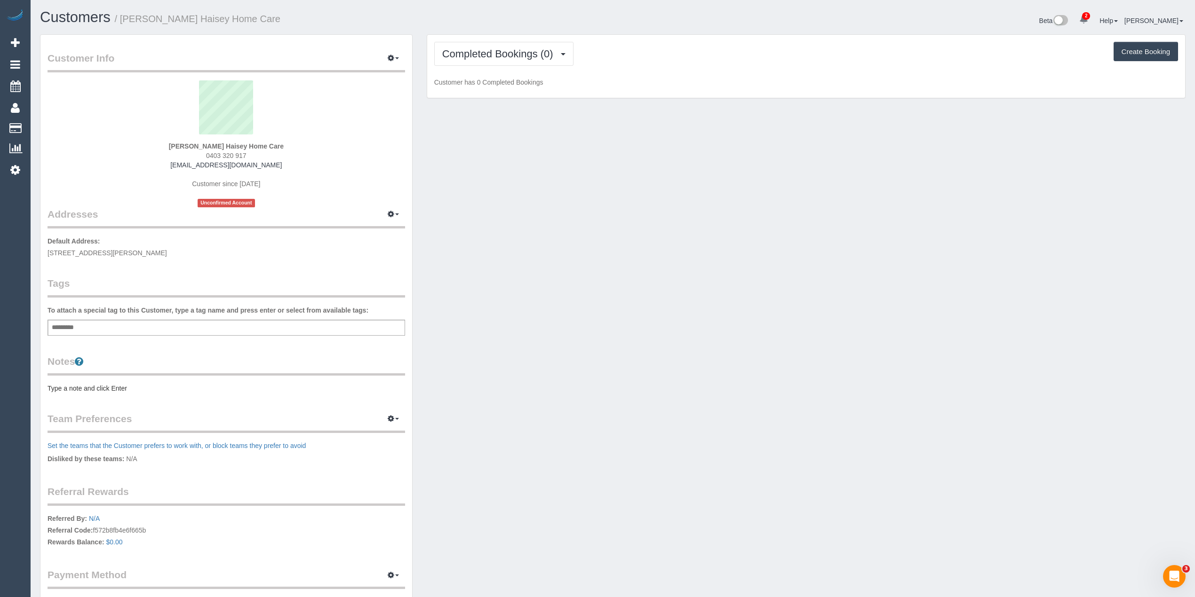
click at [110, 325] on div "Add a tag" at bounding box center [227, 328] width 358 height 16
type input "***"
type input "*"
type input "*******"
click at [96, 391] on pre "Type a note and click Enter" at bounding box center [227, 390] width 358 height 9
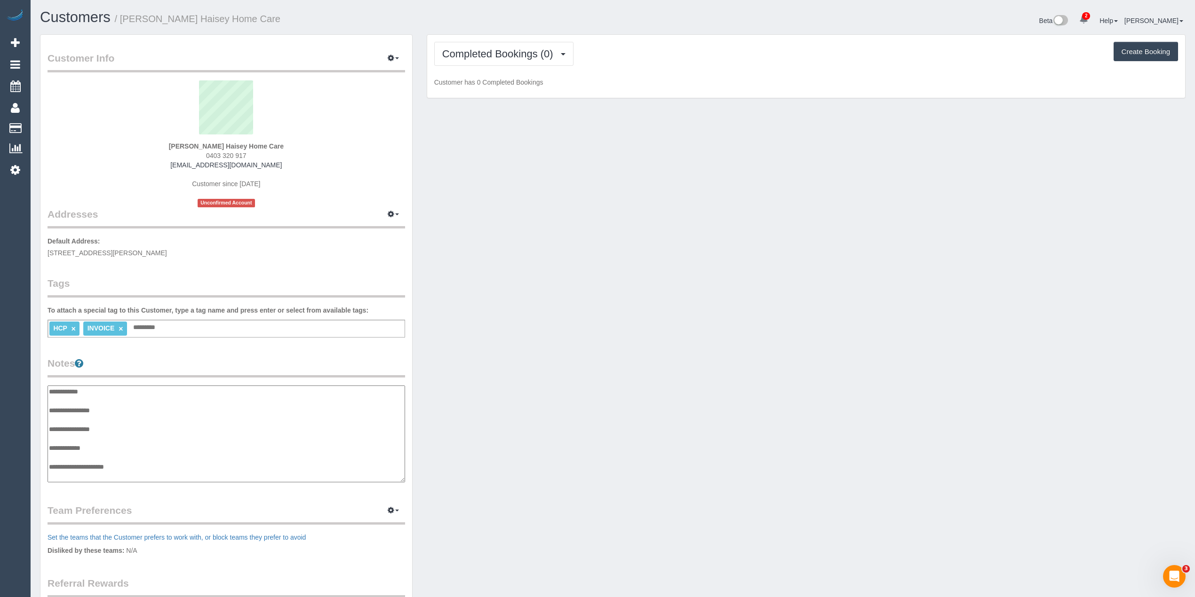
scroll to position [8, 0]
click at [127, 403] on textarea "**********" at bounding box center [226, 434] width 357 height 97
click at [149, 465] on textarea "**********" at bounding box center [226, 434] width 357 height 97
drag, startPoint x: 132, startPoint y: 472, endPoint x: 51, endPoint y: 470, distance: 81.4
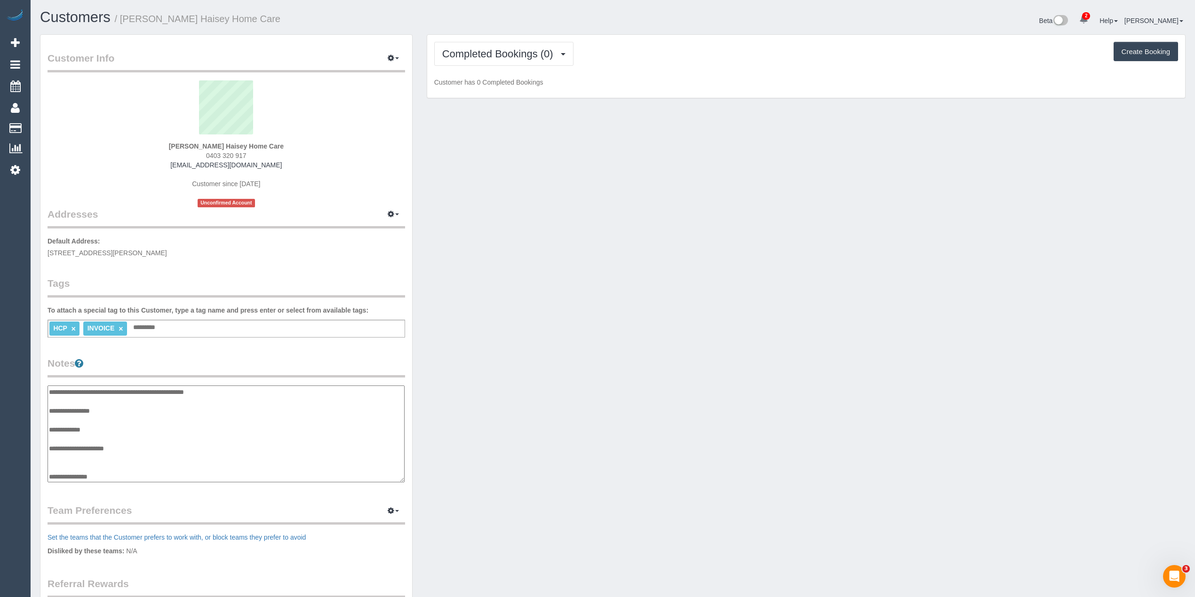
click at [51, 470] on textarea "**********" at bounding box center [226, 434] width 357 height 97
paste textarea "**********"
click at [67, 439] on textarea "**********" at bounding box center [226, 434] width 357 height 97
type textarea "**********"
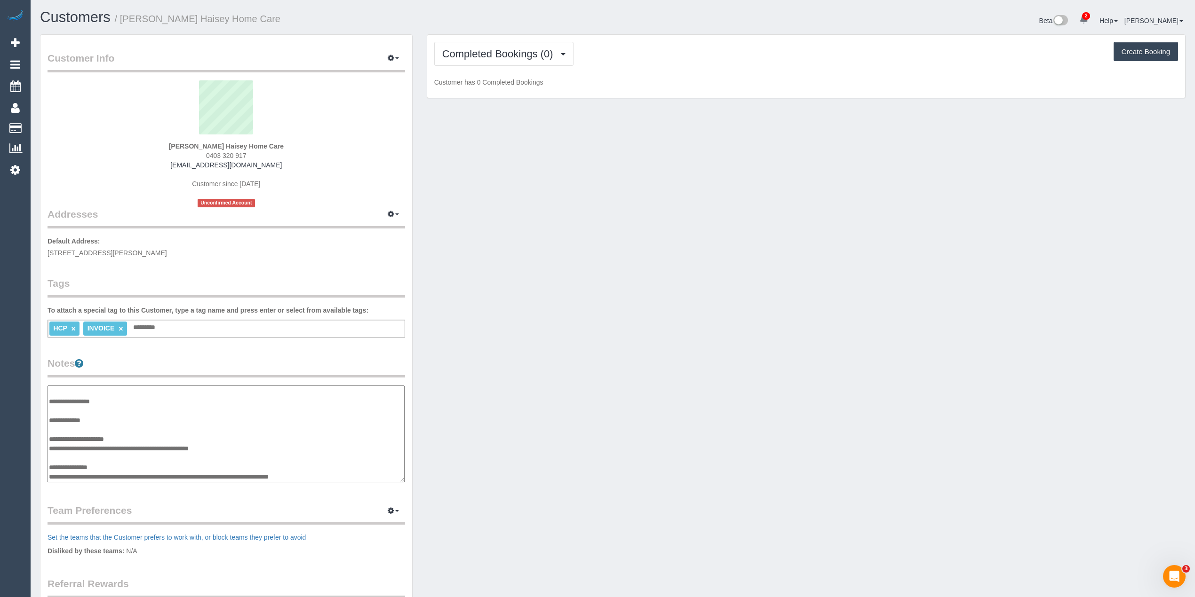
scroll to position [38, 0]
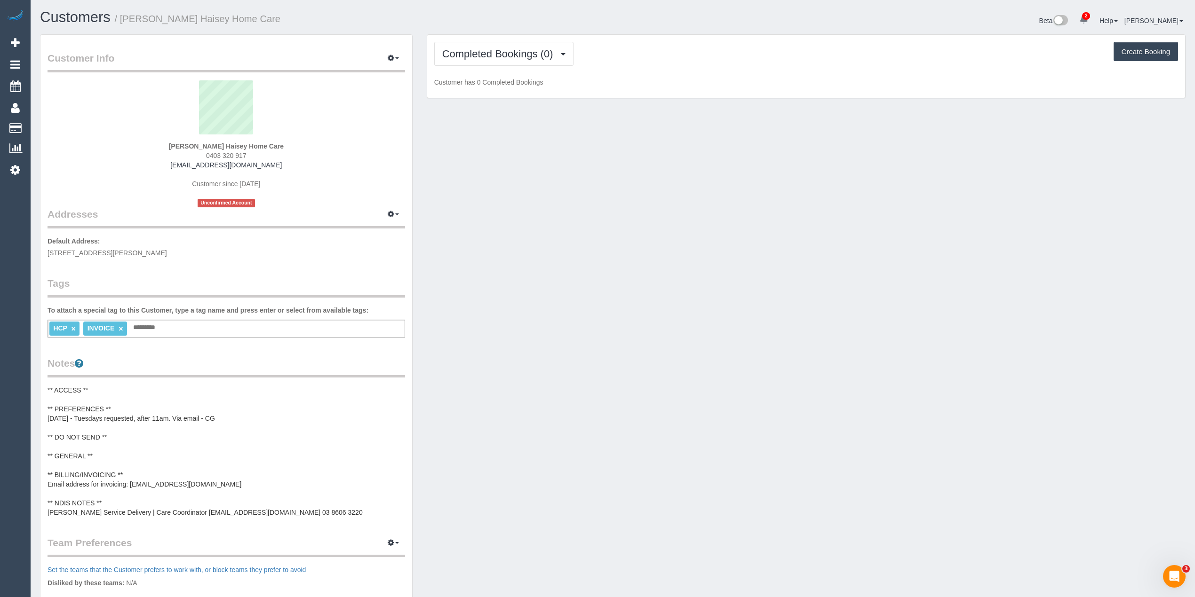
click at [103, 453] on pre "** ACCESS ** ** PREFERENCES ** 21/08/25 - Tuesdays requested, after 11am. Via e…" at bounding box center [227, 452] width 358 height 132
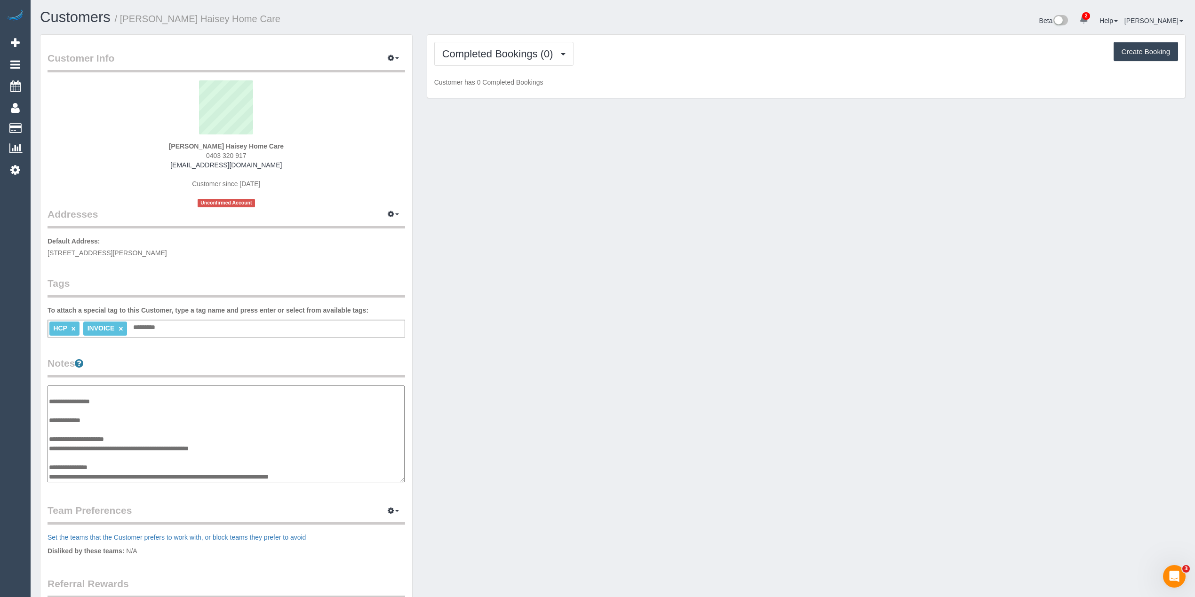
click at [103, 418] on textarea "**********" at bounding box center [226, 434] width 357 height 97
type textarea "**********"
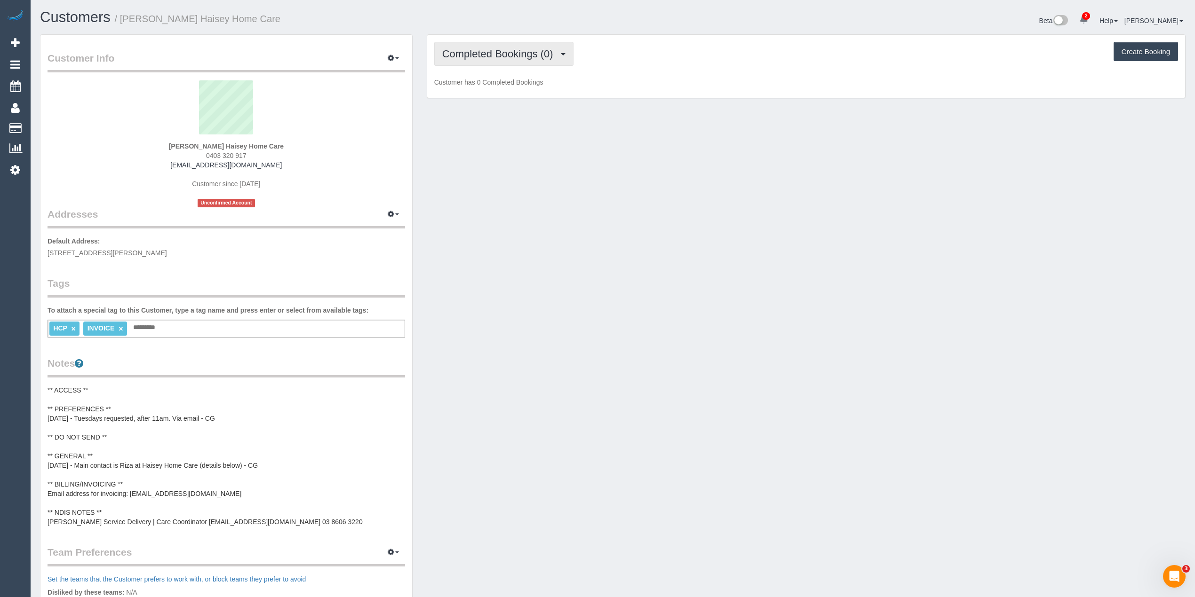
click at [496, 49] on span "Completed Bookings (0)" at bounding box center [500, 54] width 116 height 12
click at [510, 84] on link "Upcoming Bookings (11)" at bounding box center [484, 88] width 99 height 12
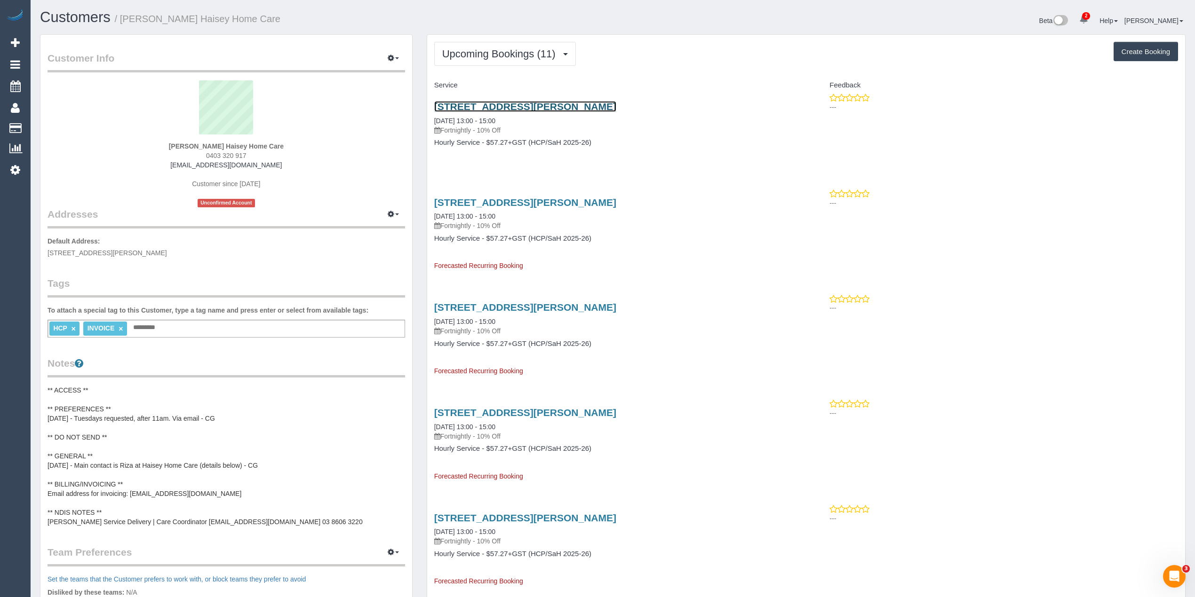
click at [529, 108] on link "18 Andretti Ave, Lynbrook, VIC 3975" at bounding box center [525, 106] width 182 height 11
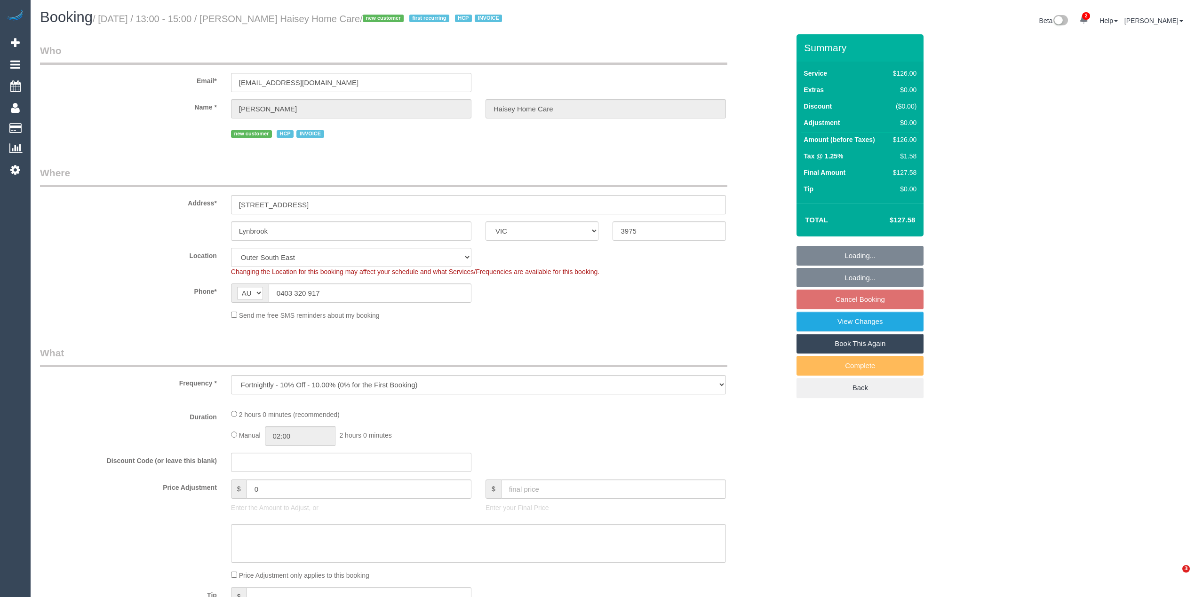
select select "VIC"
select select "number:28"
select select "number:14"
select select "number:19"
select select "number:25"
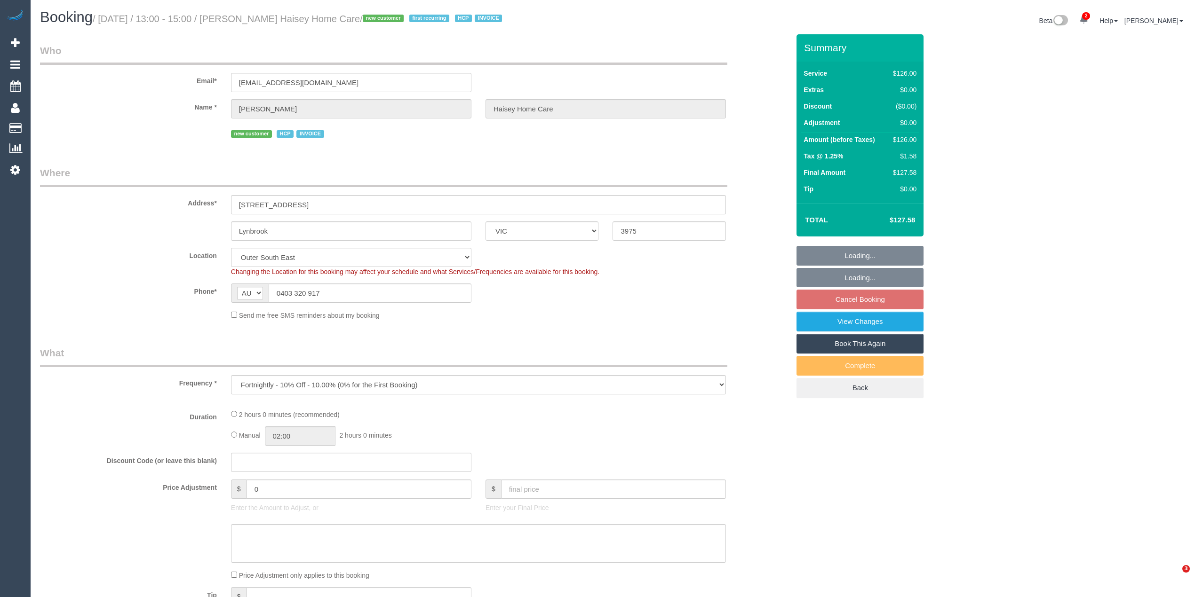
select select "number:35"
select select "number:12"
select select "object:1070"
select select "120"
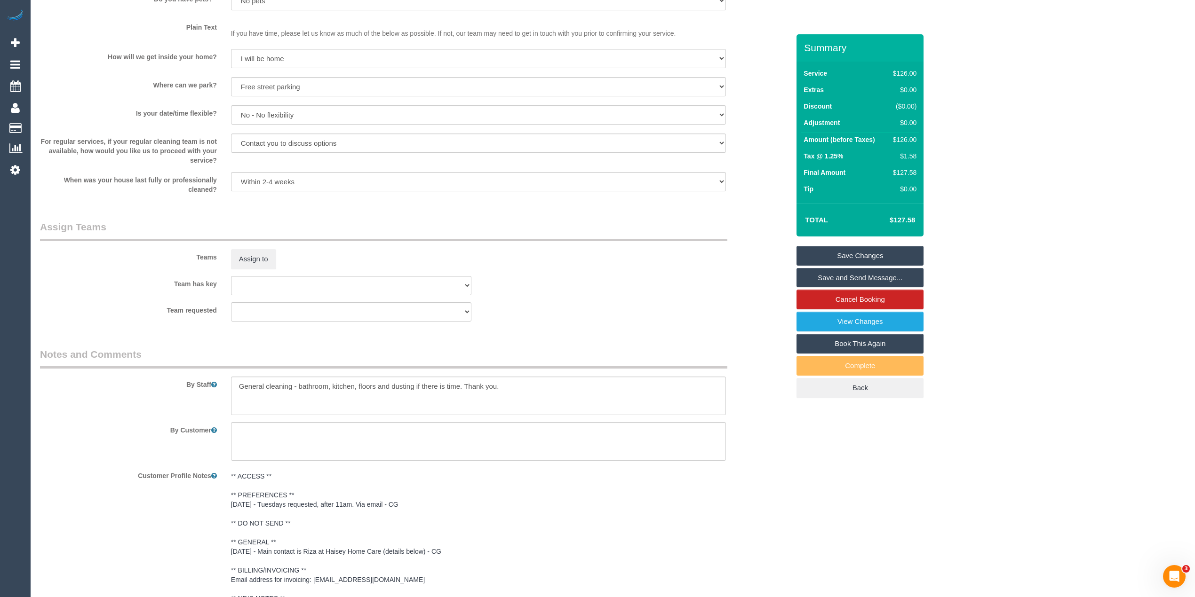
scroll to position [1078, 0]
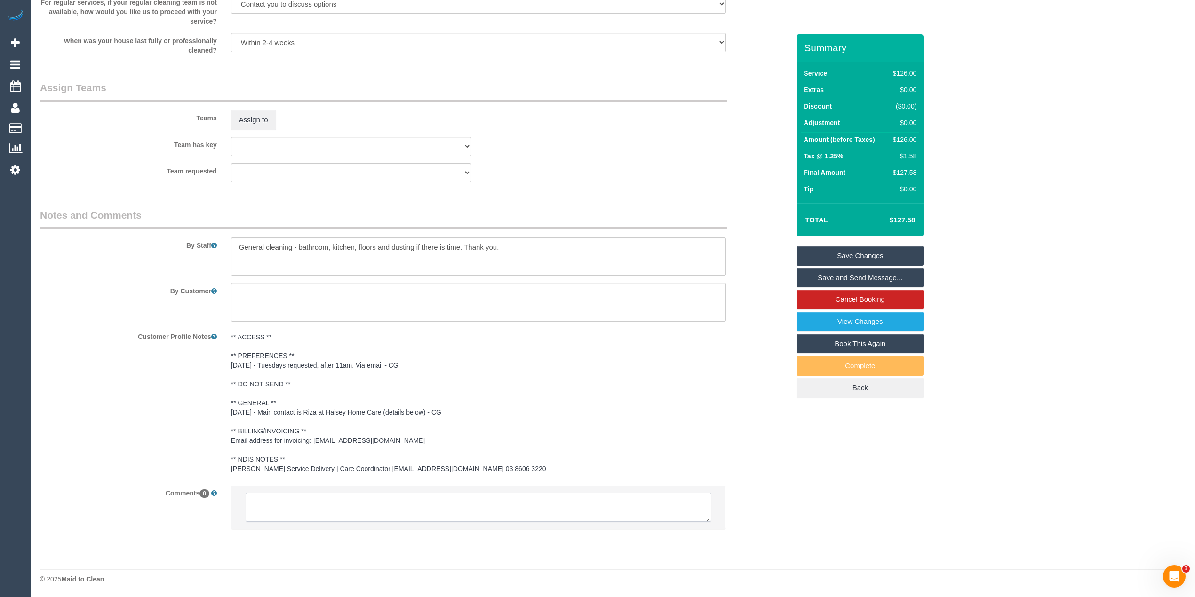
click at [405, 503] on textarea at bounding box center [479, 507] width 466 height 29
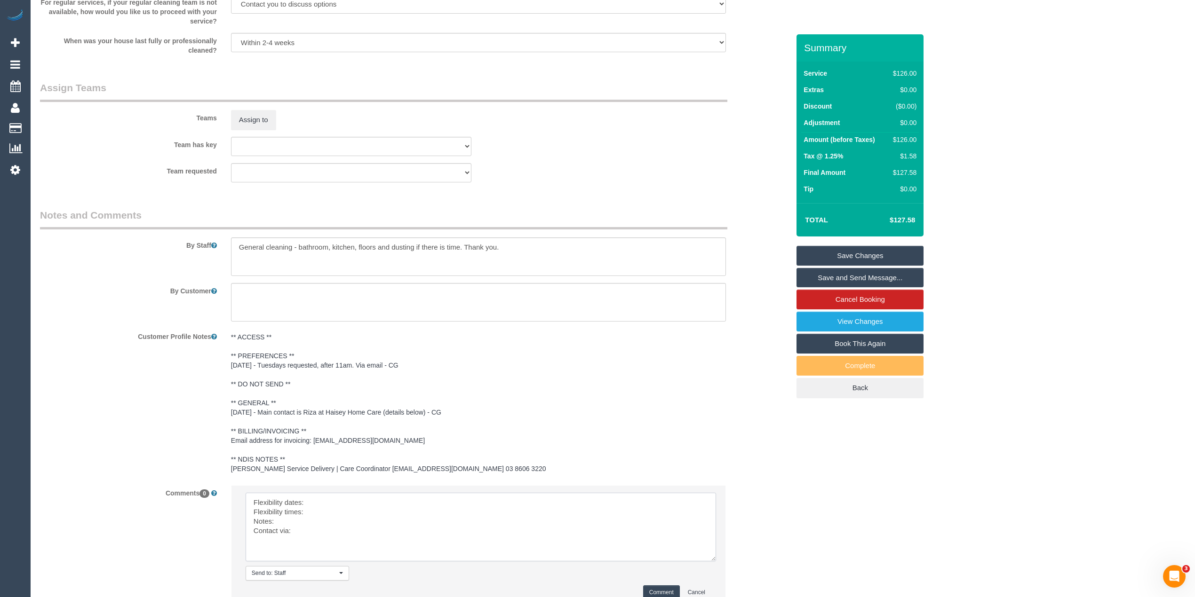
drag, startPoint x: 706, startPoint y: 518, endPoint x: 710, endPoint y: 557, distance: 39.7
click at [710, 557] on textarea at bounding box center [481, 527] width 470 height 69
click at [352, 505] on textarea at bounding box center [481, 527] width 470 height 69
click at [339, 514] on textarea at bounding box center [481, 527] width 470 height 69
click at [311, 522] on textarea at bounding box center [481, 527] width 470 height 69
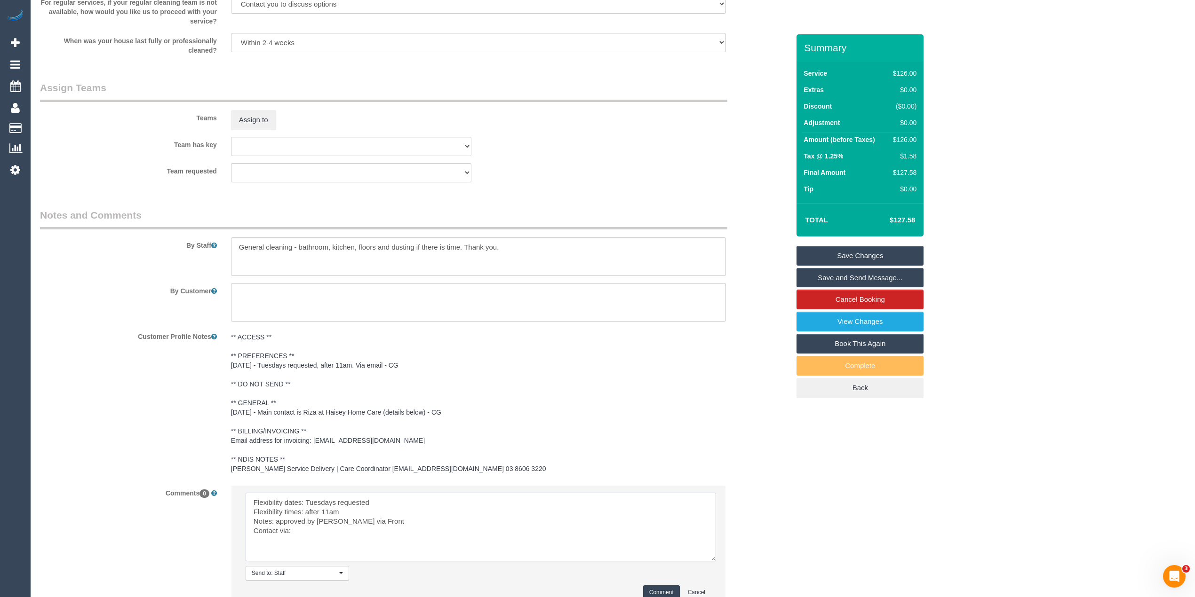
click at [311, 533] on textarea at bounding box center [481, 527] width 470 height 69
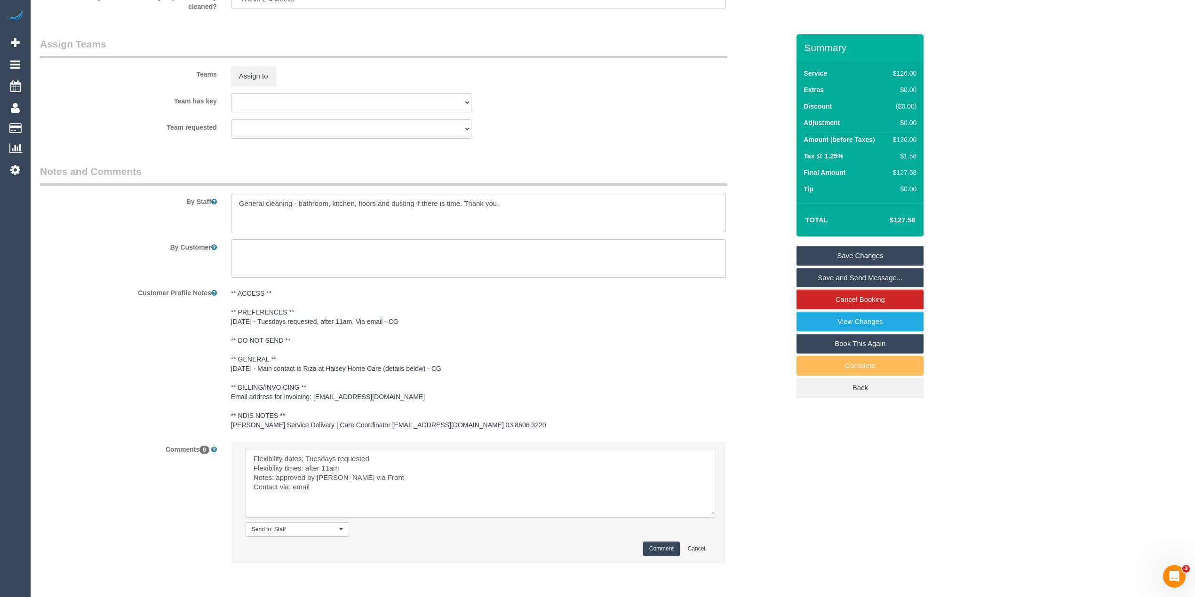
scroll to position [1156, 0]
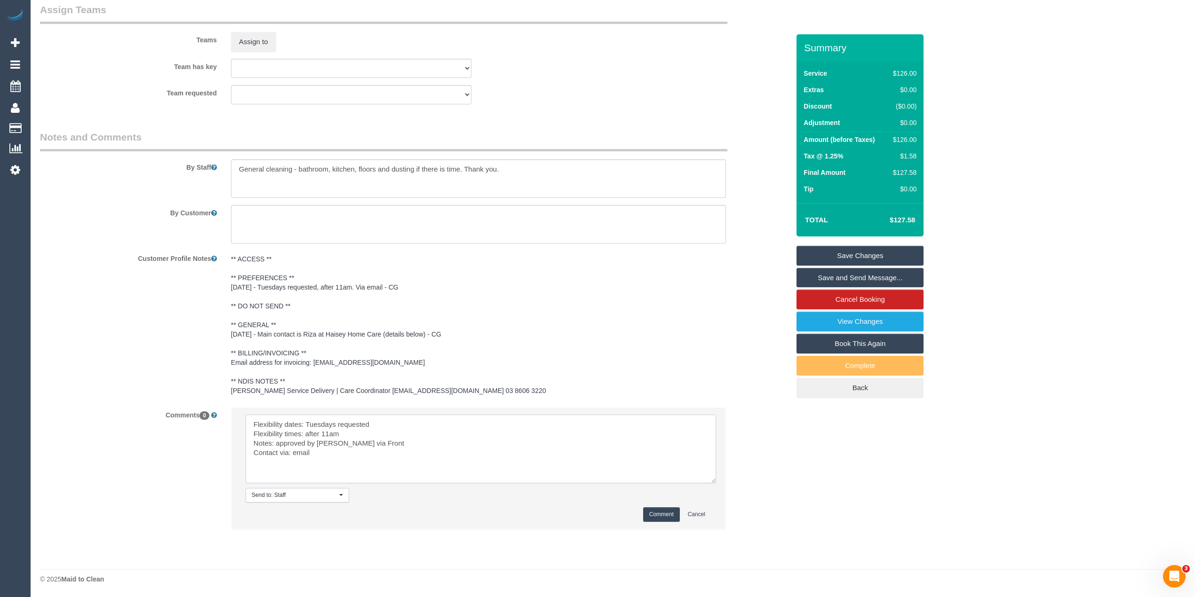
type textarea "Flexibility dates: Tuesdays requested Flexibility times: after 11am Notes: appr…"
click at [658, 508] on button "Comment" at bounding box center [661, 515] width 37 height 15
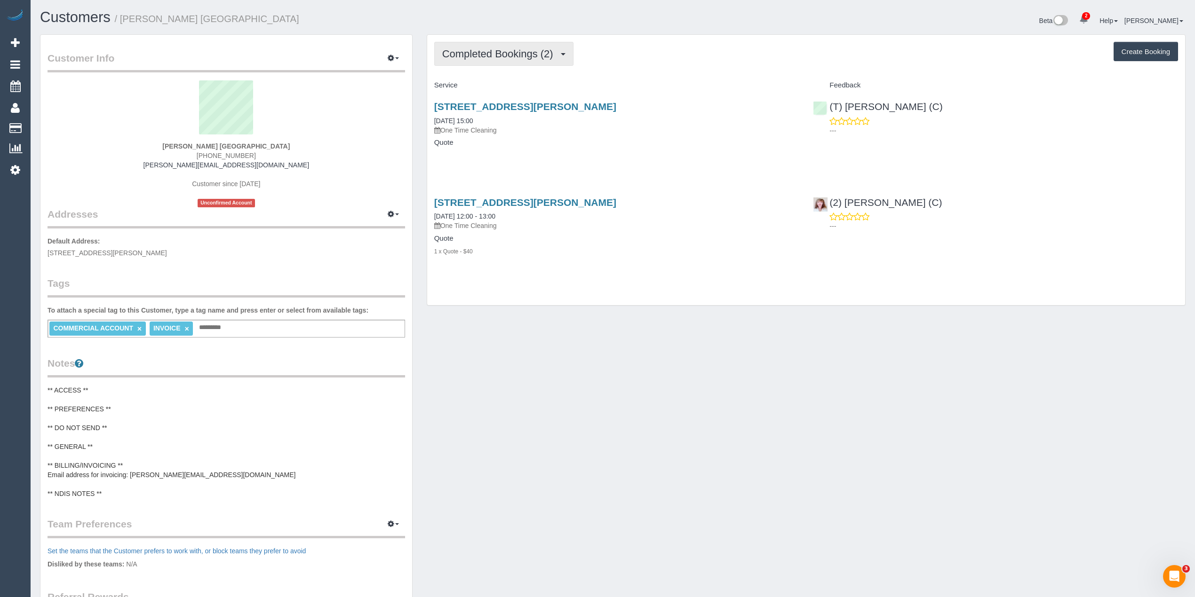
click at [488, 42] on button "Completed Bookings (2)" at bounding box center [503, 54] width 139 height 24
drag, startPoint x: 253, startPoint y: 152, endPoint x: 204, endPoint y: 154, distance: 49.0
click at [204, 154] on div "Tina Melrose Prague House (03) 9231 8600 tina.melrose@svha.org.au Customer sinc…" at bounding box center [227, 143] width 358 height 127
copy span "(03) 9231 8600"
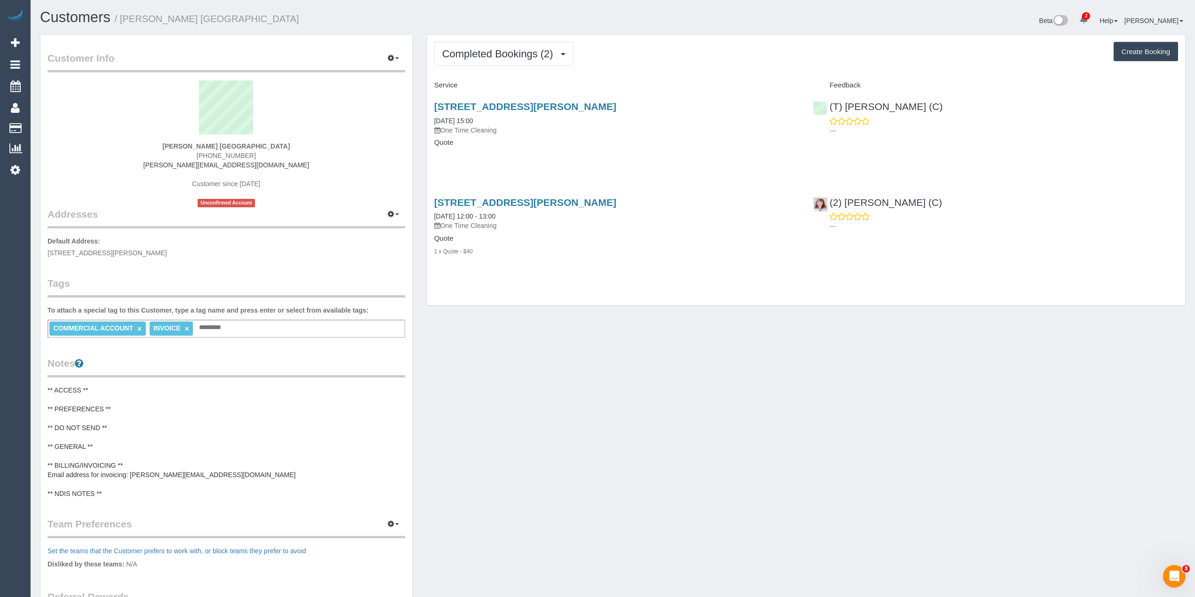
copy span "(03) 9231 8600"
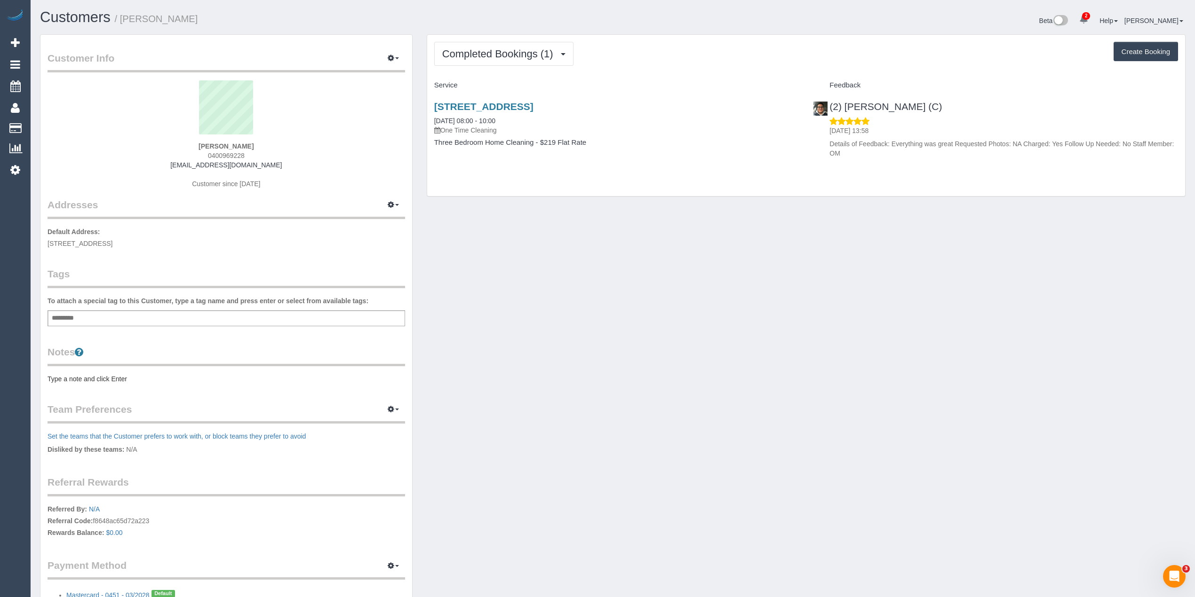
click at [546, 294] on div "Customer Info Edit Contact Info Send Message Email Preferences Special Sales Ta…" at bounding box center [613, 335] width 1160 height 602
